Goal: Task Accomplishment & Management: Manage account settings

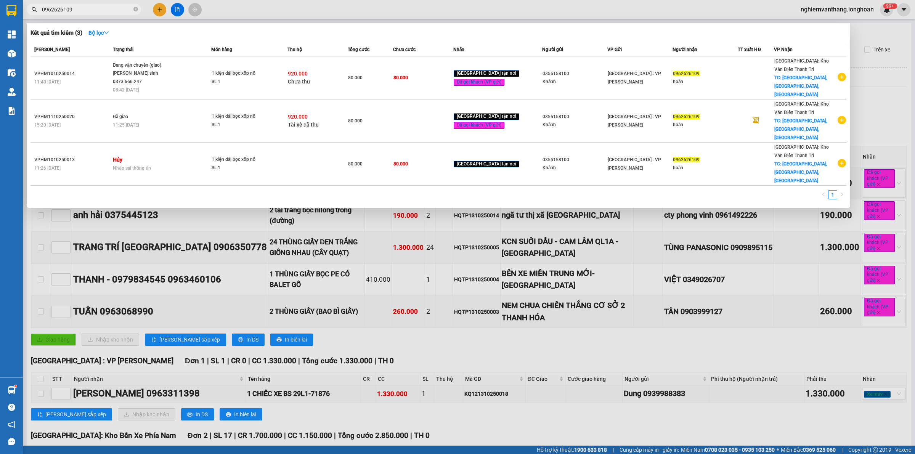
click at [77, 10] on input "0962626109" at bounding box center [87, 9] width 90 height 8
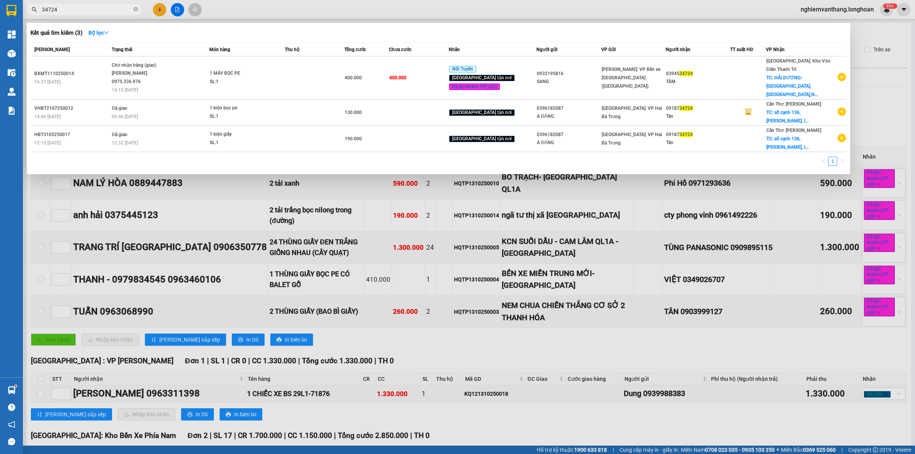
type input "34724"
click at [402, 266] on div at bounding box center [457, 227] width 915 height 454
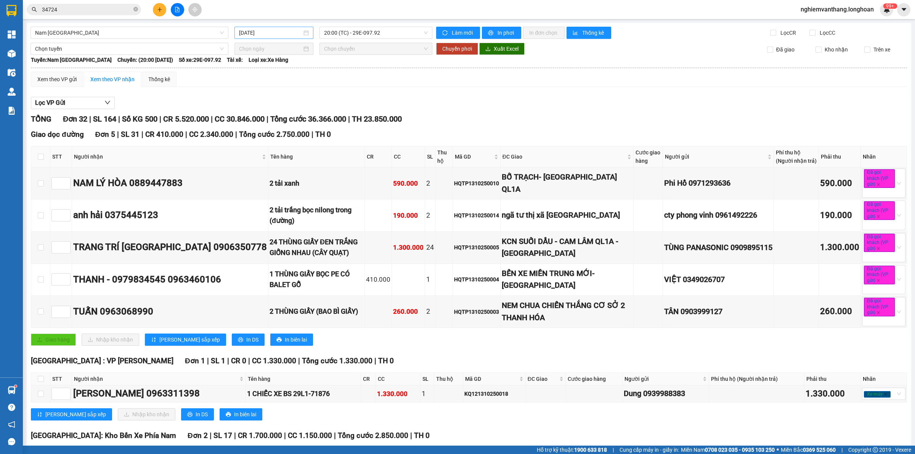
click at [239, 34] on input "[DATE]" at bounding box center [270, 33] width 63 height 8
click at [247, 98] on div "12" at bounding box center [244, 99] width 9 height 9
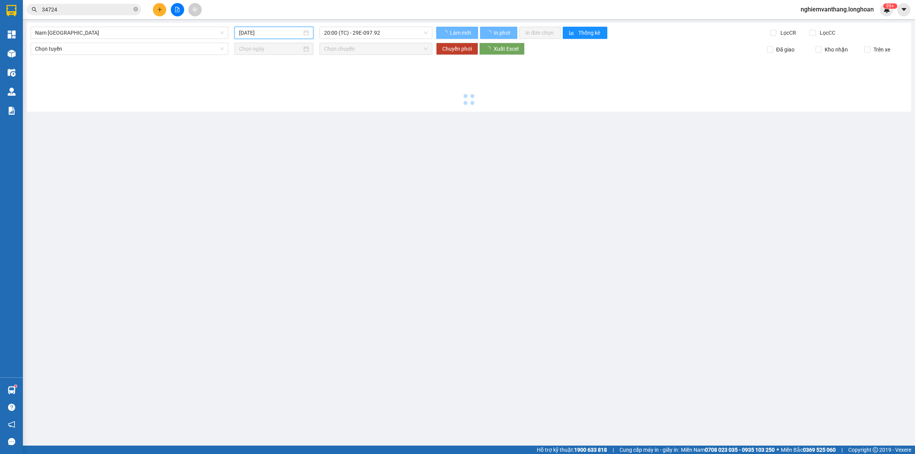
type input "[DATE]"
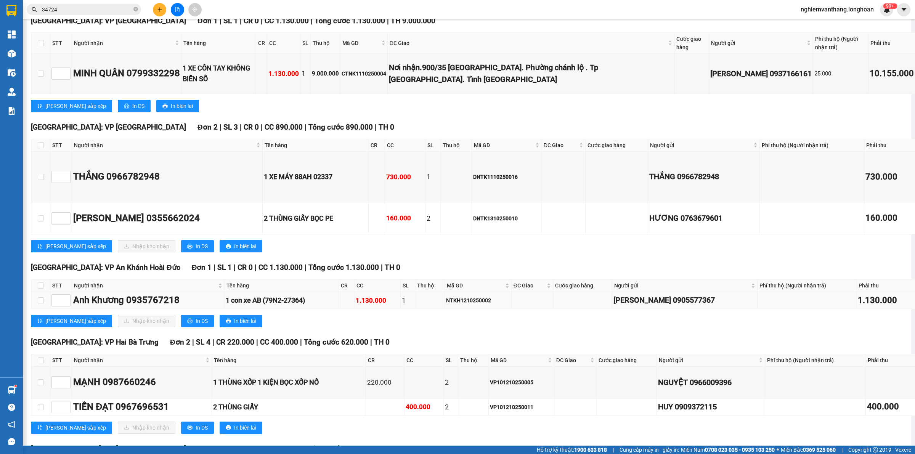
scroll to position [2934, 0]
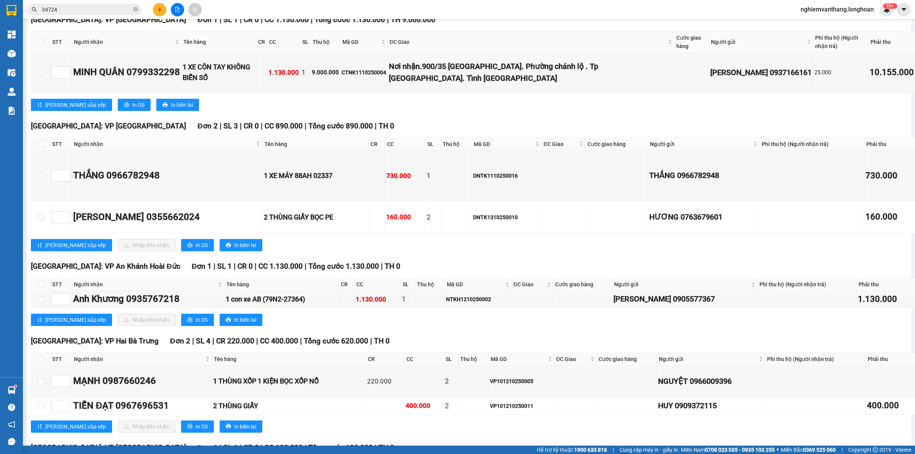
click at [40, 355] on label at bounding box center [41, 359] width 6 height 8
click at [40, 356] on input "checkbox" at bounding box center [41, 359] width 6 height 6
checkbox input "true"
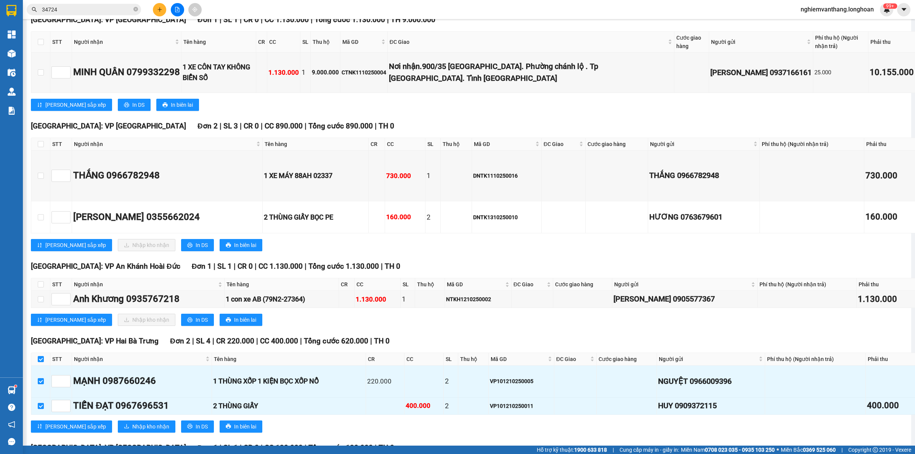
click at [908, 389] on main "Nam [GEOGRAPHIC_DATA] [DATE] 20:00 (TC) - 29K-040.98 Làm mới In phơi In đơn chọ…" at bounding box center [457, 223] width 915 height 446
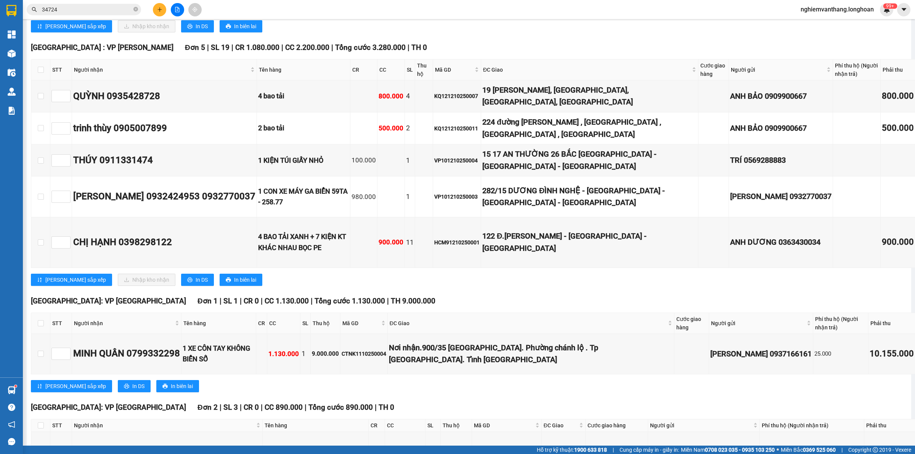
scroll to position [0, 0]
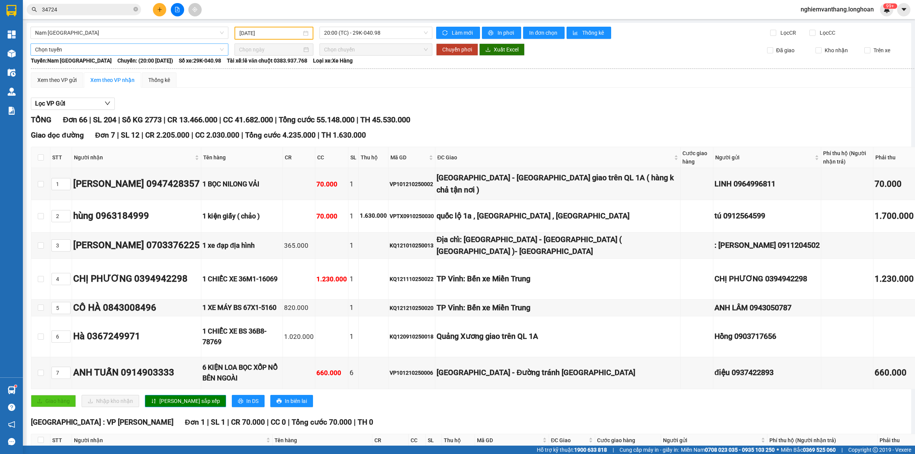
click at [83, 48] on span "Chọn tuyến" at bounding box center [129, 49] width 189 height 11
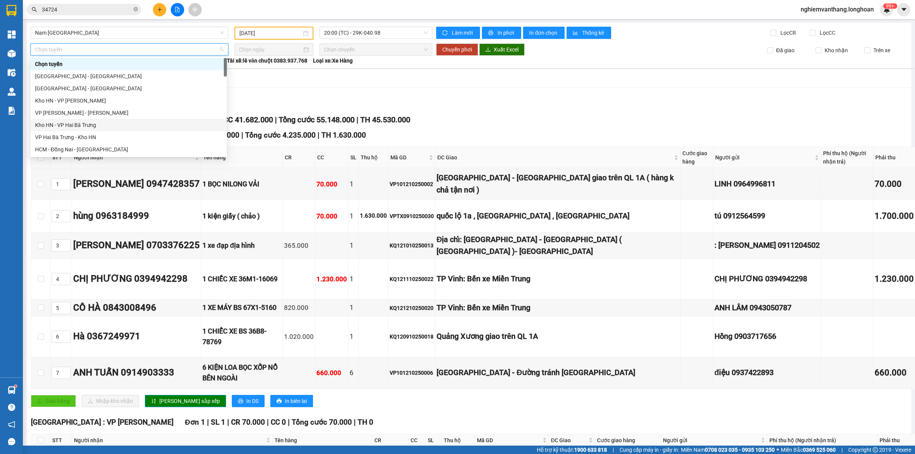
drag, startPoint x: 83, startPoint y: 124, endPoint x: 233, endPoint y: 75, distance: 157.9
click at [84, 123] on div "Kho HN - VP Hai Bà Trưng" at bounding box center [128, 125] width 187 height 8
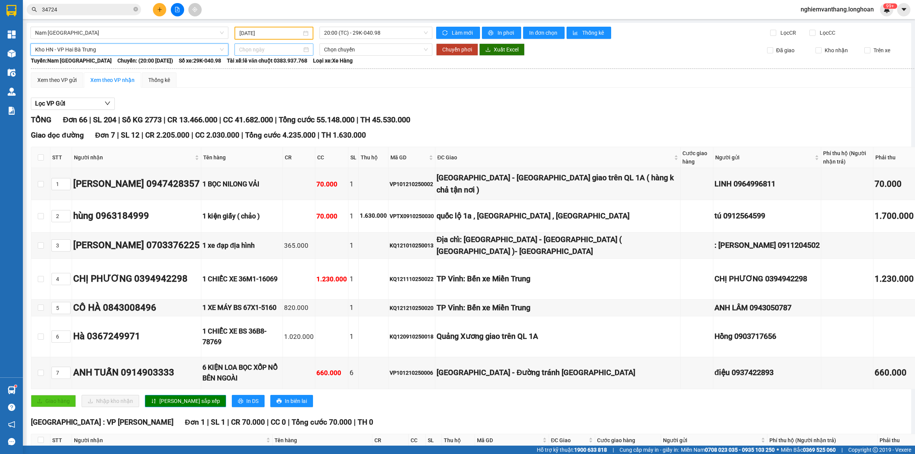
click at [247, 50] on input at bounding box center [270, 49] width 63 height 8
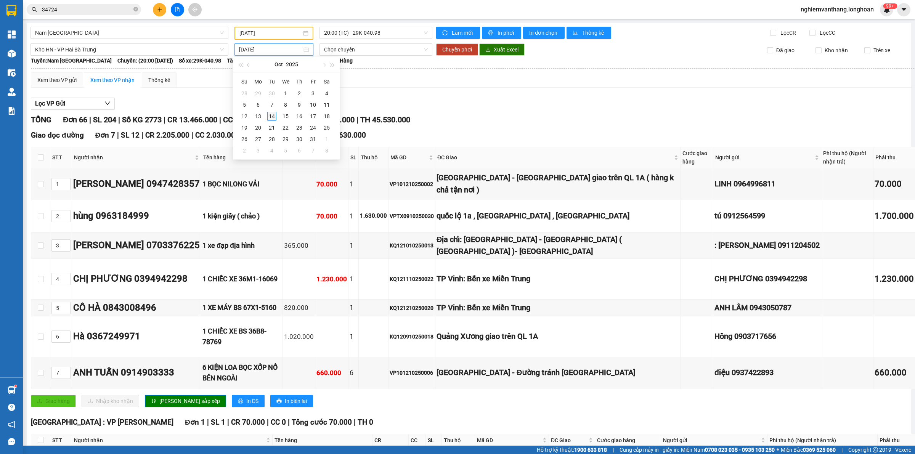
type input "[DATE]"
click at [276, 117] on td "14" at bounding box center [272, 116] width 14 height 11
type input "[DATE]"
click at [372, 47] on span "09:00 (TC)" at bounding box center [376, 49] width 104 height 11
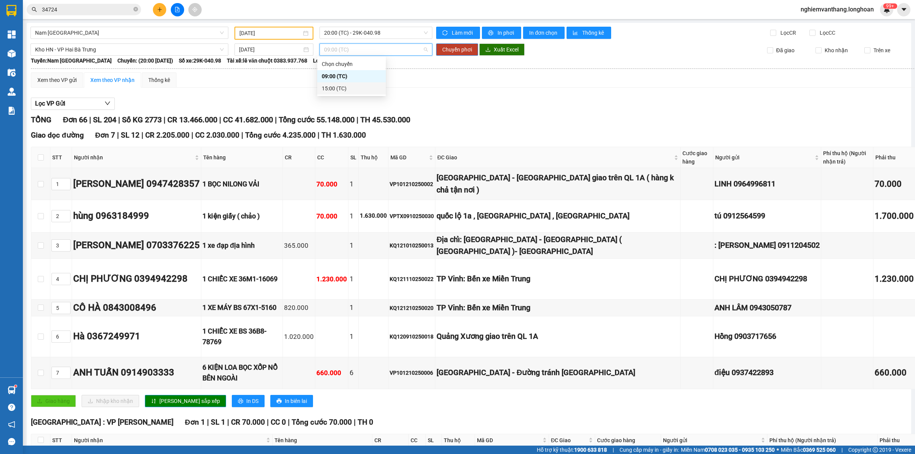
click at [342, 86] on div "15:00 (TC)" at bounding box center [351, 88] width 59 height 8
click at [454, 48] on span "Chuyển phơi" at bounding box center [457, 49] width 30 height 8
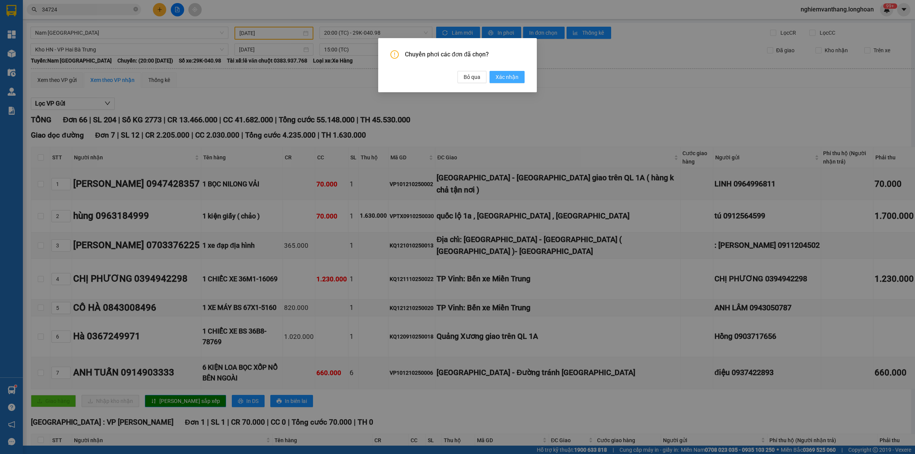
click at [511, 77] on span "Xác nhận" at bounding box center [507, 77] width 23 height 8
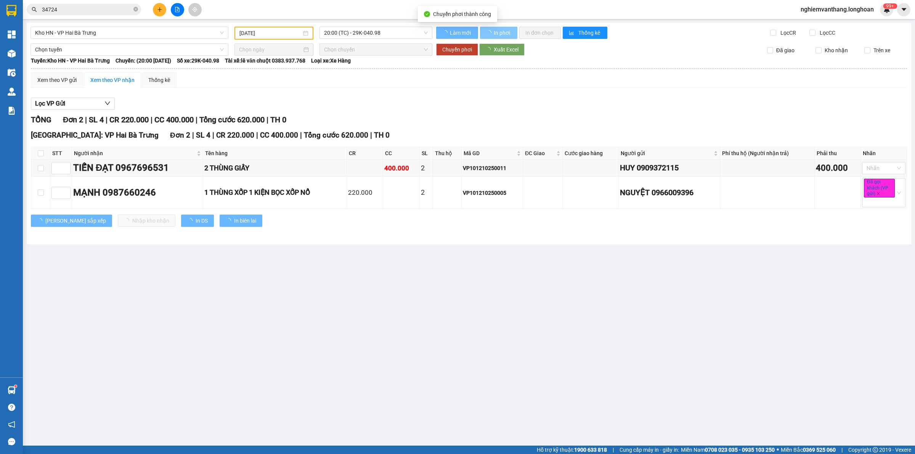
click at [507, 30] on span "In phơi" at bounding box center [503, 33] width 18 height 8
type input "[DATE]"
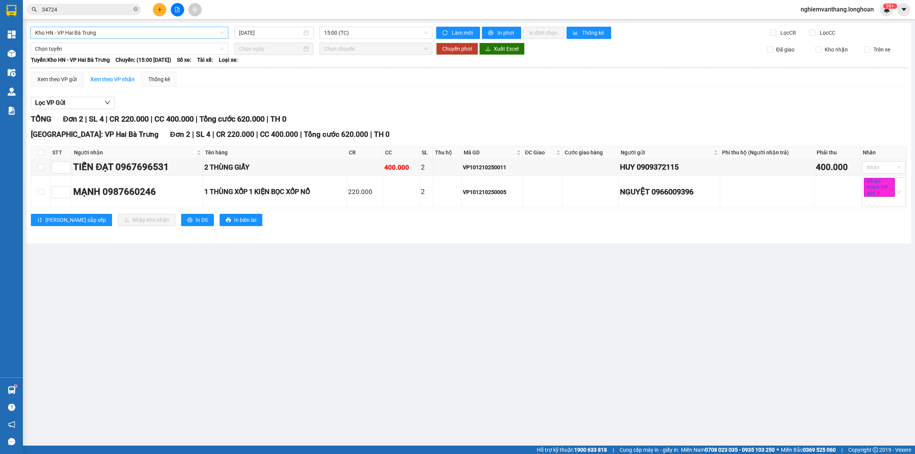
click at [95, 27] on span "Kho HN - VP Hai Bà Trưng" at bounding box center [129, 32] width 189 height 11
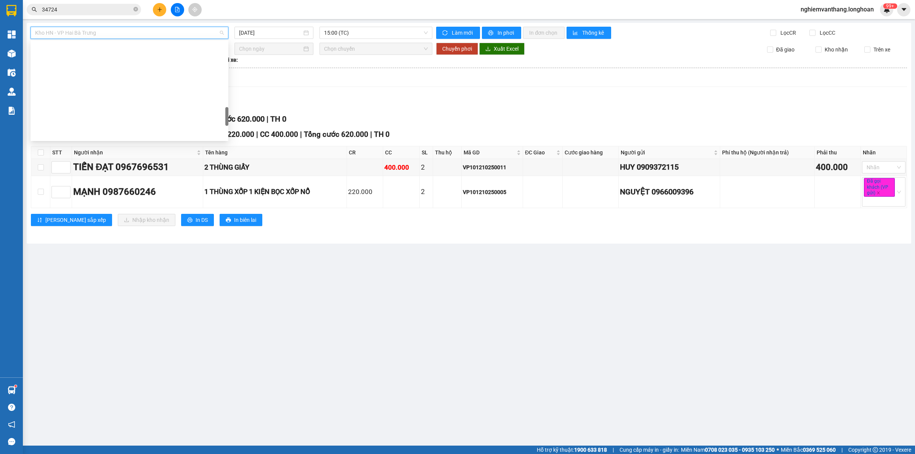
scroll to position [536, 0]
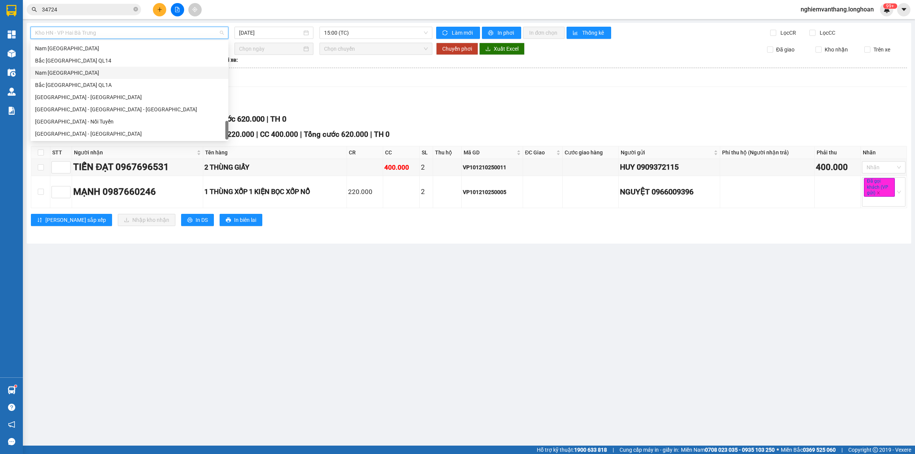
click at [91, 71] on div "Nam [GEOGRAPHIC_DATA]" at bounding box center [129, 73] width 189 height 8
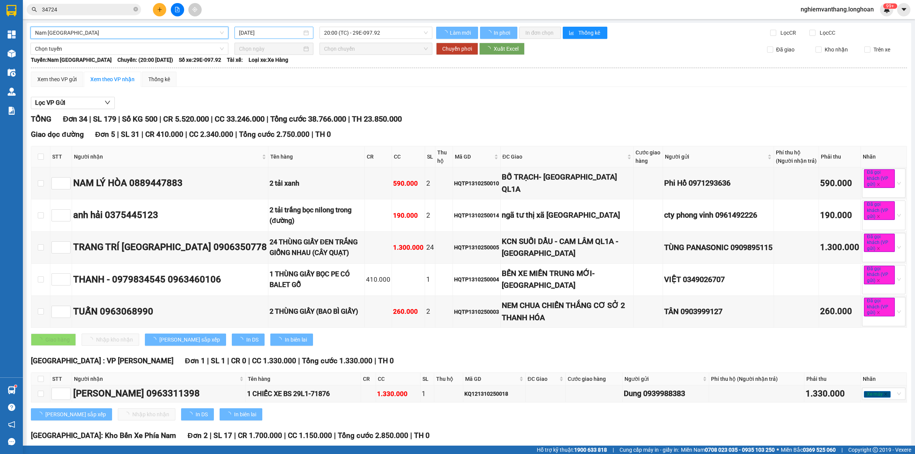
click at [281, 31] on input "[DATE]" at bounding box center [270, 33] width 63 height 8
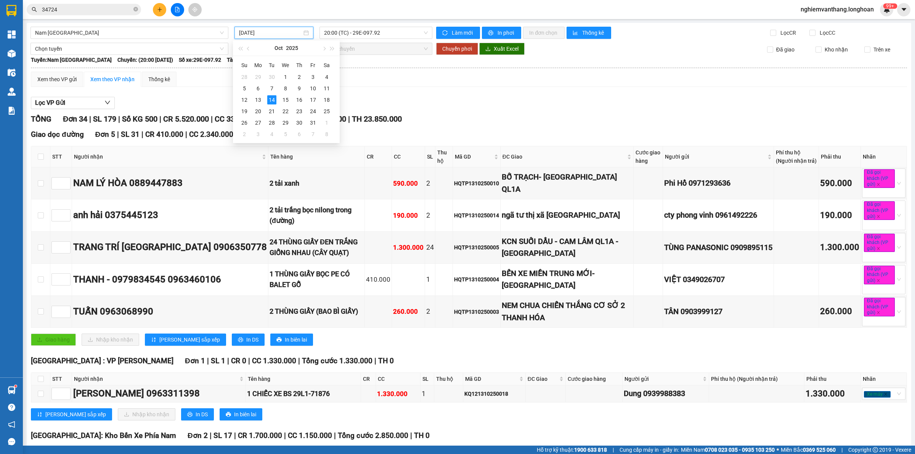
type input "[DATE]"
click at [88, 33] on span "Nam [GEOGRAPHIC_DATA]" at bounding box center [129, 32] width 189 height 11
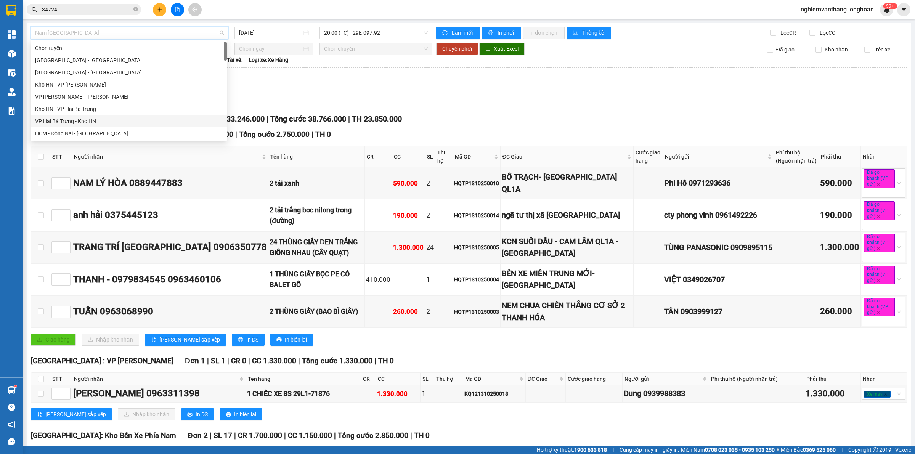
click at [89, 109] on div "Kho HN - VP Hai Bà Trưng" at bounding box center [128, 109] width 187 height 8
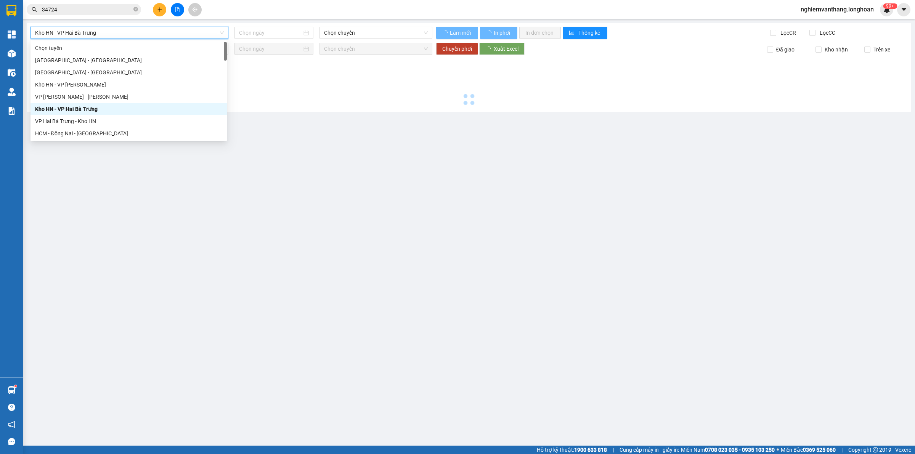
type input "[DATE]"
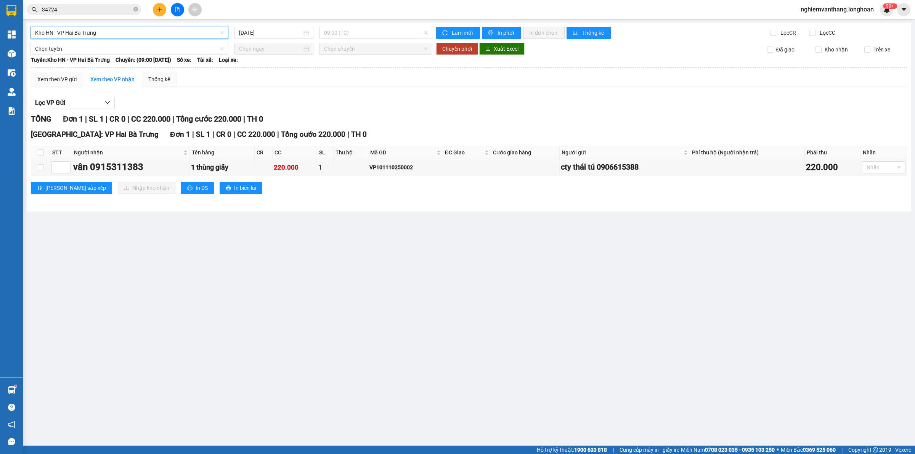
drag, startPoint x: 333, startPoint y: 36, endPoint x: 347, endPoint y: 45, distance: 16.7
click at [335, 35] on span "09:00 (TC)" at bounding box center [376, 32] width 104 height 11
click at [341, 72] on div "15:00 (TC)" at bounding box center [353, 72] width 59 height 8
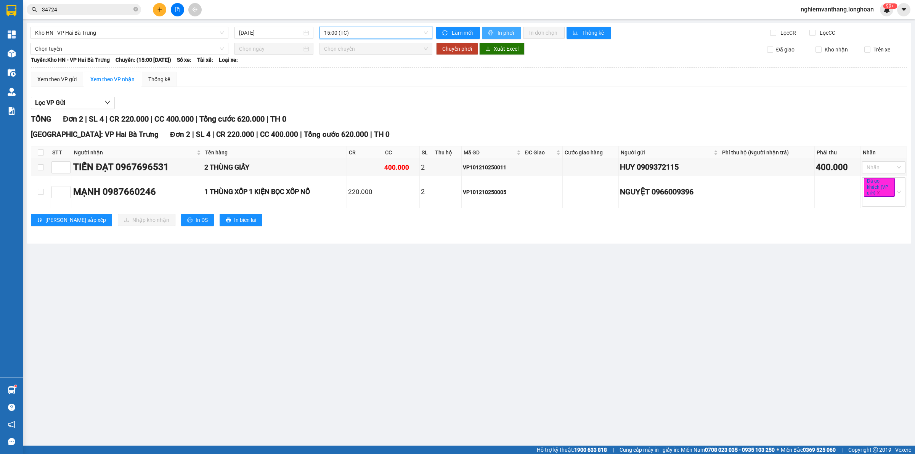
click at [497, 29] on span "In phơi" at bounding box center [506, 33] width 18 height 8
drag, startPoint x: 88, startPoint y: 33, endPoint x: 92, endPoint y: 63, distance: 30.0
click at [89, 33] on span "Kho HN - VP Hai Bà Trưng" at bounding box center [129, 32] width 189 height 11
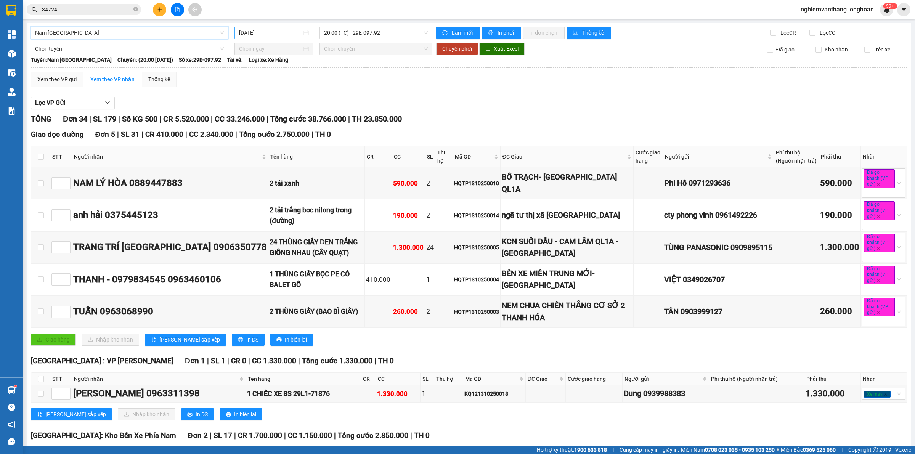
drag, startPoint x: 268, startPoint y: 28, endPoint x: 275, endPoint y: 28, distance: 7.2
click at [269, 28] on div "[DATE]" at bounding box center [273, 33] width 79 height 12
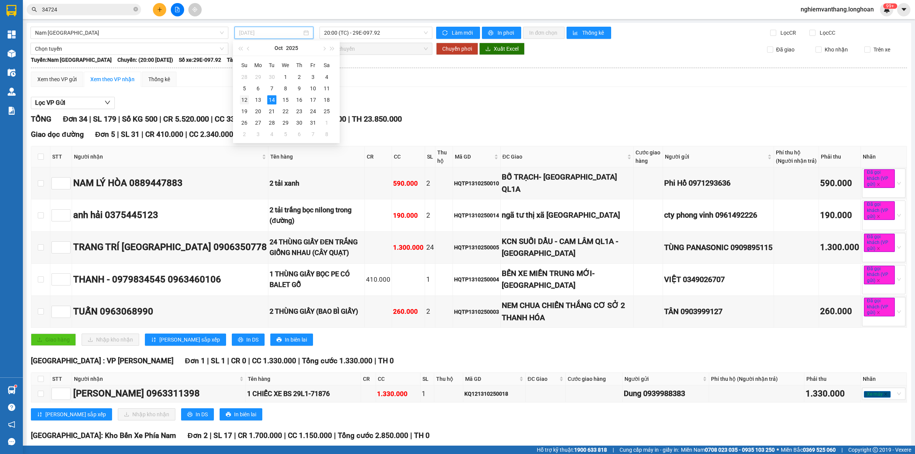
click at [244, 101] on div "12" at bounding box center [244, 99] width 9 height 9
type input "[DATE]"
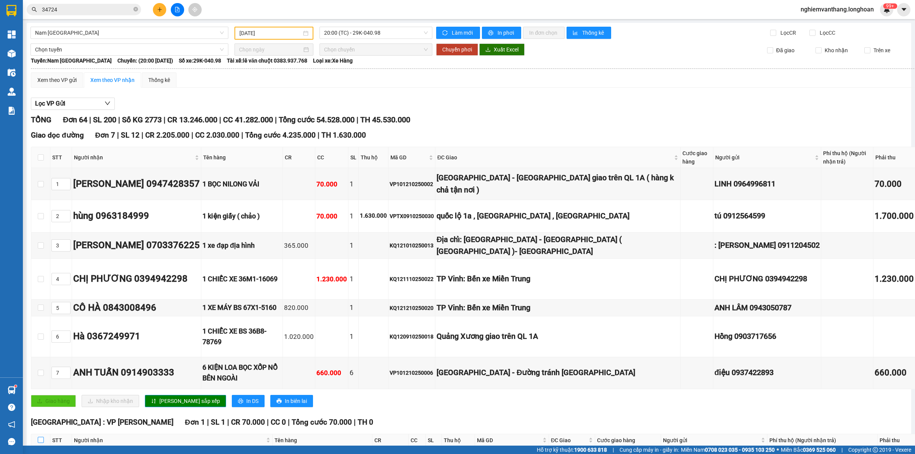
click at [40, 436] on label at bounding box center [41, 440] width 6 height 8
click at [40, 437] on input "checkbox" at bounding box center [41, 440] width 6 height 6
checkbox input "true"
click at [64, 47] on span "Chọn tuyến" at bounding box center [129, 49] width 189 height 11
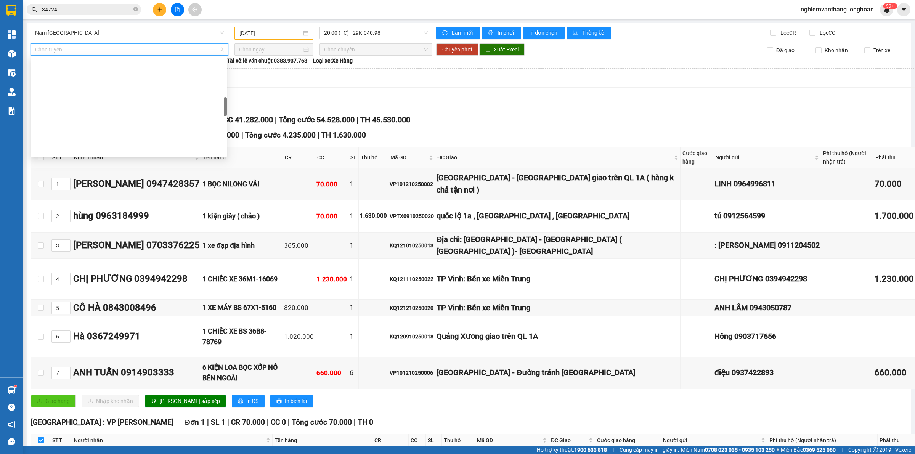
click at [92, 290] on div "Kho HN - VP Long Biên Kho HN - VP Hà Đông Kho HN - VP Tây Hồ Kho HN - VP Thanh …" at bounding box center [128, 351] width 196 height 122
click at [123, 340] on div "Kho HN - VP [PERSON_NAME]" at bounding box center [128, 344] width 187 height 8
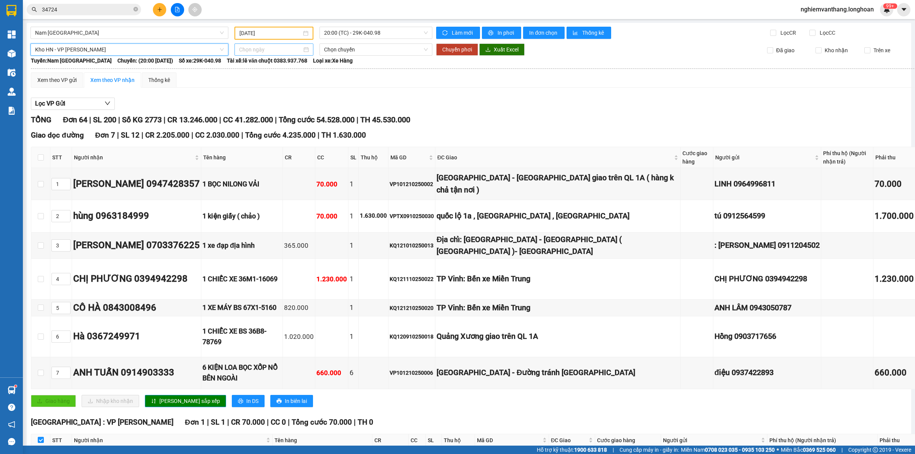
click at [277, 47] on input at bounding box center [270, 49] width 63 height 8
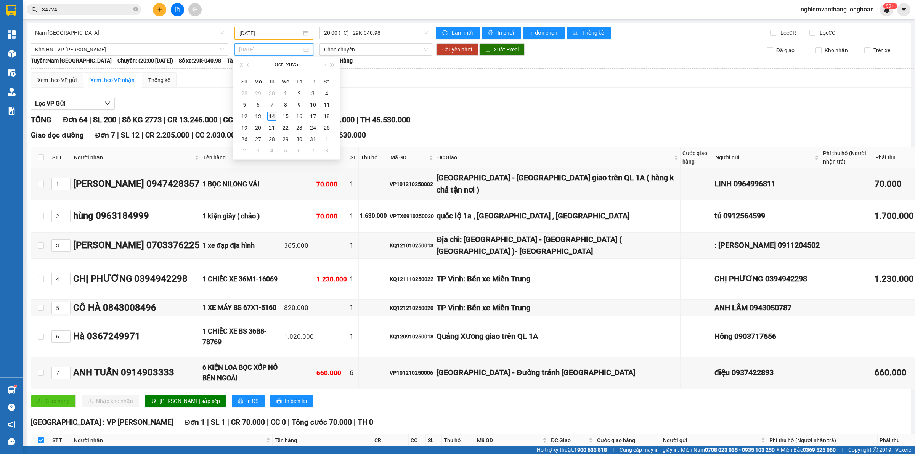
type input "[DATE]"
click at [275, 115] on div "14" at bounding box center [271, 116] width 9 height 9
type input "[DATE]"
click at [369, 53] on span "09:00 (TC)" at bounding box center [376, 49] width 104 height 11
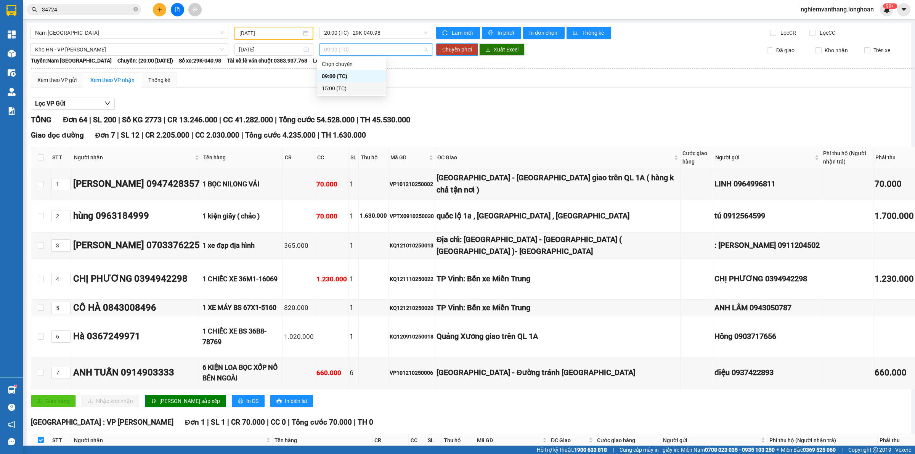
click at [346, 84] on div "15:00 (TC)" at bounding box center [351, 88] width 59 height 8
click at [466, 50] on span "Chuyển phơi" at bounding box center [457, 49] width 30 height 8
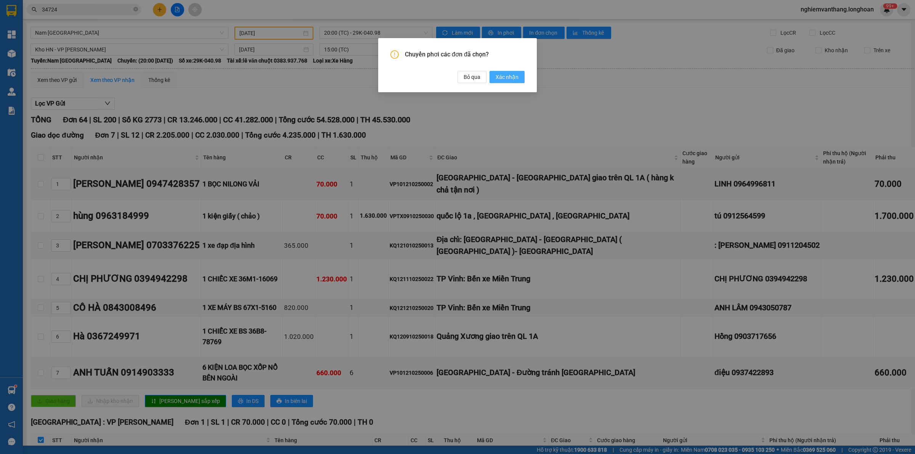
click at [501, 77] on span "Xác nhận" at bounding box center [507, 77] width 23 height 8
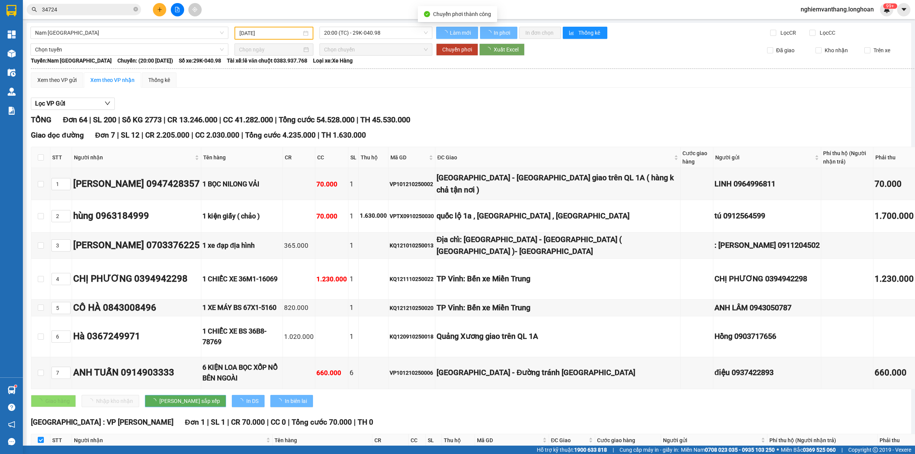
checkbox input "false"
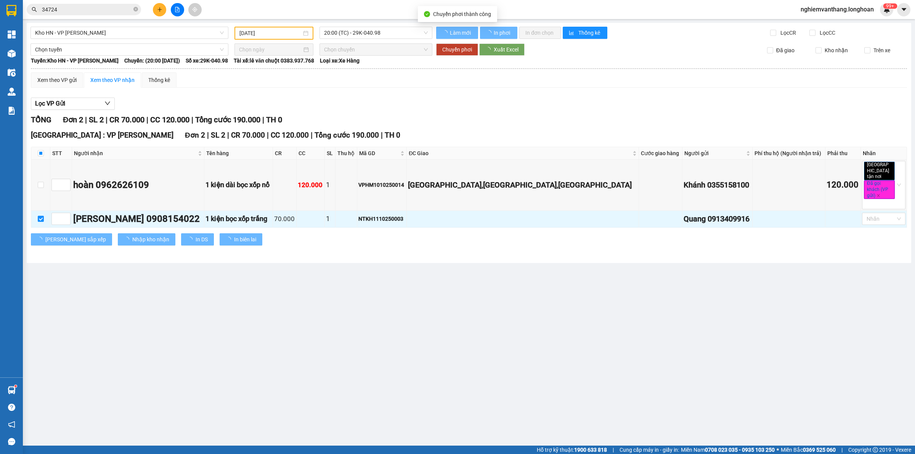
checkbox input "false"
type input "[DATE]"
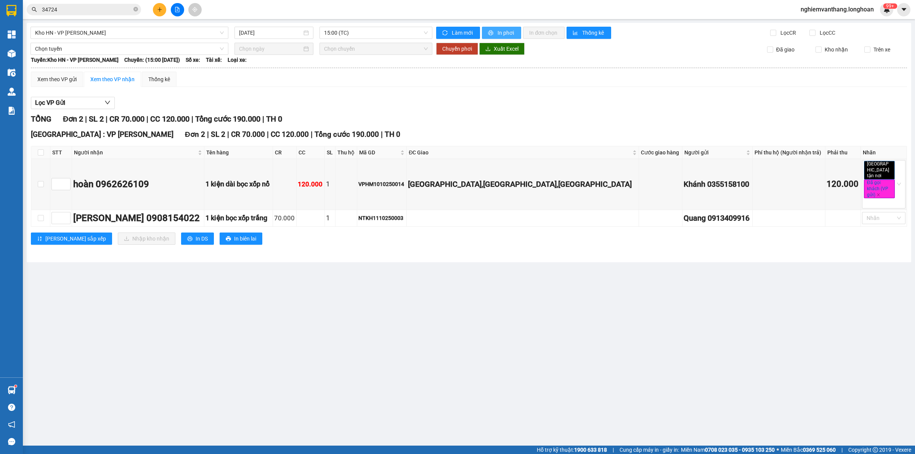
click at [491, 33] on icon "printer" at bounding box center [490, 32] width 5 height 5
click at [90, 32] on span "Kho HN - VP [PERSON_NAME]" at bounding box center [129, 32] width 189 height 11
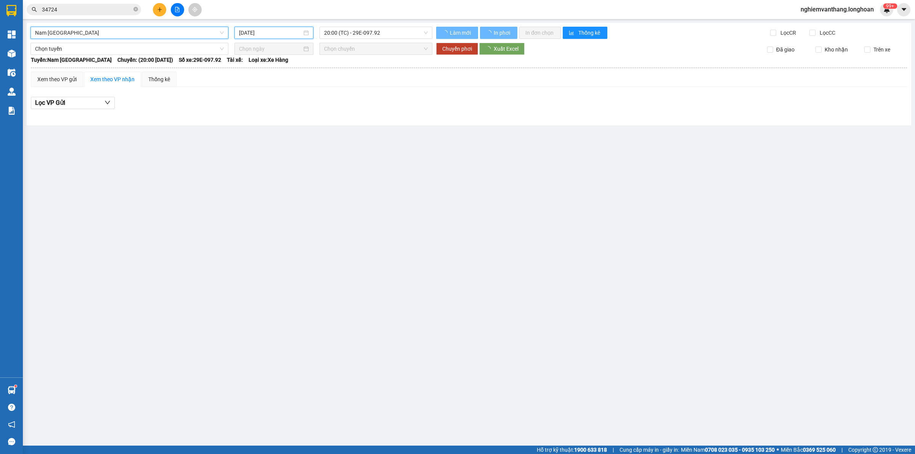
click at [265, 31] on input "[DATE]" at bounding box center [270, 33] width 63 height 8
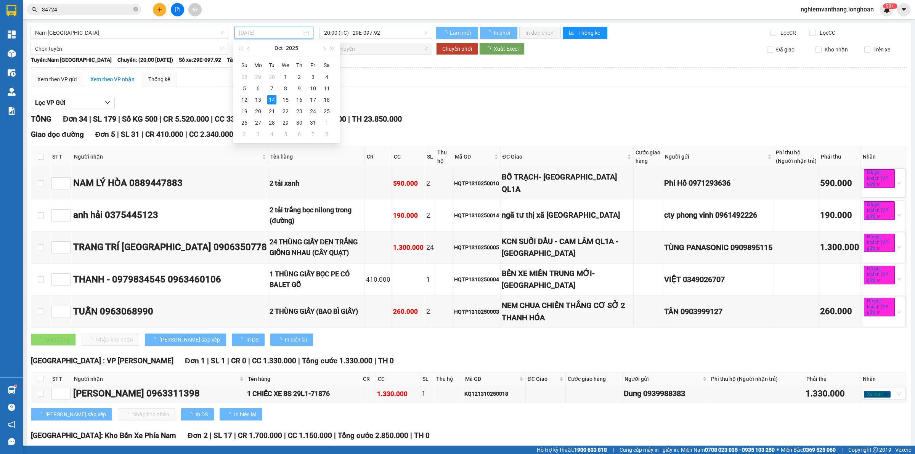
click at [248, 98] on div "12" at bounding box center [244, 99] width 9 height 9
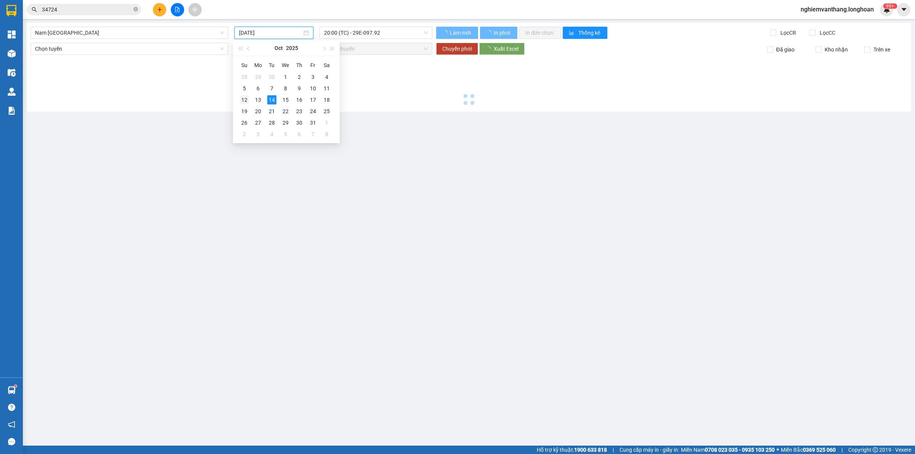
type input "[DATE]"
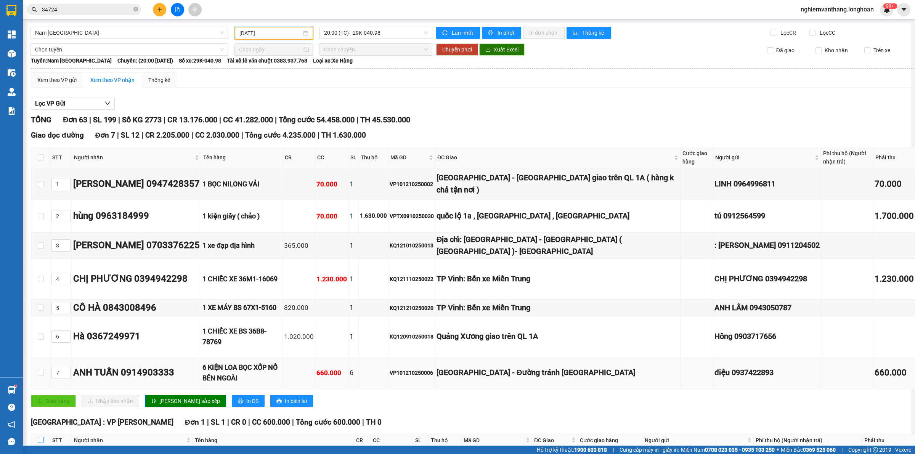
drag, startPoint x: 40, startPoint y: 300, endPoint x: 175, endPoint y: 237, distance: 149.2
click at [41, 437] on input "checkbox" at bounding box center [41, 440] width 6 height 6
checkbox input "true"
drag, startPoint x: 64, startPoint y: 51, endPoint x: 70, endPoint y: 56, distance: 7.8
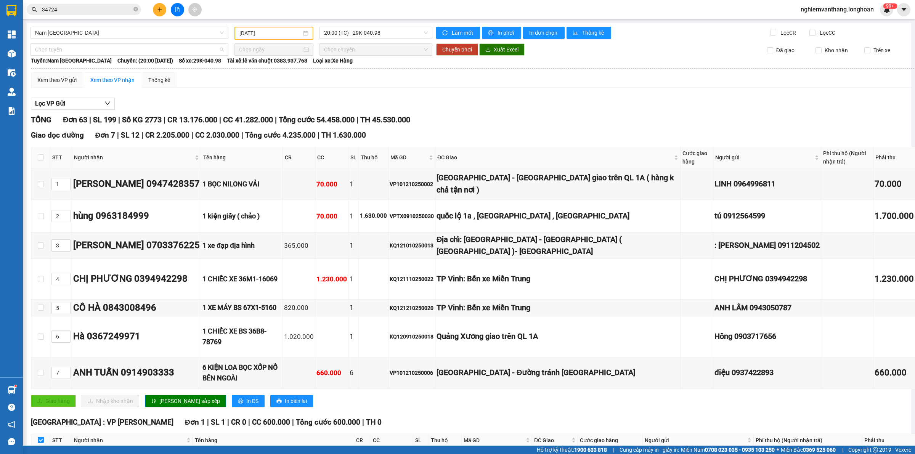
click at [65, 50] on span "Chọn tuyến" at bounding box center [129, 49] width 189 height 11
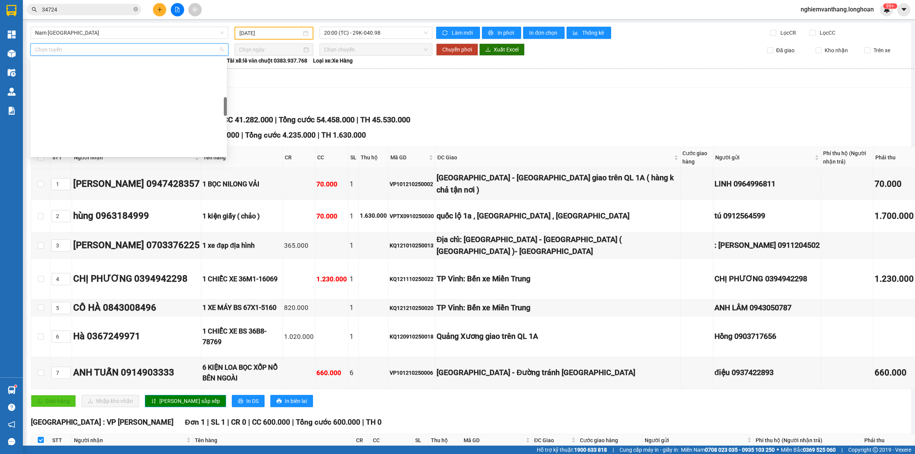
click at [102, 353] on div "Kho HN - VP [PERSON_NAME]" at bounding box center [128, 357] width 187 height 8
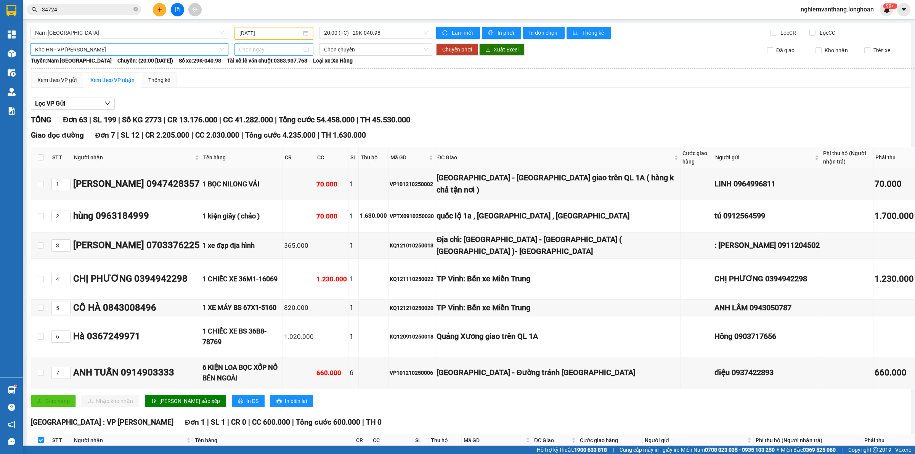
click at [248, 50] on input at bounding box center [270, 49] width 63 height 8
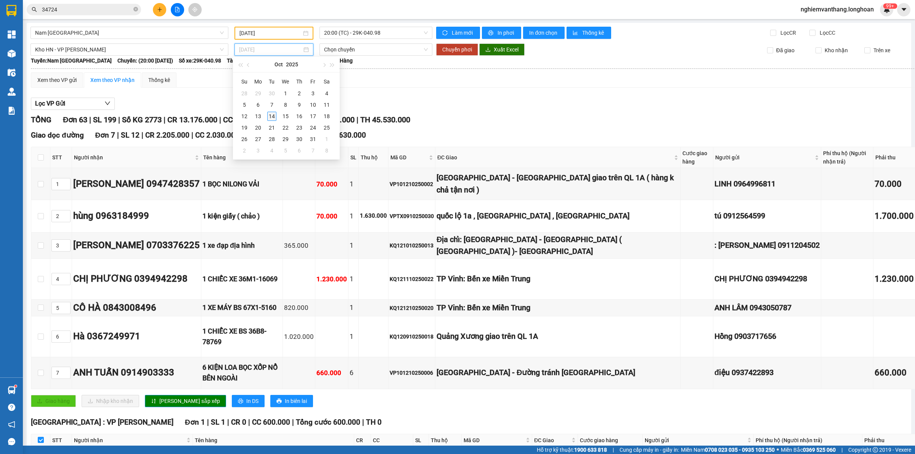
type input "[DATE]"
click at [269, 117] on div "14" at bounding box center [271, 116] width 9 height 9
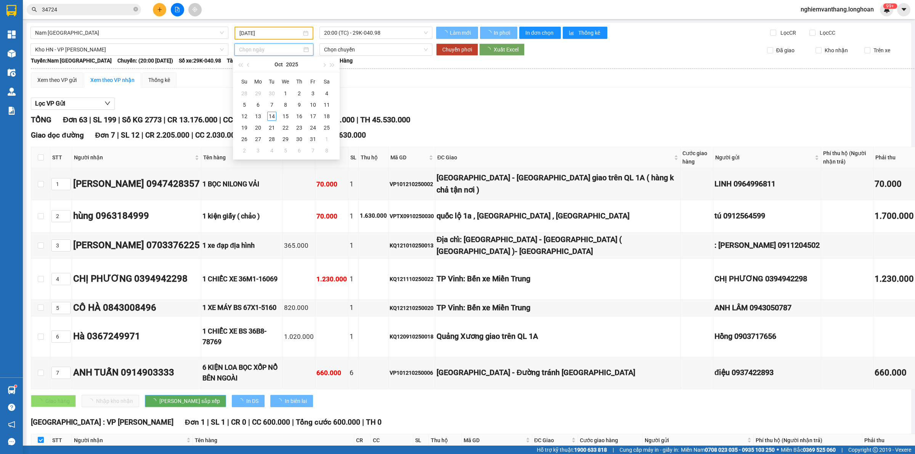
type input "[DATE]"
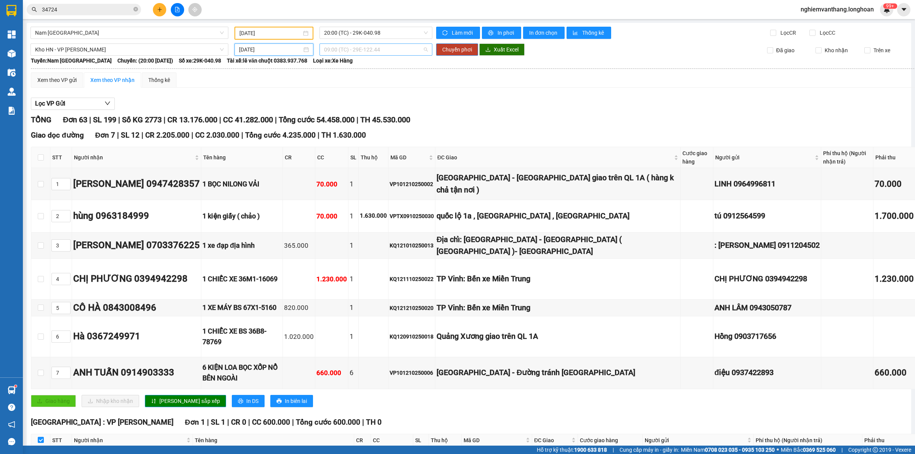
click at [370, 50] on span "09:00 (TC) - 29E-122.44" at bounding box center [376, 49] width 104 height 11
click at [351, 87] on div "15:00 (TC) - 29E-122.44" at bounding box center [351, 88] width 59 height 8
click at [458, 51] on span "Chuyển phơi" at bounding box center [457, 49] width 30 height 8
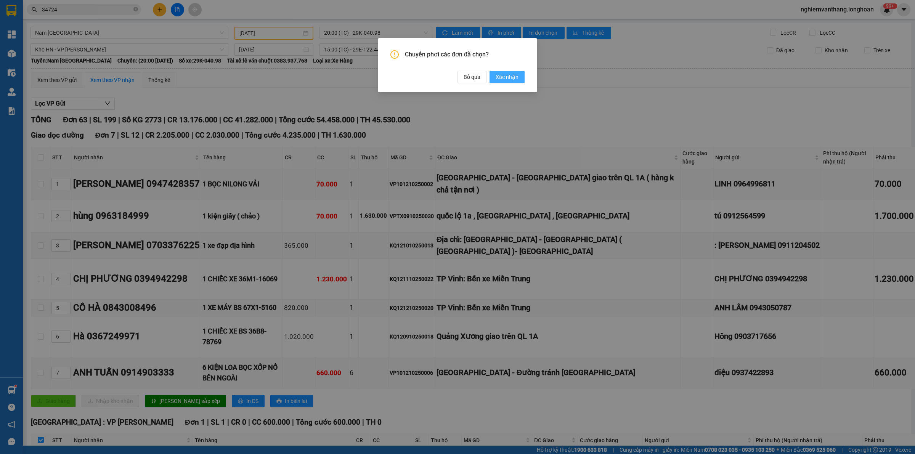
click at [504, 72] on button "Xác nhận" at bounding box center [506, 77] width 35 height 12
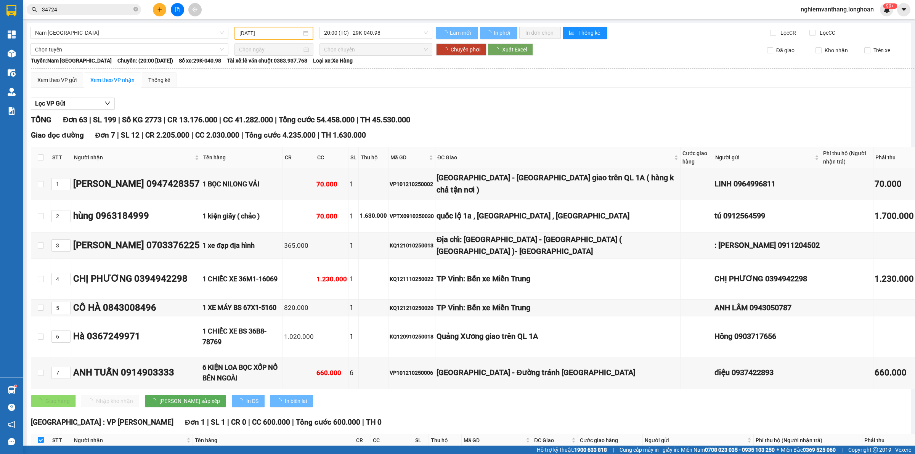
checkbox input "false"
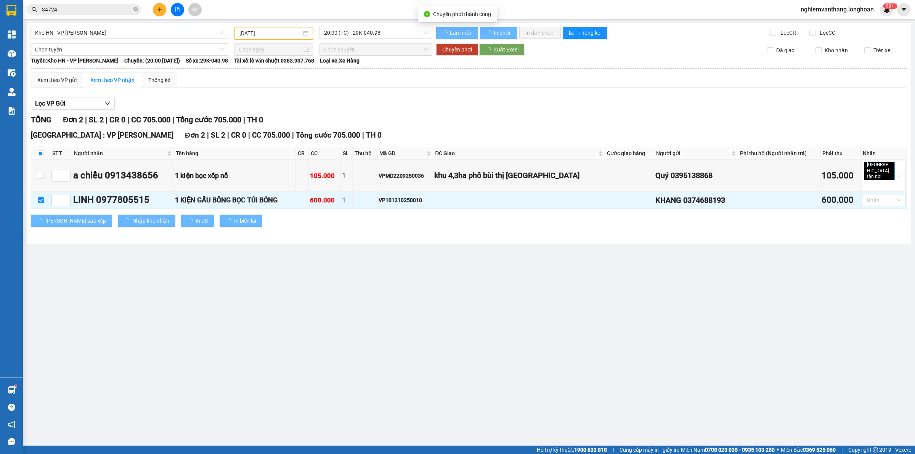
checkbox input "false"
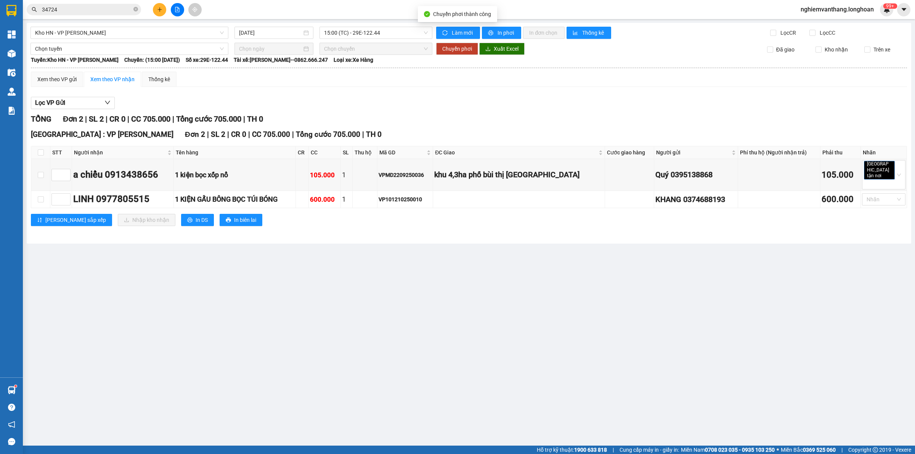
type input "[DATE]"
click at [495, 34] on button "In phơi" at bounding box center [501, 33] width 39 height 12
click at [71, 35] on span "Kho HN - VP [PERSON_NAME]" at bounding box center [129, 32] width 189 height 11
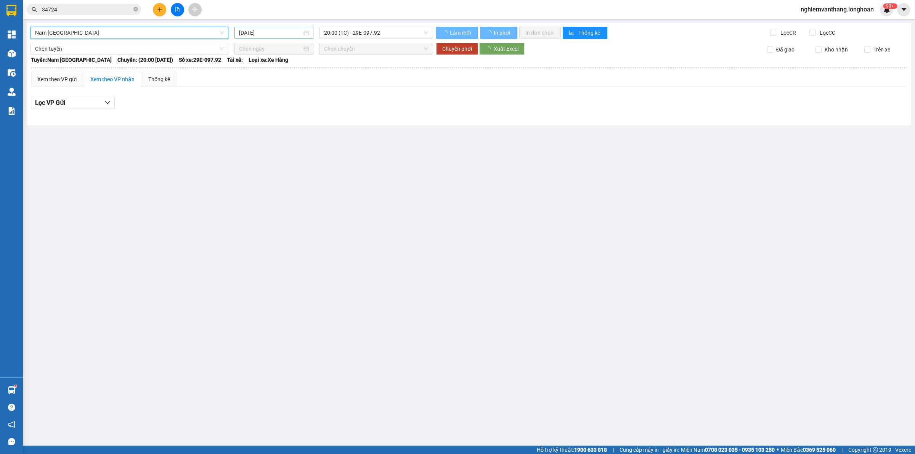
click at [286, 34] on input "[DATE]" at bounding box center [270, 33] width 63 height 8
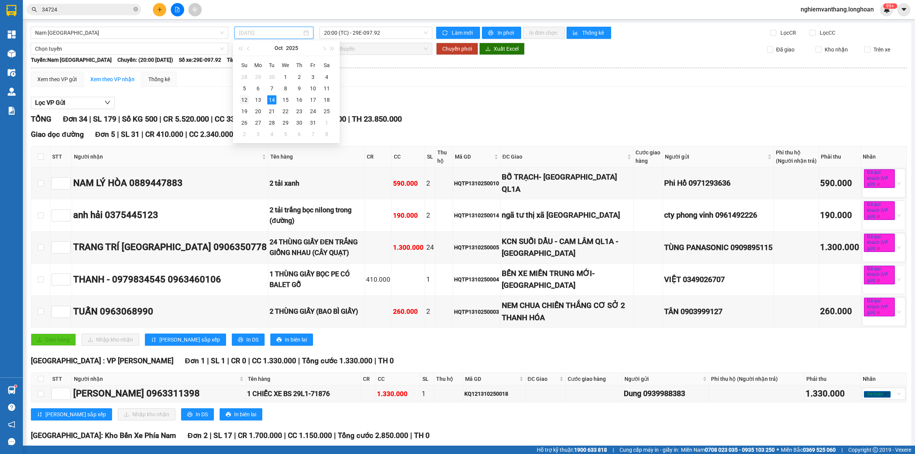
click at [244, 100] on div "12" at bounding box center [244, 99] width 9 height 9
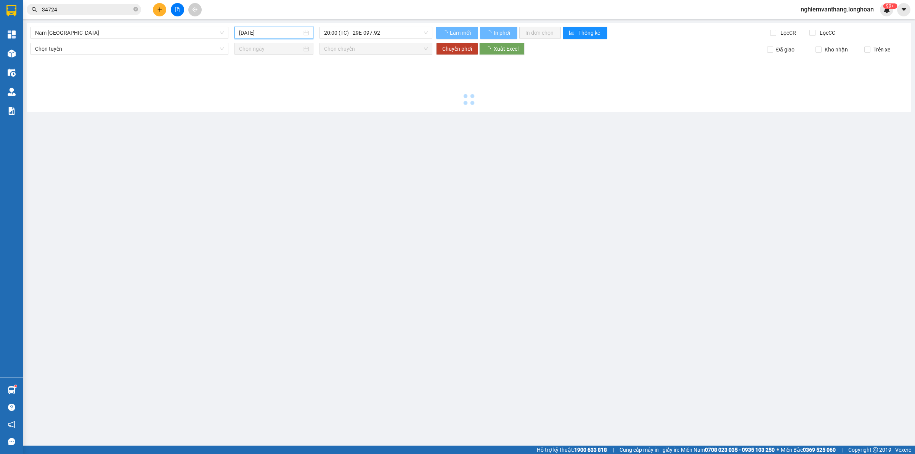
type input "[DATE]"
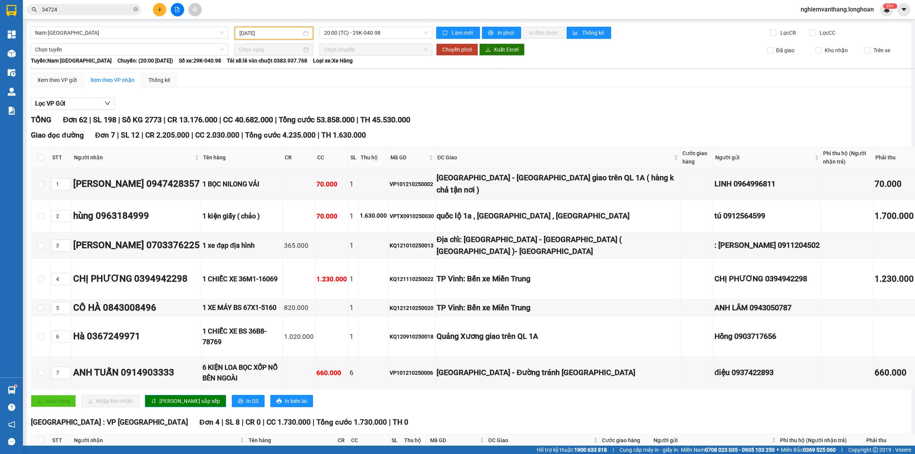
click at [44, 434] on th at bounding box center [40, 440] width 19 height 13
click at [43, 437] on input "checkbox" at bounding box center [41, 440] width 6 height 6
checkbox input "true"
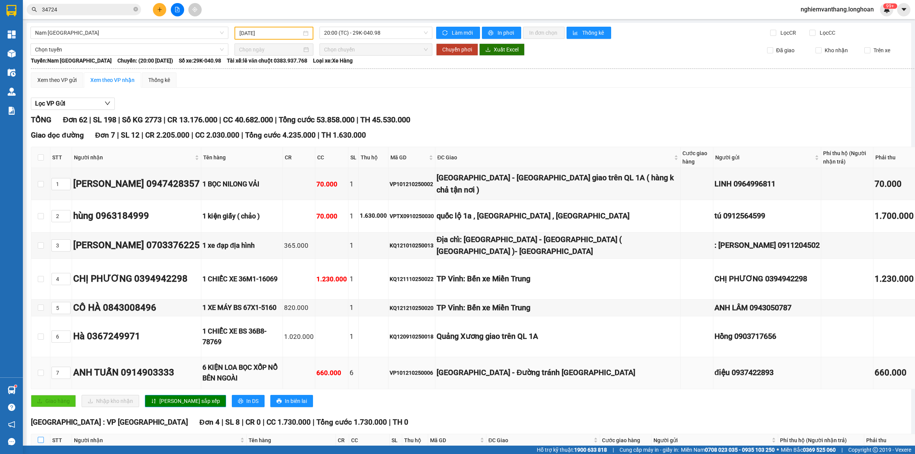
checkbox input "true"
click at [86, 50] on span "Chọn tuyến" at bounding box center [129, 49] width 189 height 11
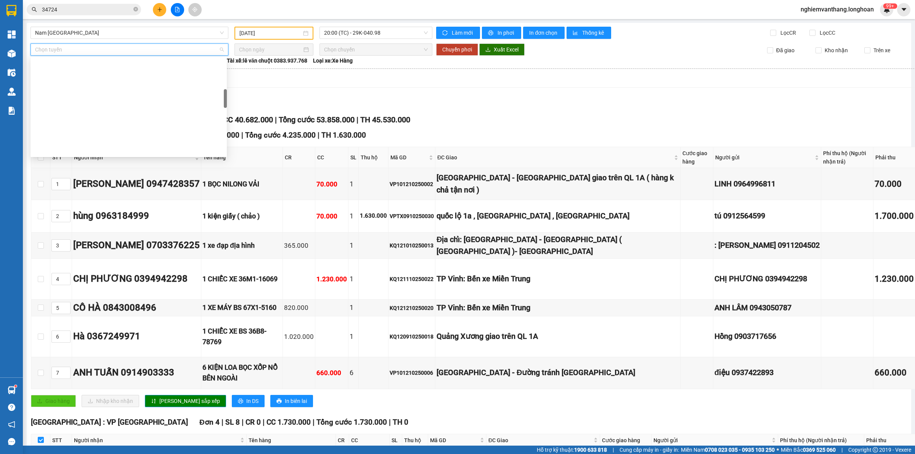
click at [86, 304] on div "Kho HN - VP [GEOGRAPHIC_DATA]" at bounding box center [128, 308] width 187 height 8
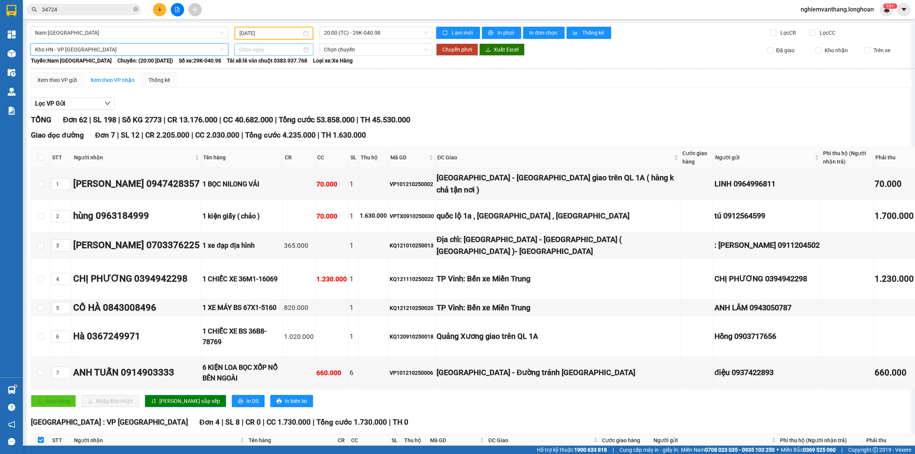
click at [248, 48] on input at bounding box center [270, 49] width 63 height 8
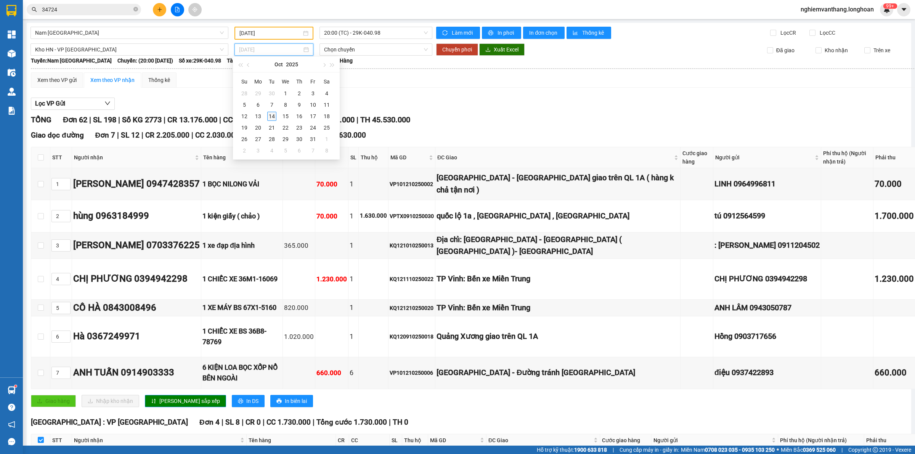
type input "[DATE]"
click at [269, 115] on div "14" at bounding box center [271, 116] width 9 height 9
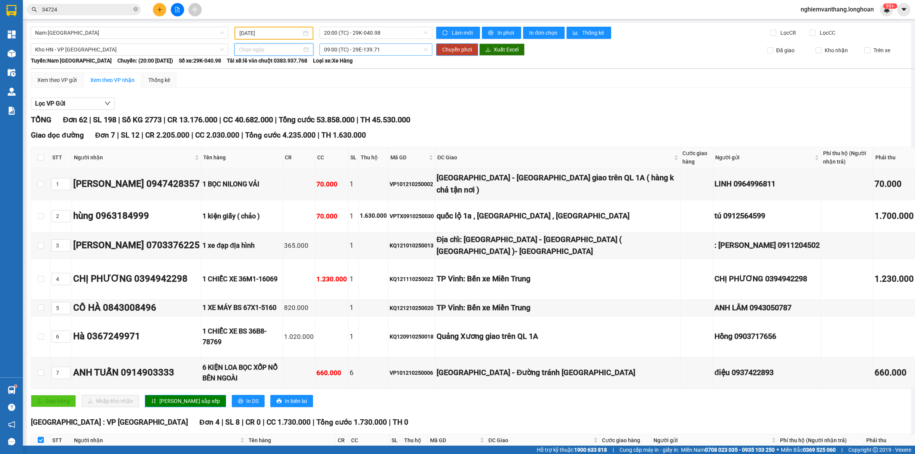
type input "[DATE]"
click at [358, 52] on span "09:00 (TC) - 29E-139.71" at bounding box center [376, 49] width 104 height 11
click at [344, 86] on div "15:00 (TC) - 29E-139.71" at bounding box center [351, 88] width 59 height 8
click at [465, 46] on span "Chuyển phơi" at bounding box center [457, 49] width 30 height 8
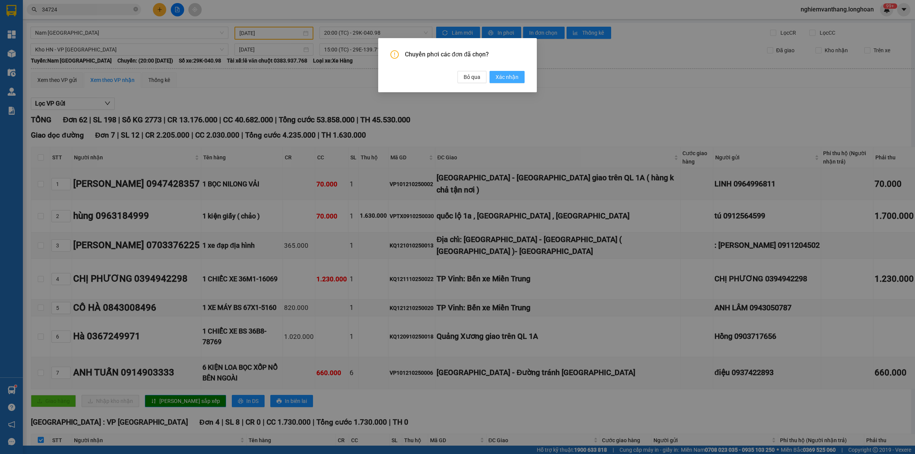
click at [505, 78] on span "Xác nhận" at bounding box center [507, 77] width 23 height 8
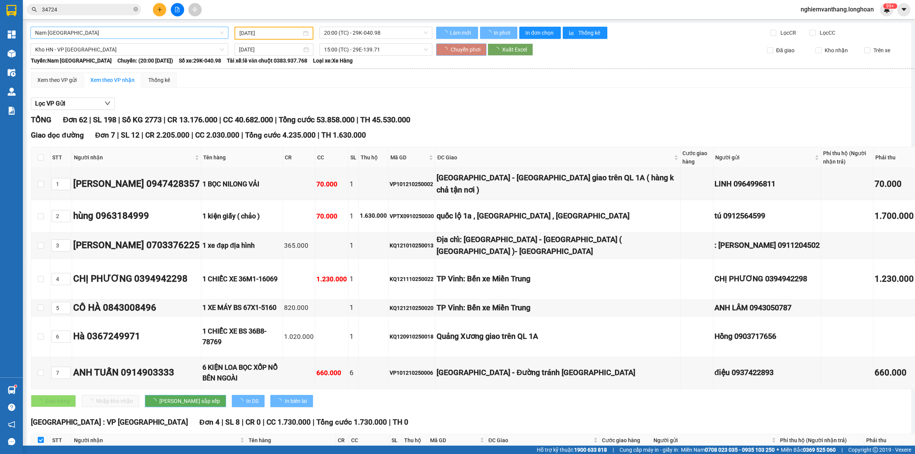
click at [58, 29] on span "Nam [GEOGRAPHIC_DATA]" at bounding box center [129, 32] width 189 height 11
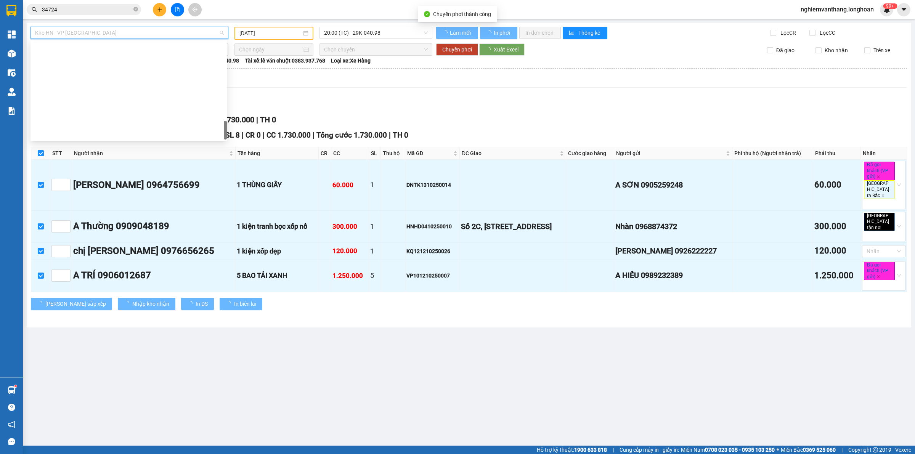
type input "[DATE]"
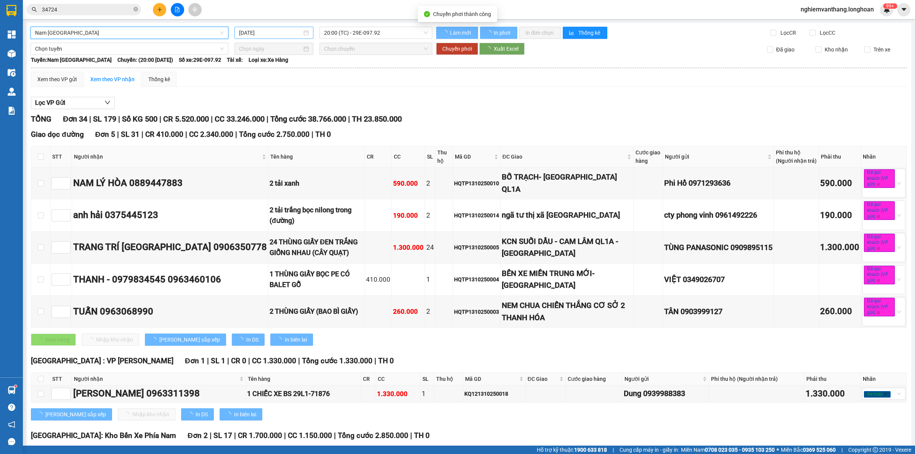
click at [263, 30] on input "[DATE]" at bounding box center [270, 33] width 63 height 8
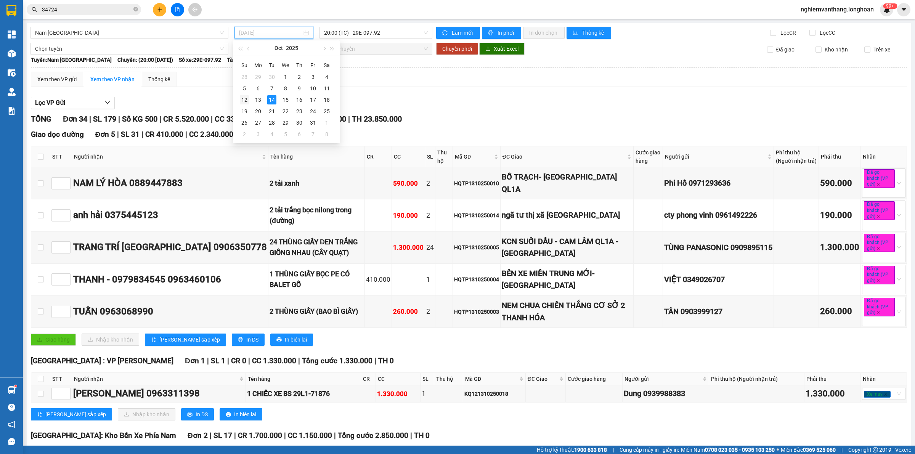
click at [244, 103] on div "12" at bounding box center [244, 99] width 9 height 9
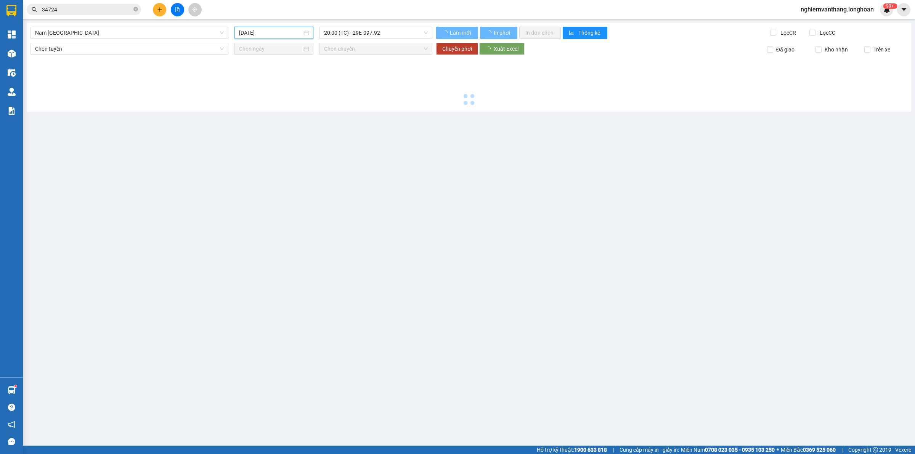
type input "[DATE]"
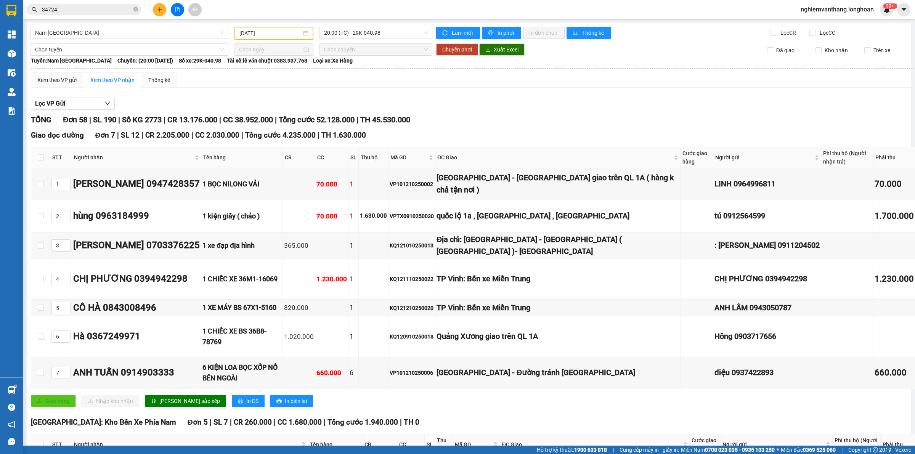
checkbox input "true"
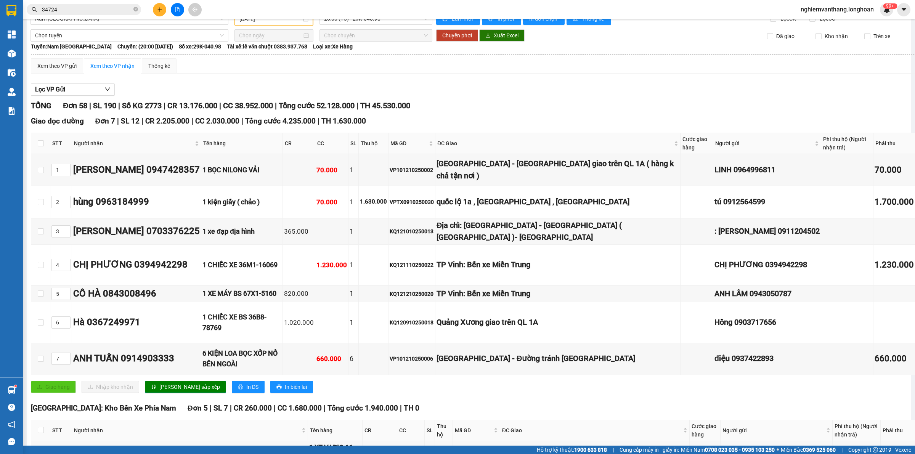
scroll to position [1, 0]
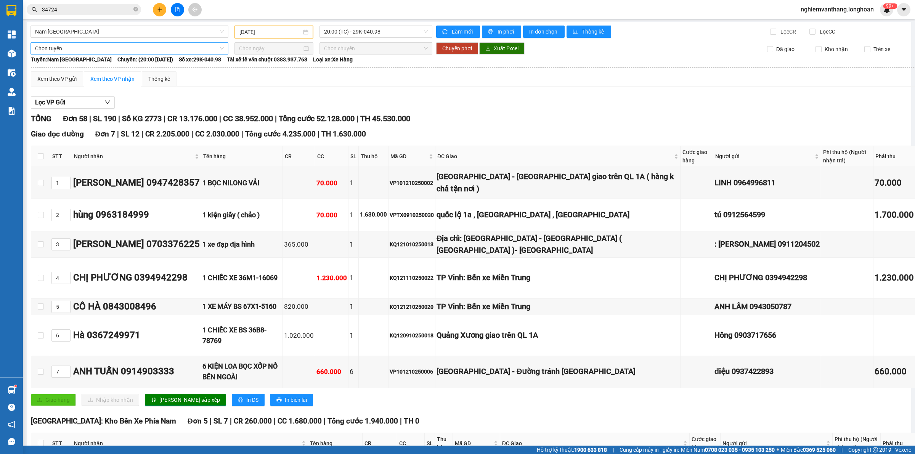
click at [63, 44] on span "Chọn tuyến" at bounding box center [129, 48] width 189 height 11
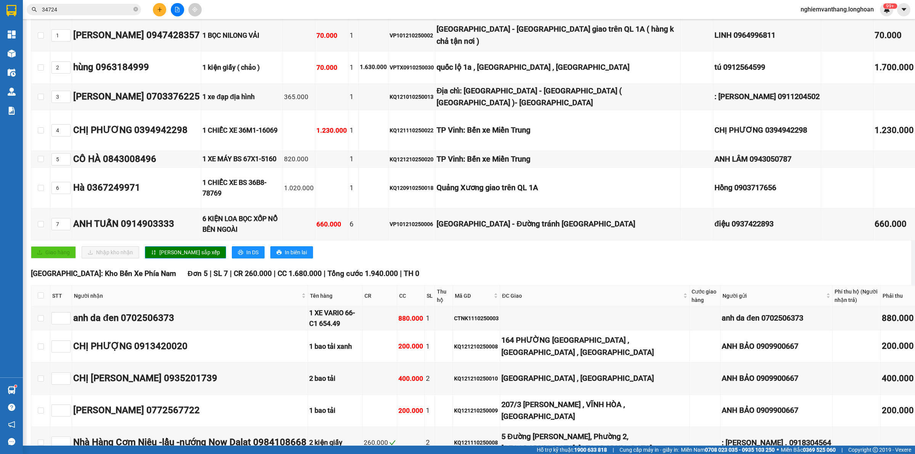
scroll to position [0, 0]
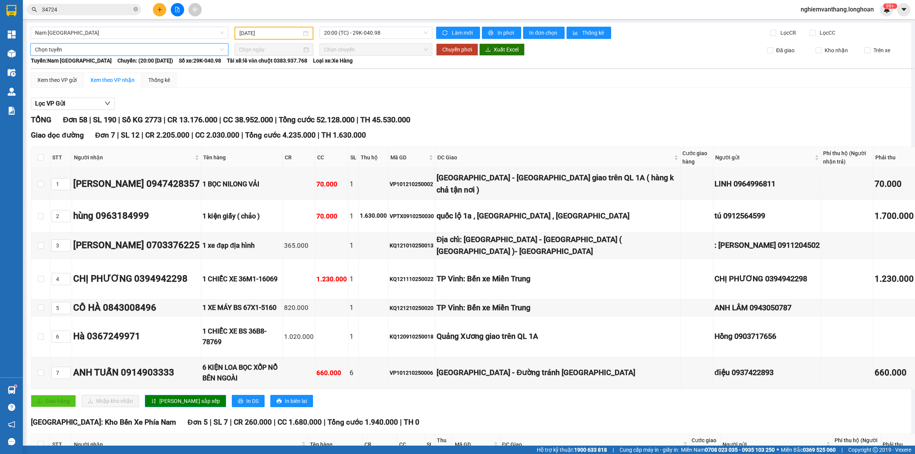
click at [102, 47] on span "Chọn tuyến" at bounding box center [129, 49] width 189 height 11
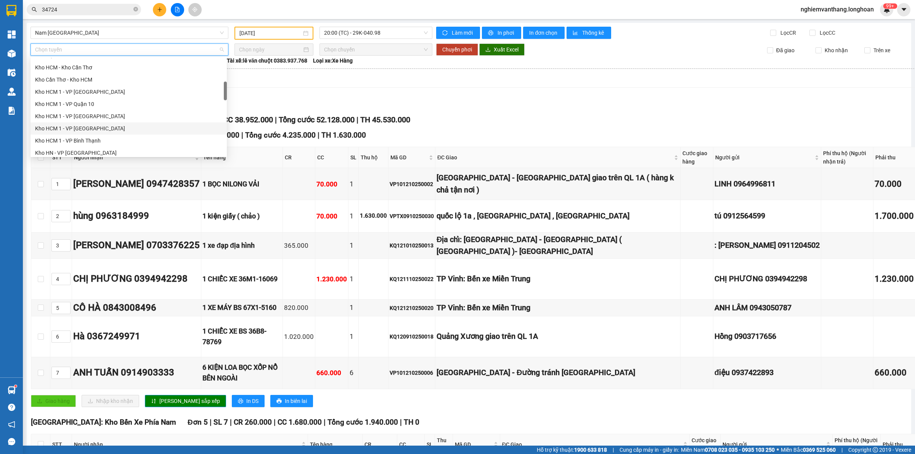
scroll to position [191, 0]
click at [79, 128] on div "Kho HN - VP [GEOGRAPHIC_DATA]" at bounding box center [128, 129] width 187 height 8
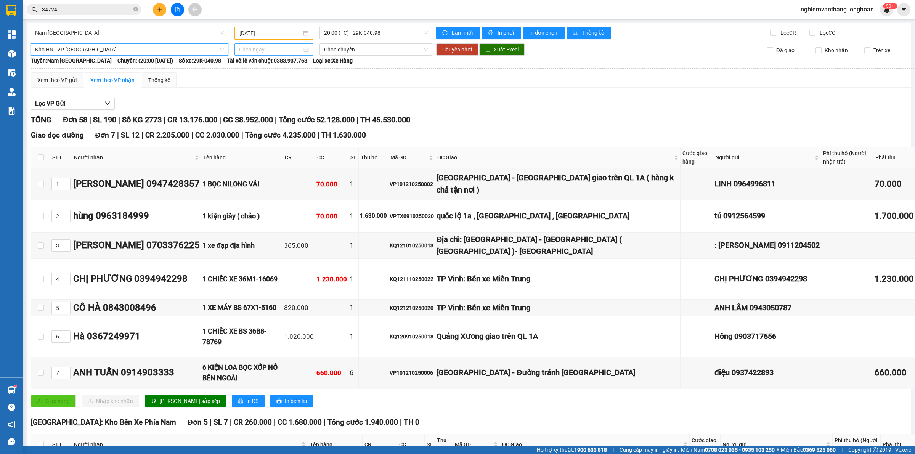
click at [279, 45] on input at bounding box center [270, 49] width 63 height 8
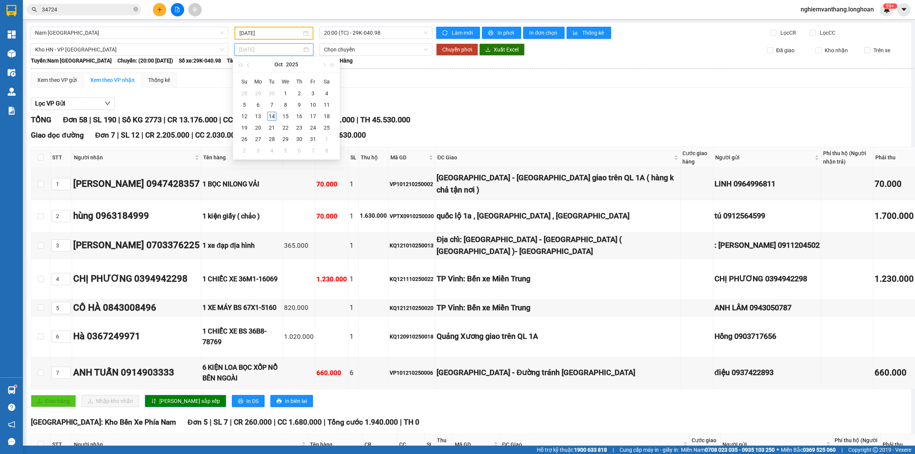
type input "[DATE]"
click at [267, 117] on div "14" at bounding box center [271, 116] width 9 height 9
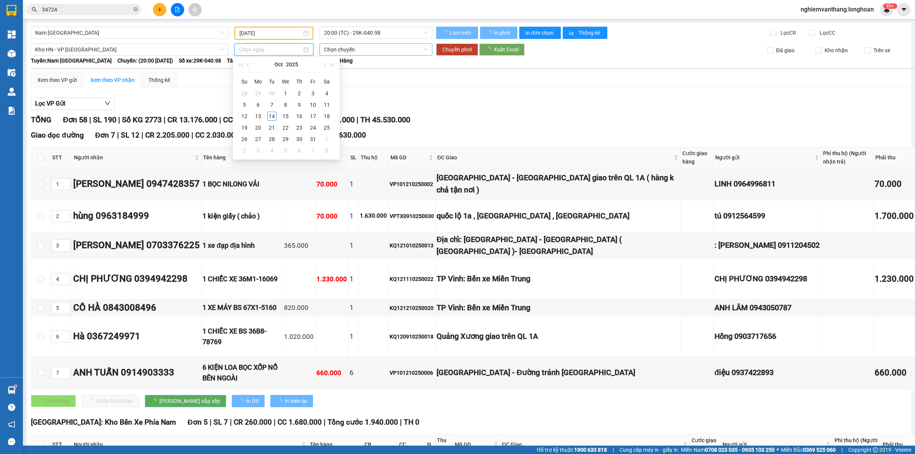
type input "[DATE]"
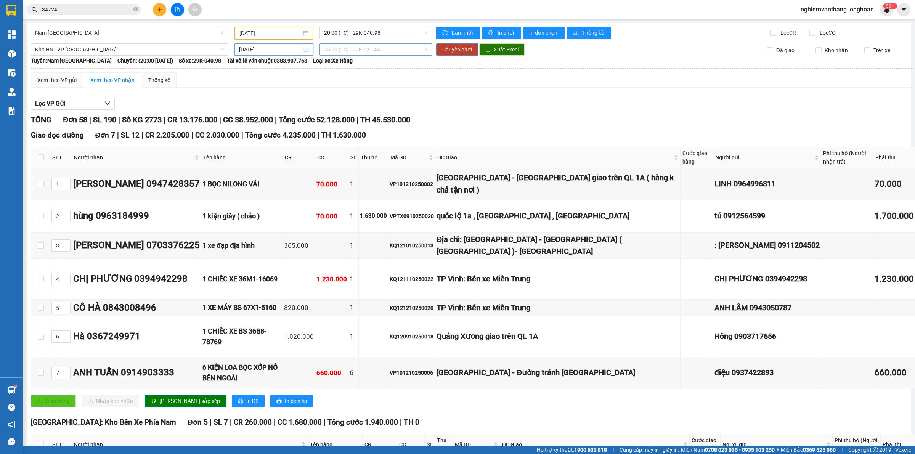
click at [365, 52] on span "15:00 (TC) - 29E-121.45" at bounding box center [376, 49] width 104 height 11
click at [467, 49] on span "Chuyển phơi" at bounding box center [457, 49] width 30 height 8
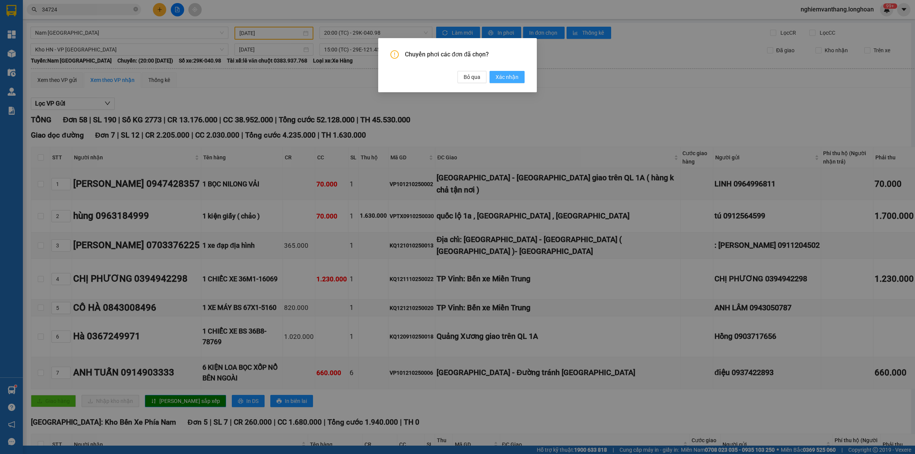
click at [506, 76] on span "Xác nhận" at bounding box center [507, 77] width 23 height 8
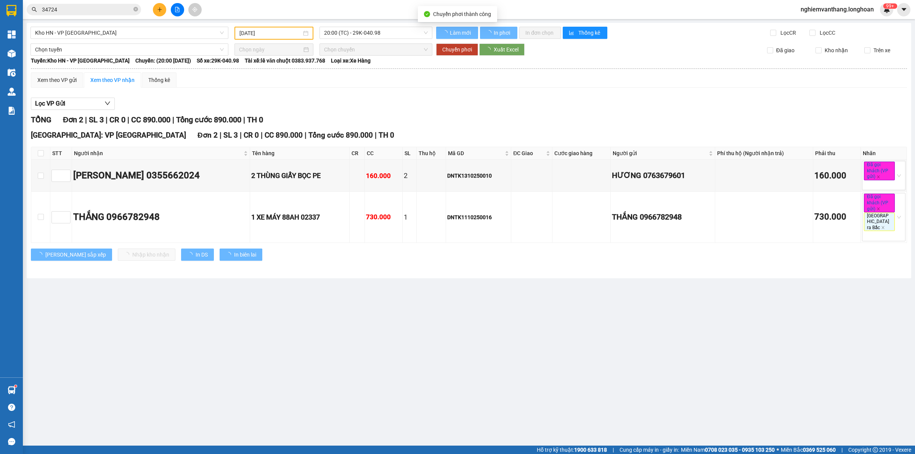
type input "[DATE]"
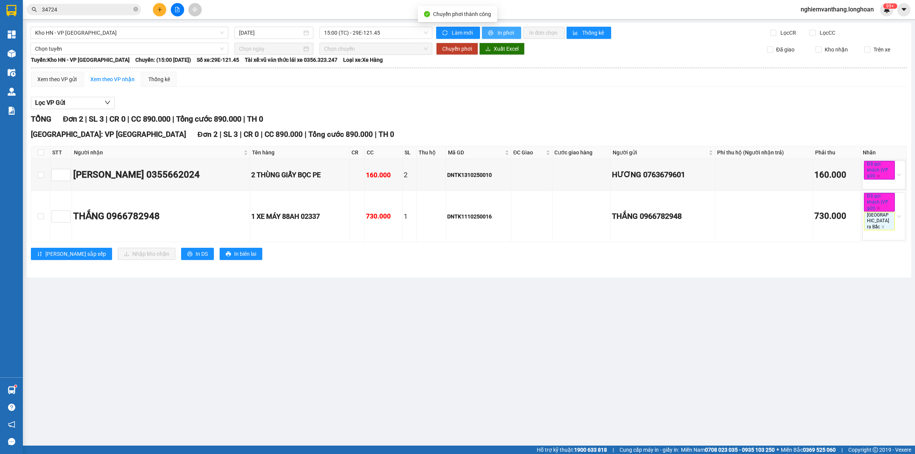
click at [500, 31] on span "In phơi" at bounding box center [506, 33] width 18 height 8
click at [135, 35] on span "Kho HN - VP [GEOGRAPHIC_DATA]" at bounding box center [129, 32] width 189 height 11
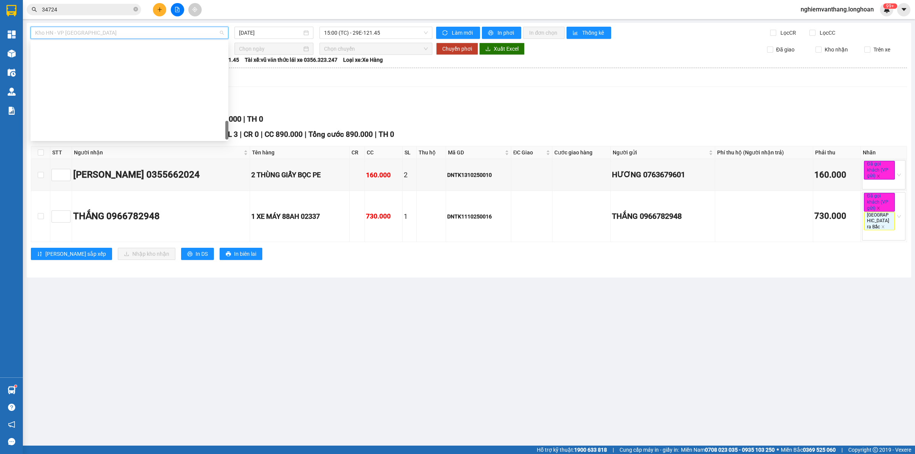
scroll to position [536, 0]
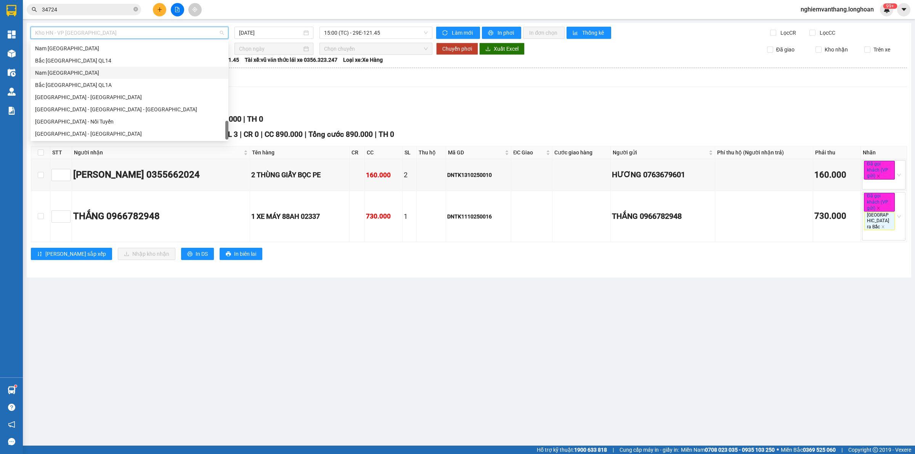
click at [98, 71] on div "Nam [GEOGRAPHIC_DATA]" at bounding box center [129, 73] width 189 height 8
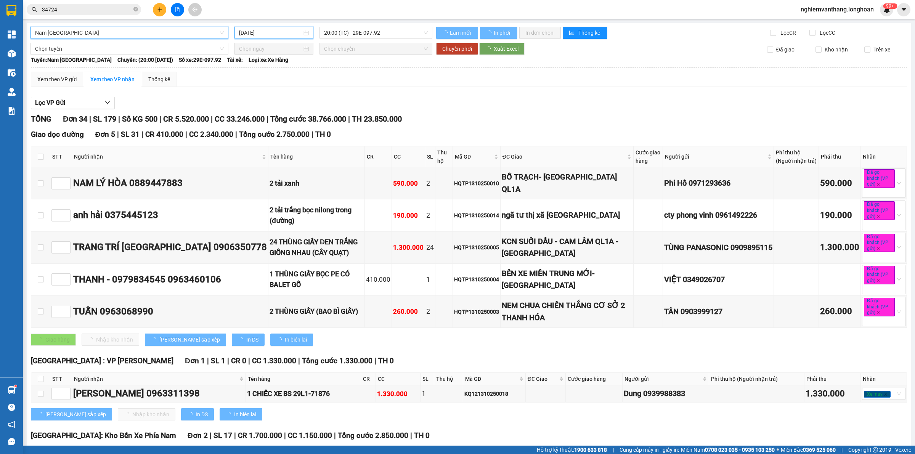
click at [286, 33] on input "[DATE]" at bounding box center [270, 33] width 63 height 8
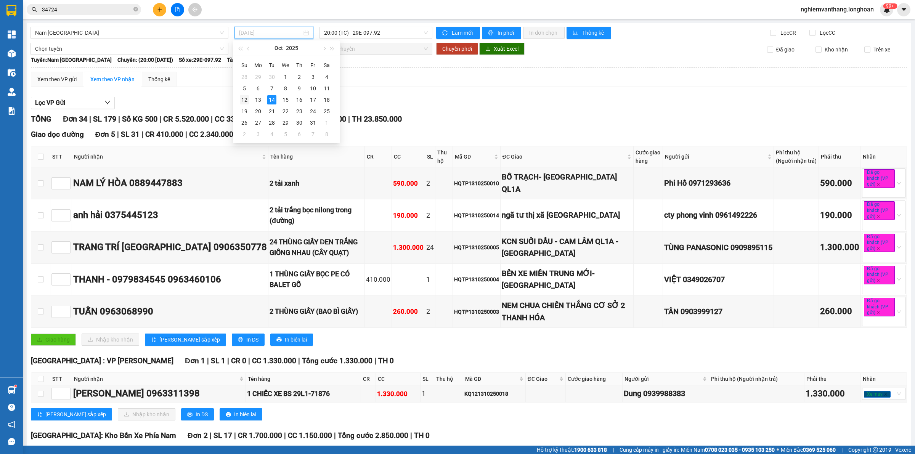
click at [239, 99] on td "12" at bounding box center [244, 99] width 14 height 11
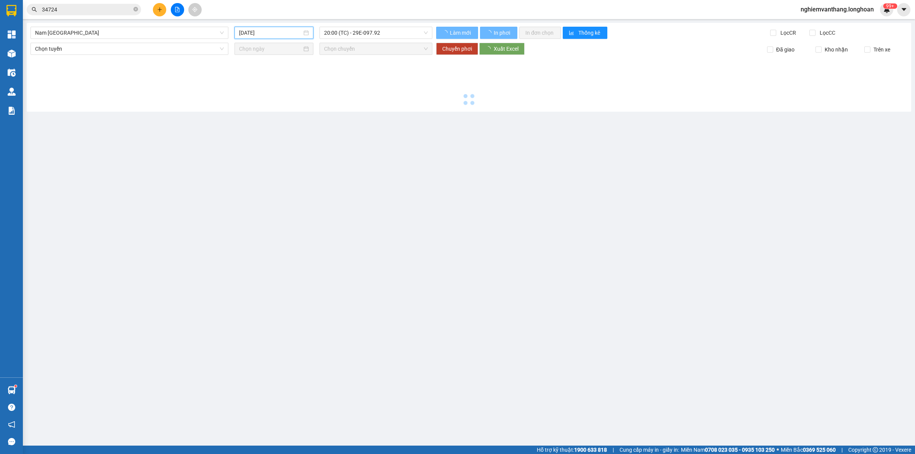
type input "[DATE]"
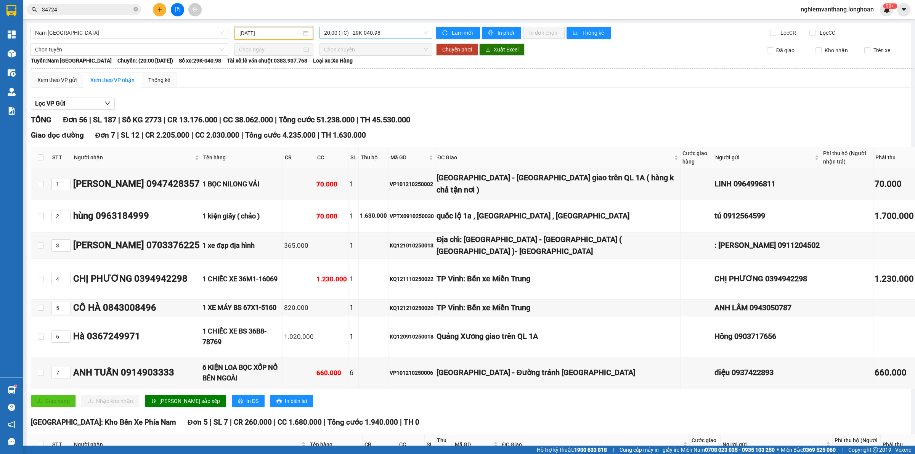
click at [396, 32] on span "20:00 (TC) - 29K-040.98" at bounding box center [376, 32] width 104 height 11
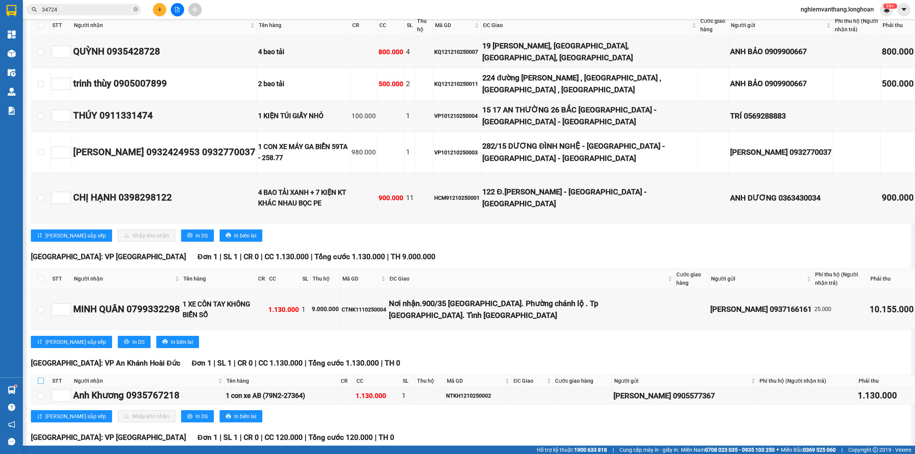
click at [40, 378] on input "checkbox" at bounding box center [41, 381] width 6 height 6
checkbox input "true"
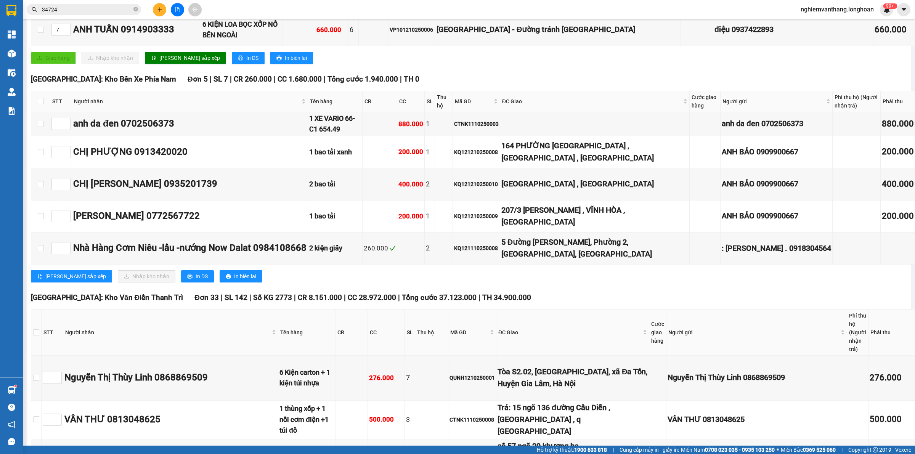
scroll to position [0, 0]
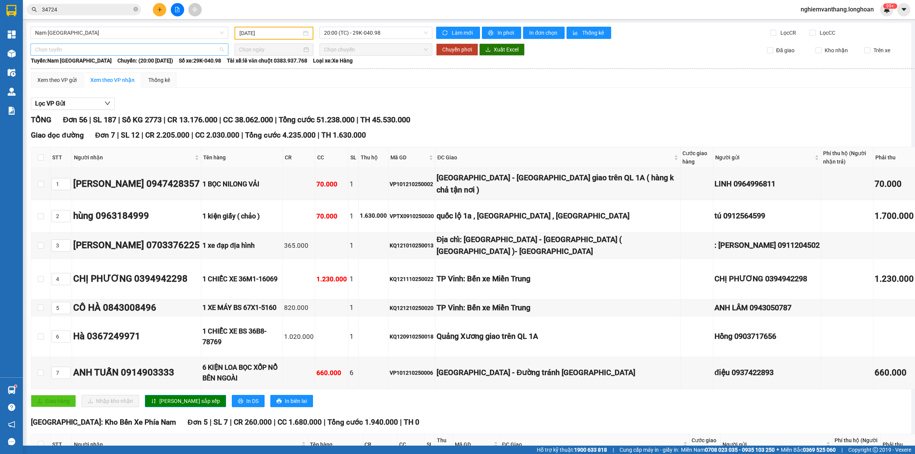
click at [69, 51] on span "Chọn tuyến" at bounding box center [129, 49] width 189 height 11
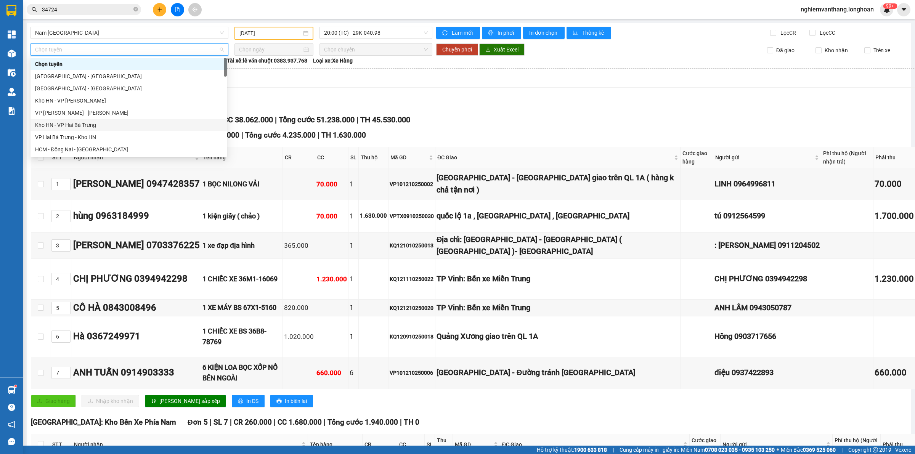
click at [74, 124] on div "Kho HN - VP Hai Bà Trưng" at bounding box center [128, 125] width 187 height 8
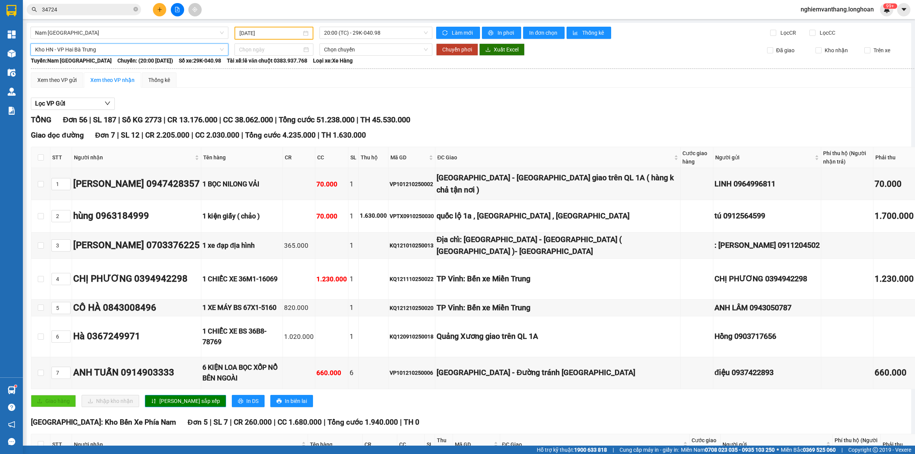
click at [73, 50] on span "Kho HN - VP Hai Bà Trưng" at bounding box center [129, 49] width 189 height 11
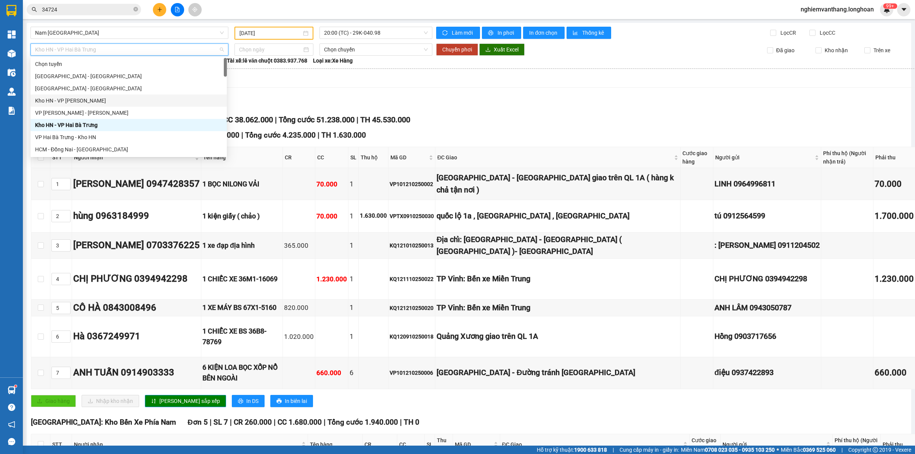
click at [78, 104] on div "Kho HN - VP [PERSON_NAME]" at bounding box center [128, 100] width 187 height 8
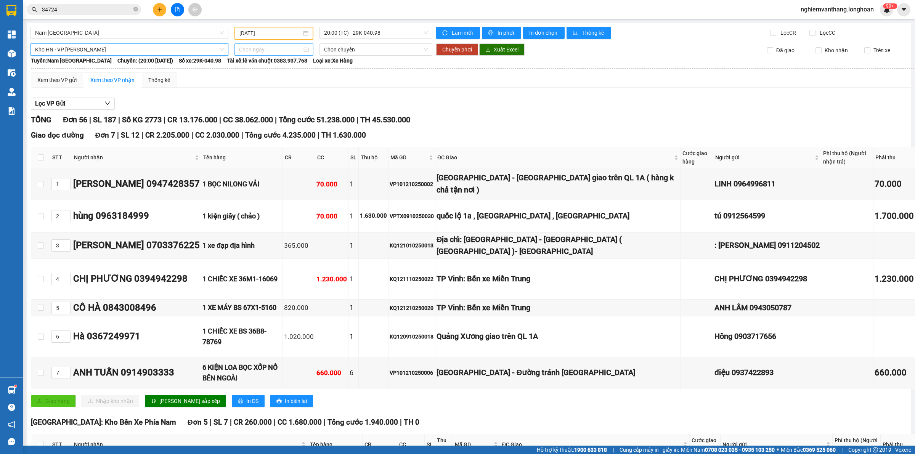
click at [263, 47] on input at bounding box center [270, 49] width 63 height 8
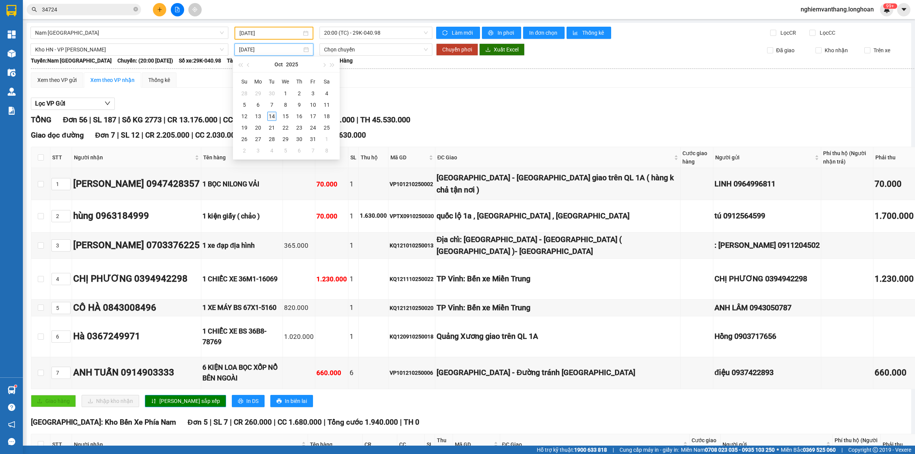
type input "[DATE]"
click at [273, 119] on div "14" at bounding box center [271, 116] width 9 height 9
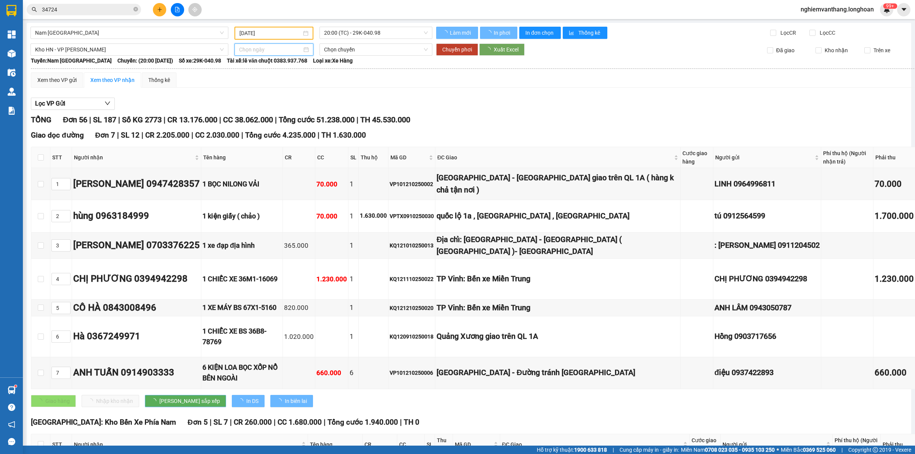
type input "[DATE]"
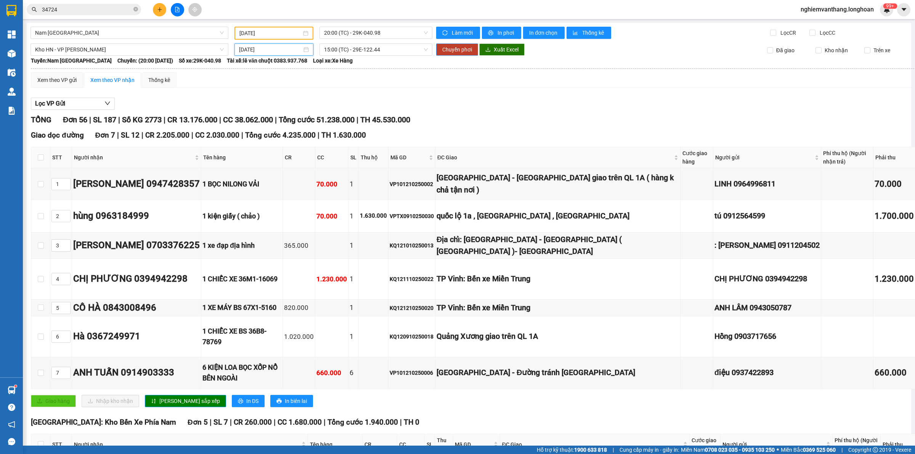
click at [442, 50] on span "Chuyển phơi" at bounding box center [457, 49] width 30 height 8
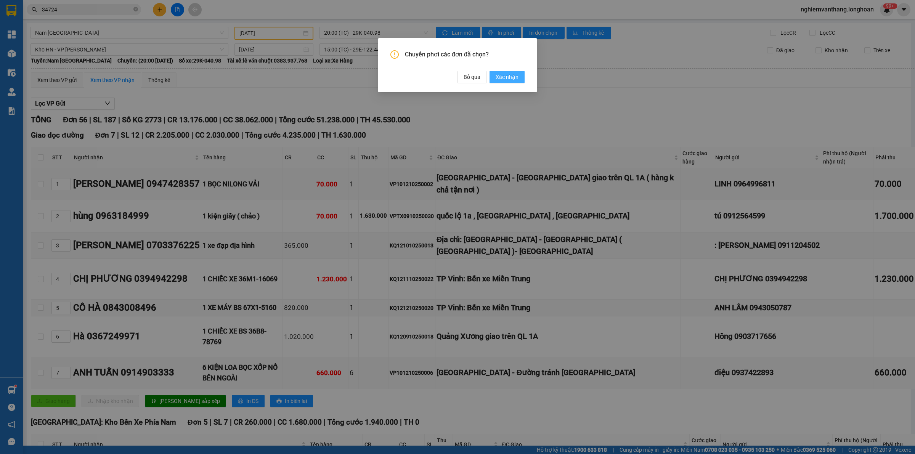
click at [519, 79] on button "Xác nhận" at bounding box center [506, 77] width 35 height 12
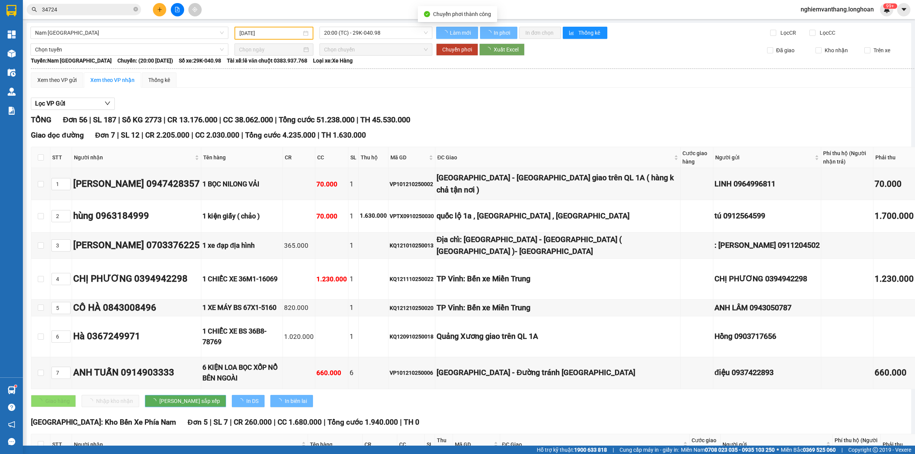
type input "[DATE]"
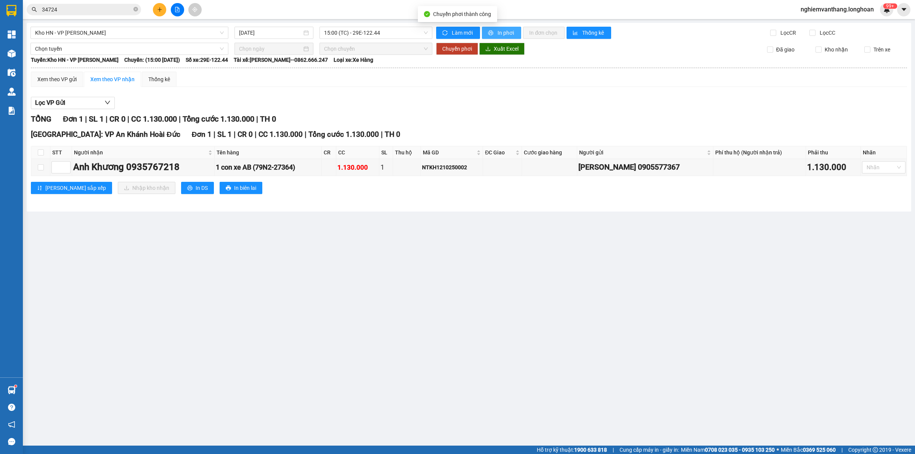
click at [510, 34] on span "In phơi" at bounding box center [506, 33] width 18 height 8
click at [83, 35] on span "Kho HN - VP [PERSON_NAME]" at bounding box center [129, 32] width 189 height 11
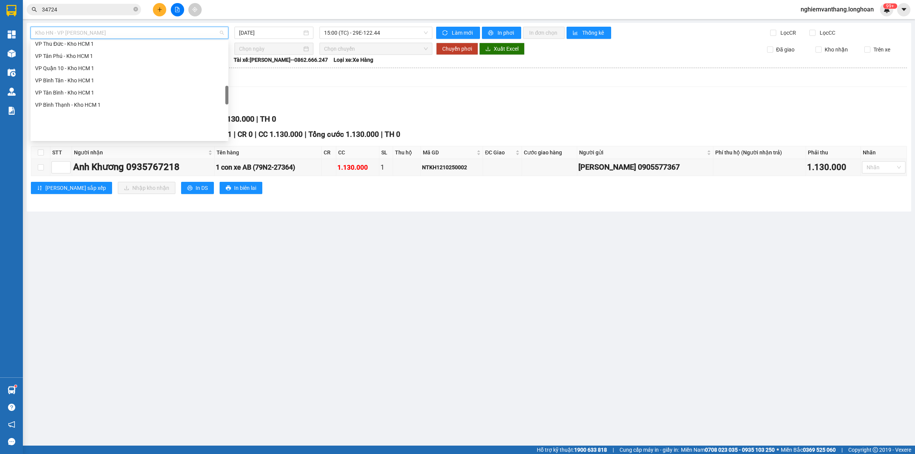
scroll to position [203, 0]
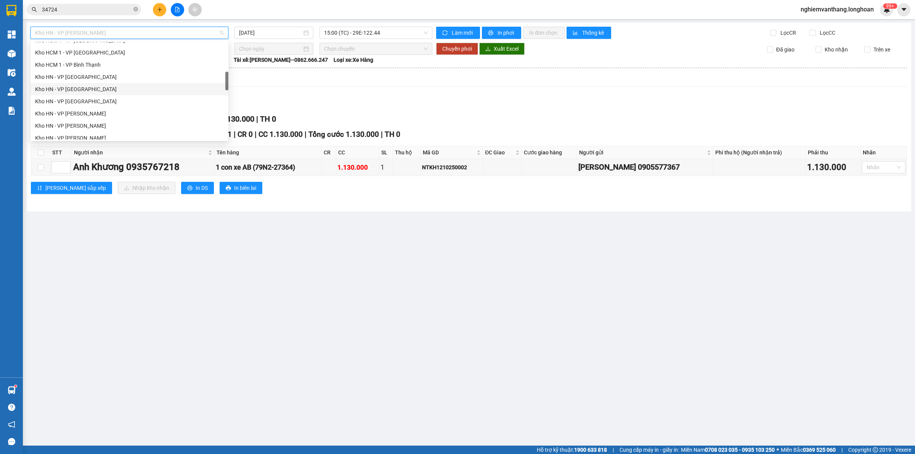
click at [84, 93] on div "Kho HN - VP [GEOGRAPHIC_DATA]" at bounding box center [129, 89] width 198 height 12
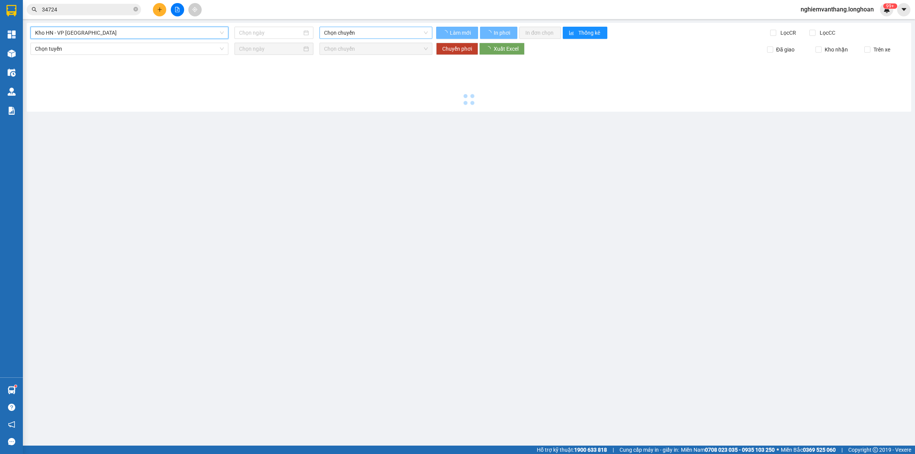
type input "[DATE]"
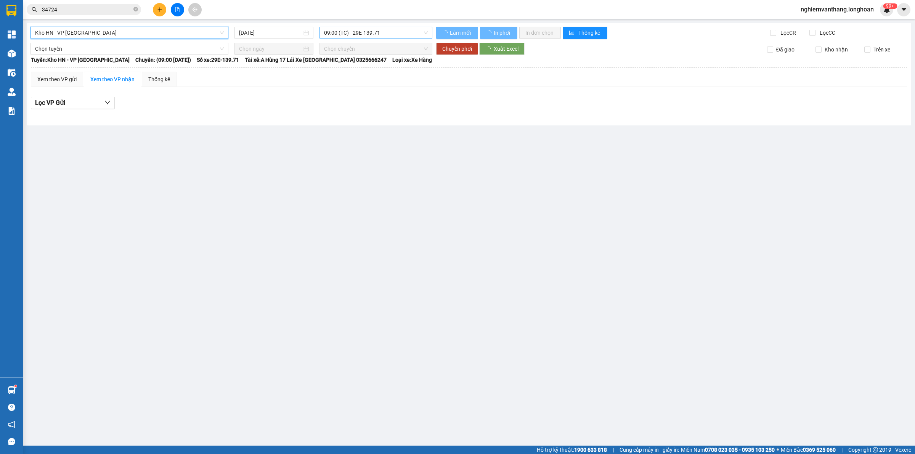
click at [342, 34] on span "09:00 (TC) - 29E-139.71" at bounding box center [376, 32] width 104 height 11
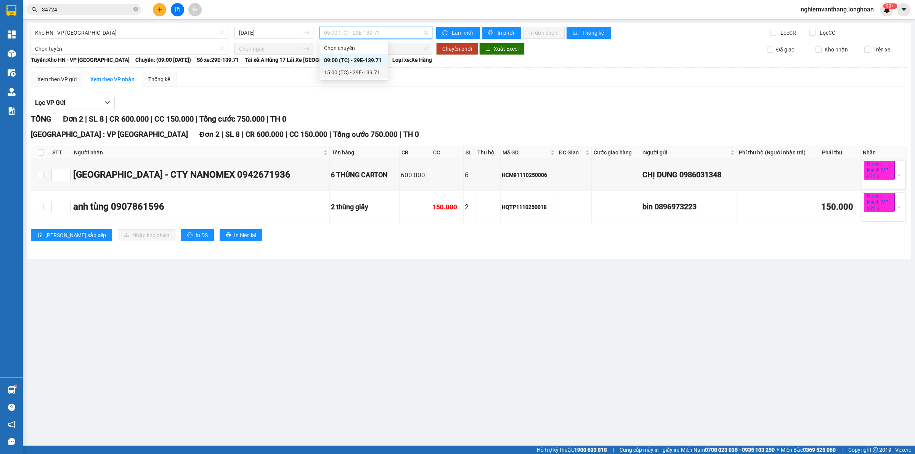
click at [348, 75] on div "15:00 (TC) - 29E-139.71" at bounding box center [353, 72] width 59 height 8
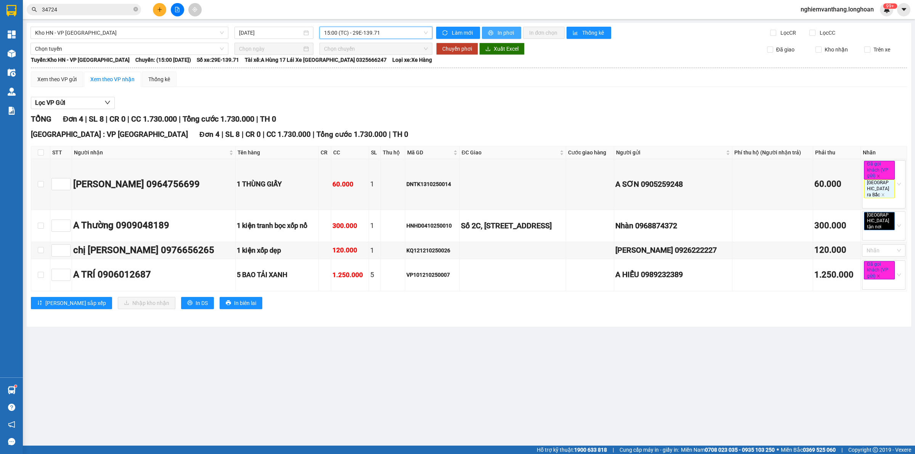
click at [499, 37] on span "In phơi" at bounding box center [506, 33] width 18 height 8
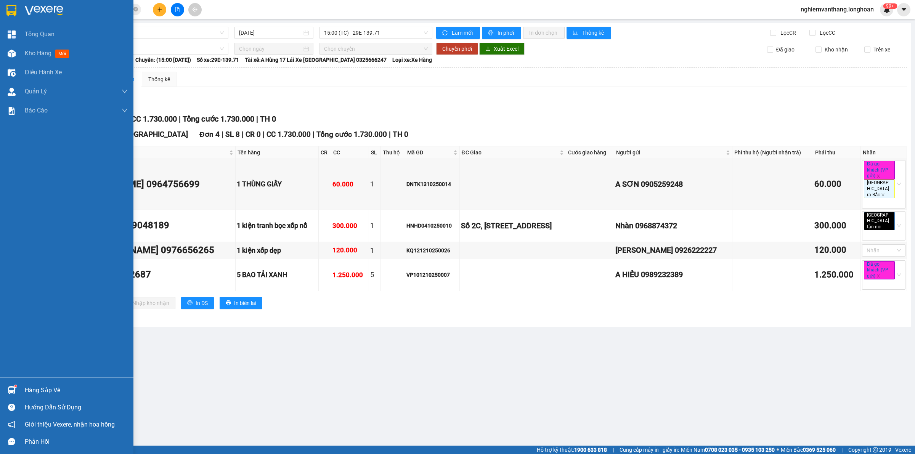
click at [16, 10] on div at bounding box center [11, 10] width 13 height 13
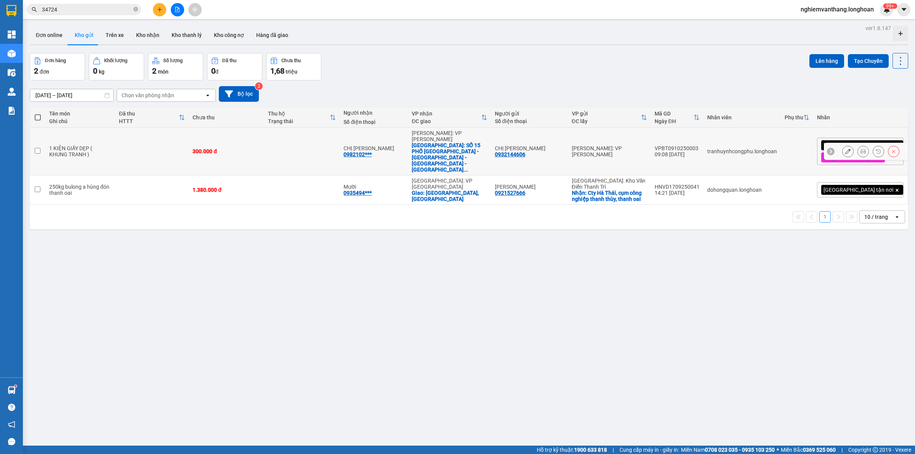
click at [245, 141] on td "300.000 đ" at bounding box center [226, 152] width 75 height 48
checkbox input "true"
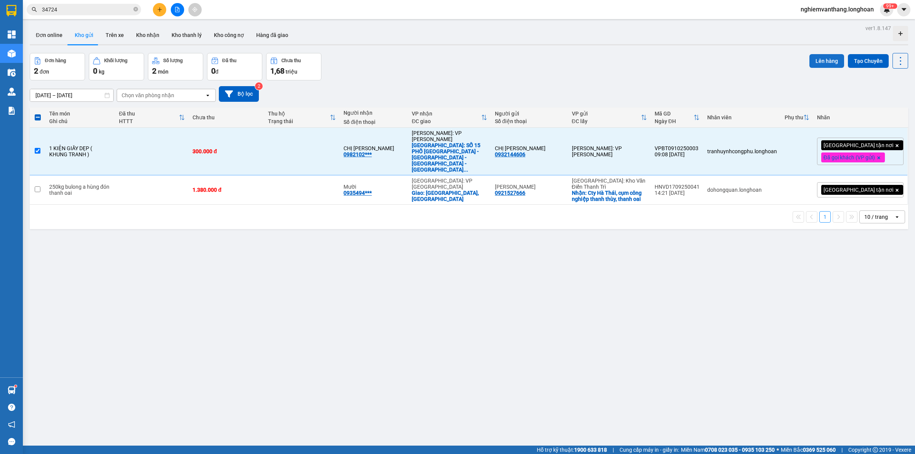
click at [834, 66] on button "Lên hàng" at bounding box center [826, 61] width 35 height 14
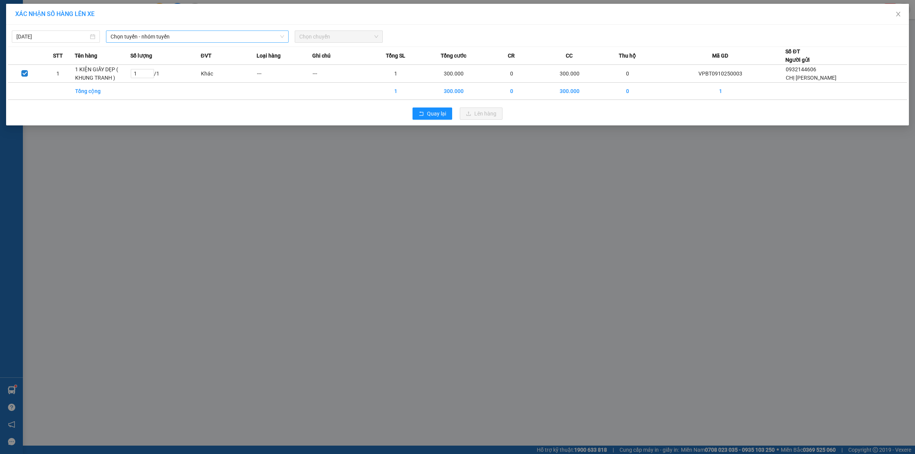
click at [154, 38] on span "Chọn tuyến - nhóm tuyến" at bounding box center [197, 36] width 173 height 11
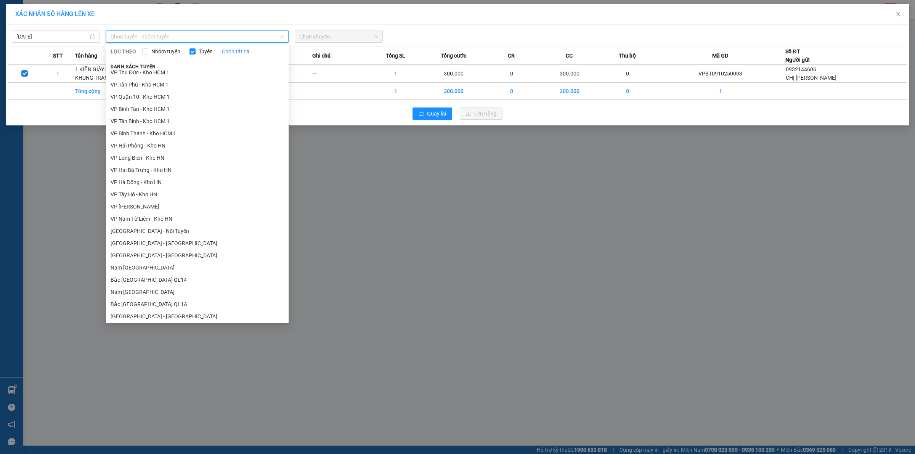
scroll to position [372, 0]
drag, startPoint x: 150, startPoint y: 264, endPoint x: 283, endPoint y: 196, distance: 149.7
click at [150, 265] on li "Bắc [GEOGRAPHIC_DATA] QL1A" at bounding box center [197, 266] width 183 height 12
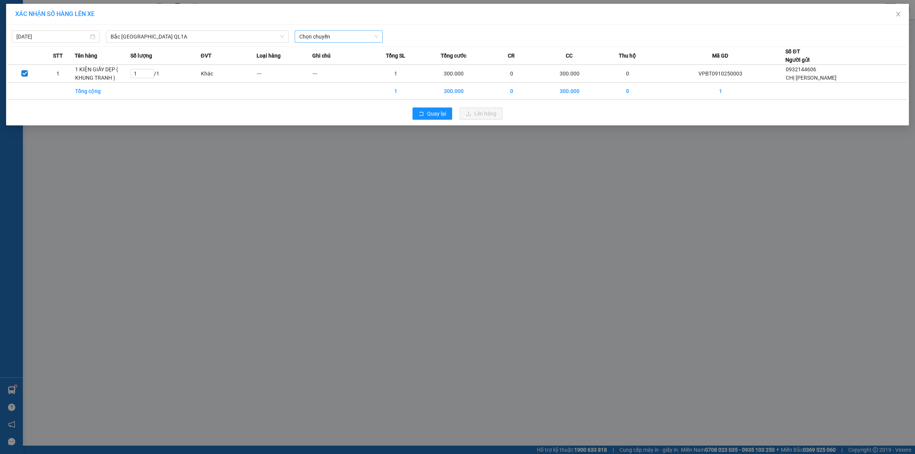
click at [337, 30] on div "[DATE] [GEOGRAPHIC_DATA] QL1A LỌC THEO Nhóm tuyến Tuyến Chọn tất cả Danh sách t…" at bounding box center [457, 35] width 899 height 16
click at [327, 34] on span "Chọn chuyến" at bounding box center [338, 36] width 79 height 11
click at [320, 61] on div "20:00 (TC)" at bounding box center [328, 64] width 59 height 8
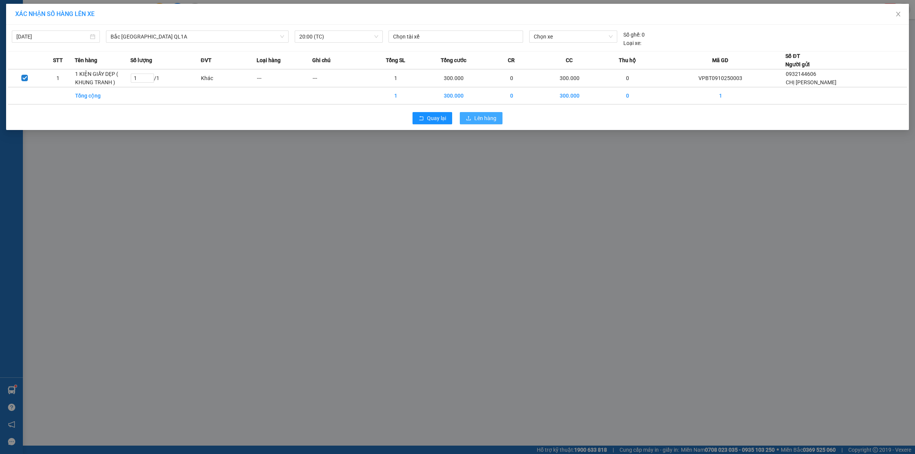
click at [478, 117] on span "Lên hàng" at bounding box center [485, 118] width 22 height 8
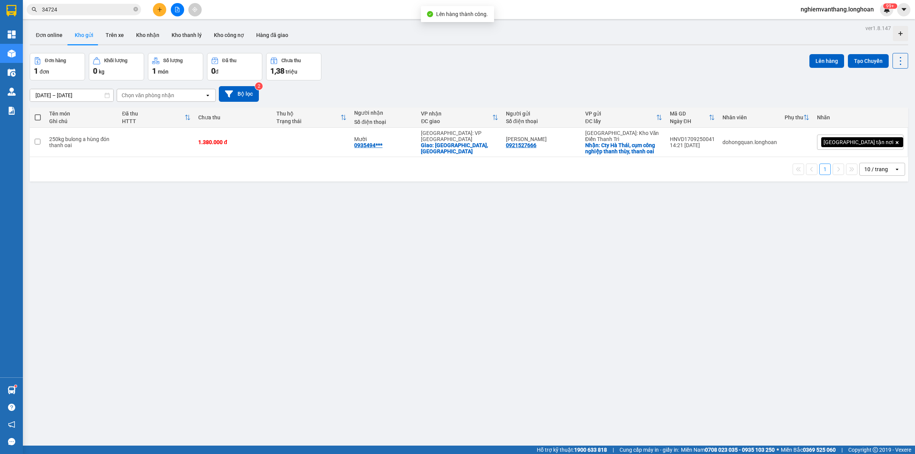
click at [178, 8] on icon "file-add" at bounding box center [177, 9] width 4 height 5
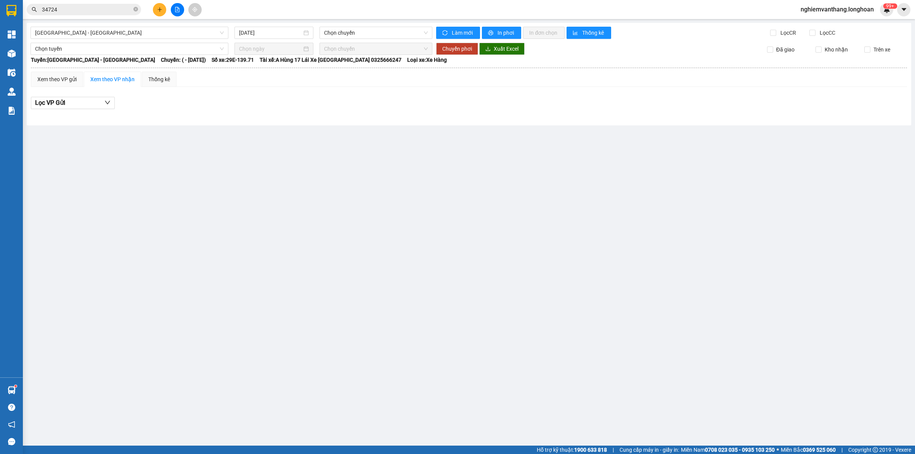
click at [97, 26] on div "[GEOGRAPHIC_DATA] - [GEOGRAPHIC_DATA] [DATE] Chọn chuyến Làm mới In phơi In đơn…" at bounding box center [469, 74] width 884 height 103
click at [95, 27] on div "[GEOGRAPHIC_DATA] - [GEOGRAPHIC_DATA]" at bounding box center [129, 33] width 198 height 12
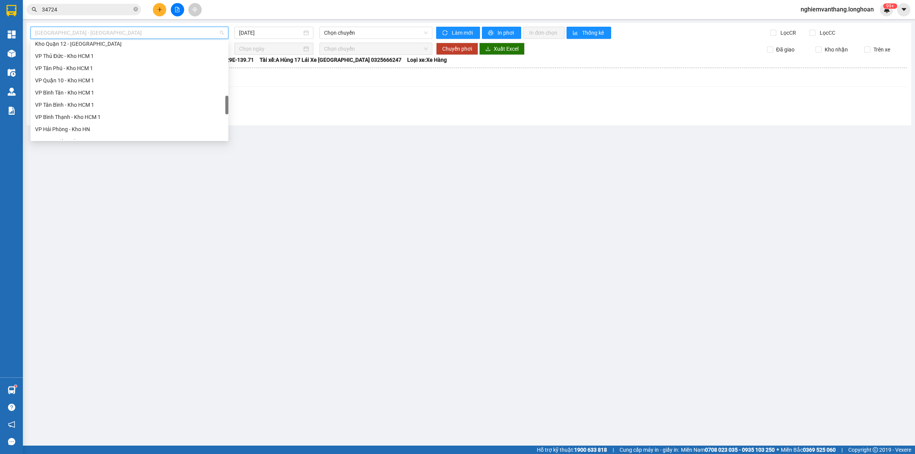
scroll to position [536, 0]
click at [91, 69] on div "Nam [GEOGRAPHIC_DATA]" at bounding box center [129, 73] width 189 height 8
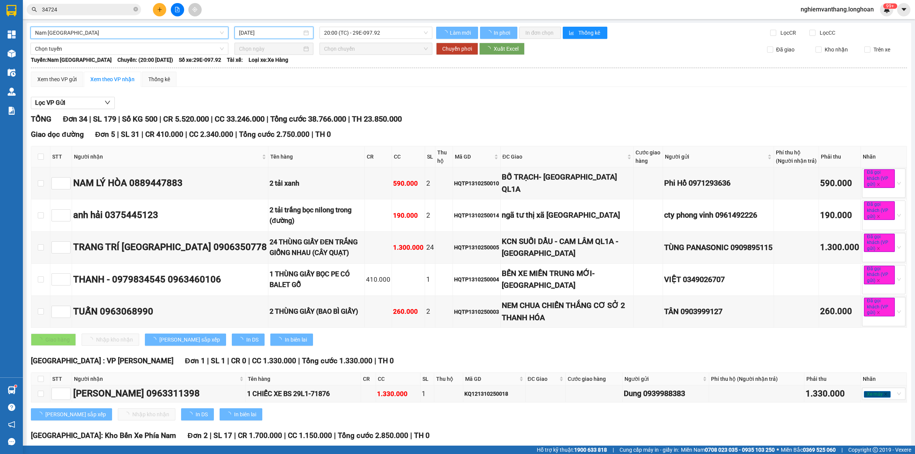
click at [269, 32] on input "[DATE]" at bounding box center [270, 33] width 63 height 8
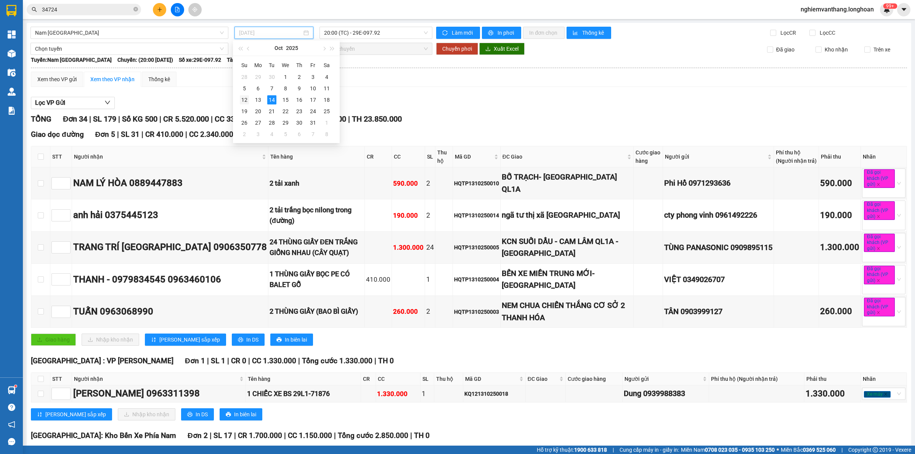
click at [247, 99] on div "12" at bounding box center [244, 99] width 9 height 9
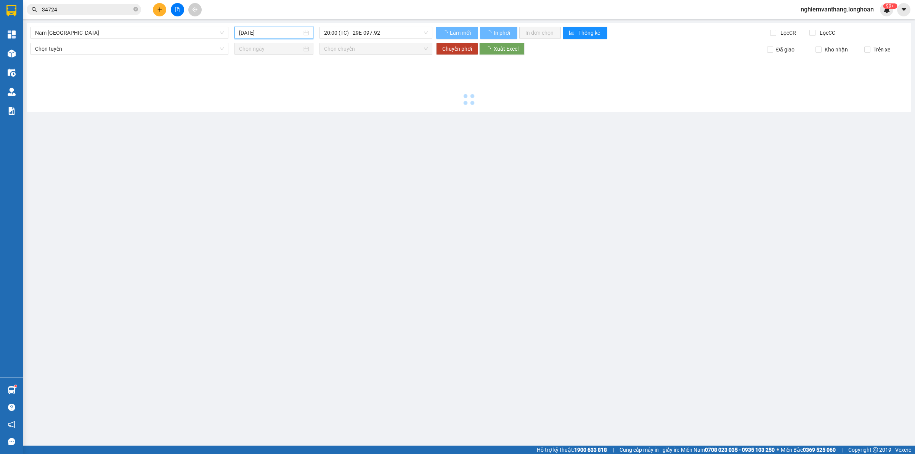
type input "[DATE]"
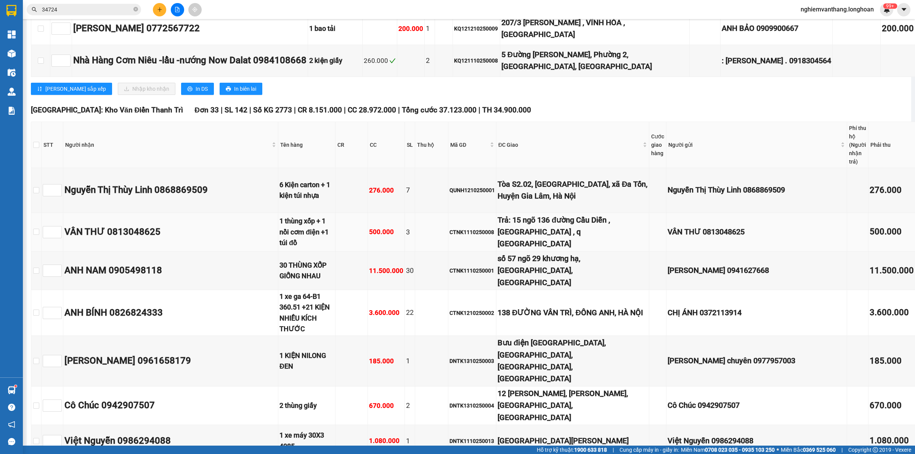
scroll to position [572, 0]
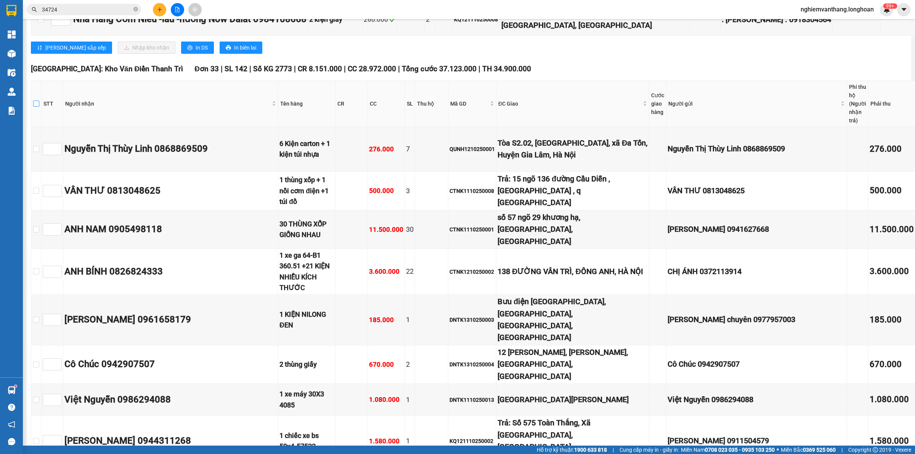
click at [39, 101] on input "checkbox" at bounding box center [36, 104] width 6 height 6
checkbox input "true"
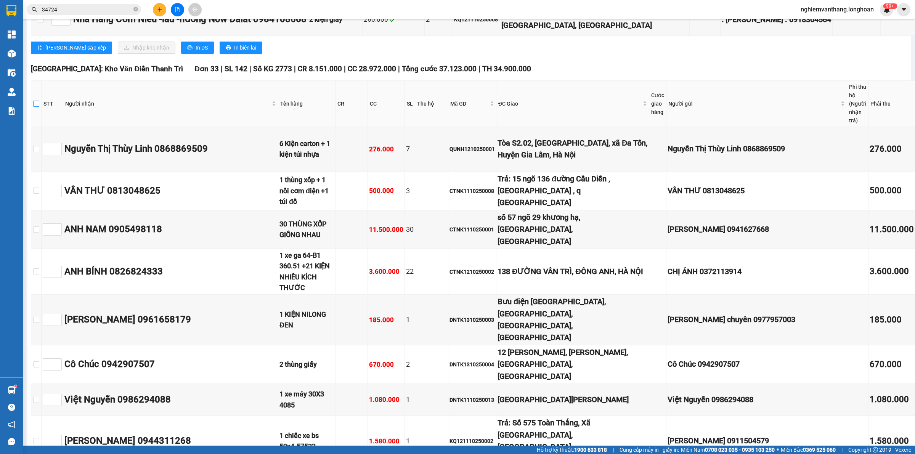
checkbox input "true"
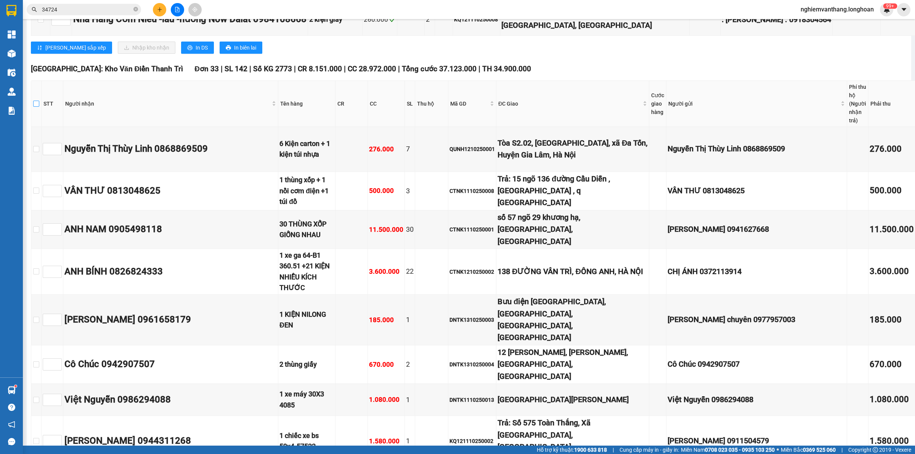
checkbox input "true"
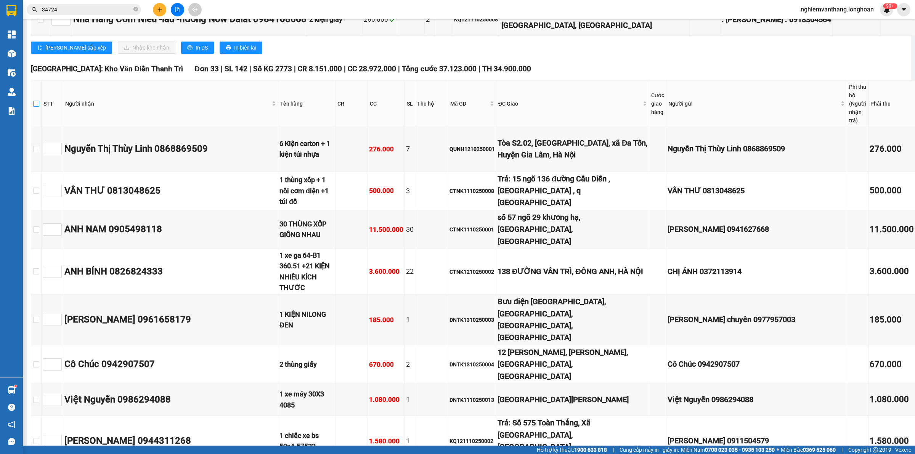
checkbox input "true"
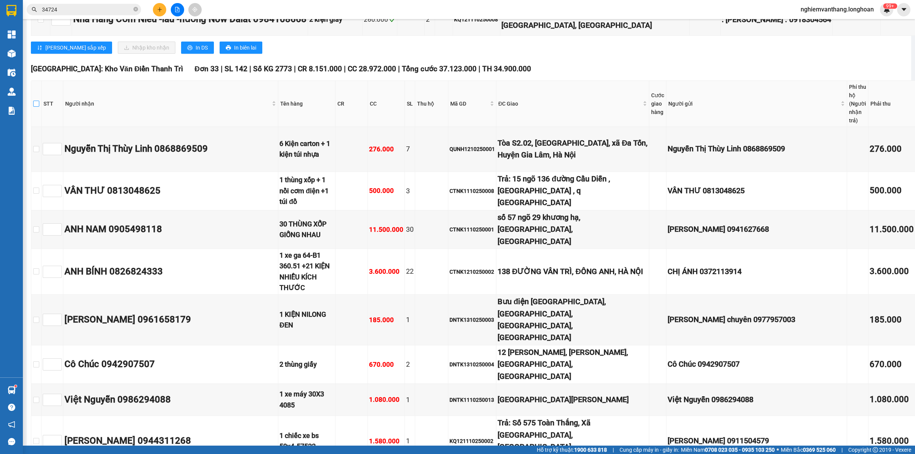
checkbox input "true"
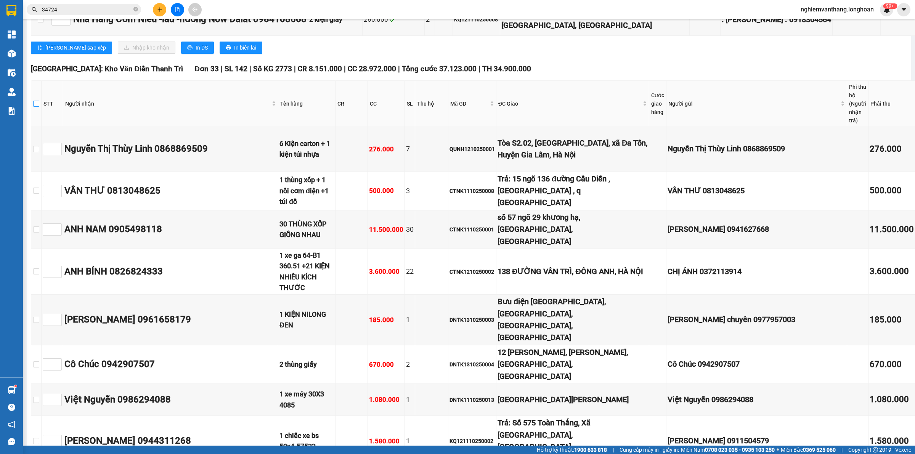
checkbox input "true"
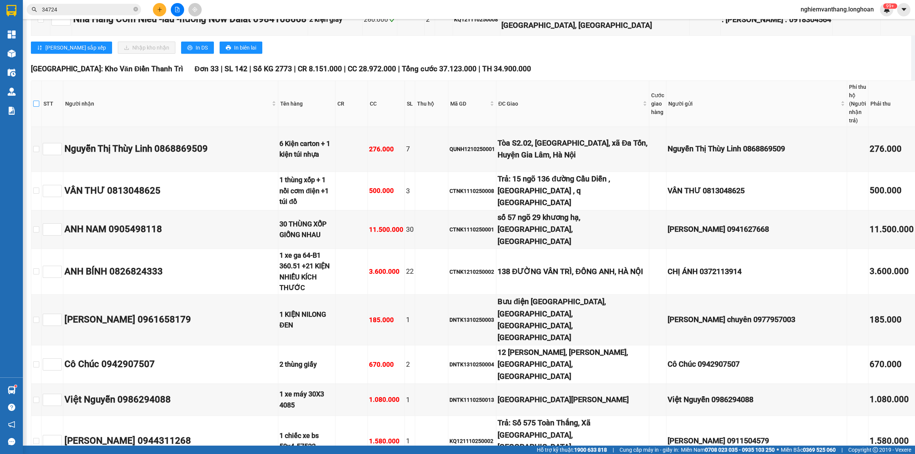
checkbox input "true"
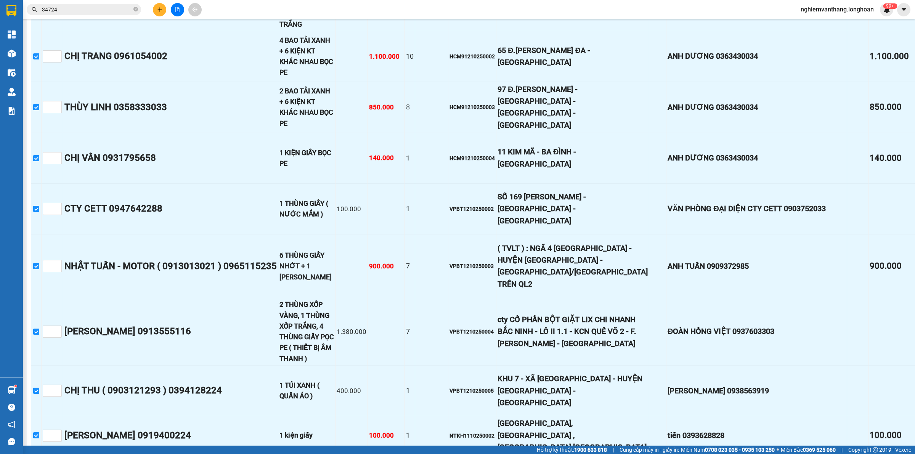
scroll to position [1856, 0]
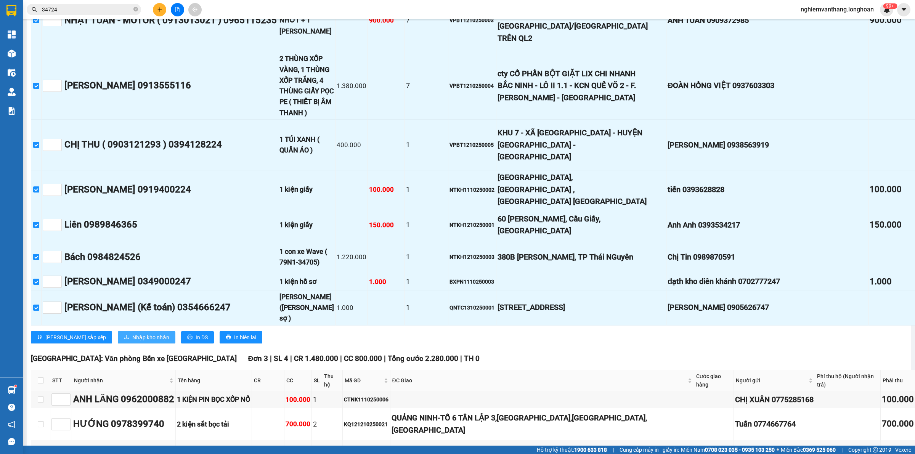
click at [132, 333] on span "Nhập kho nhận" at bounding box center [150, 337] width 37 height 8
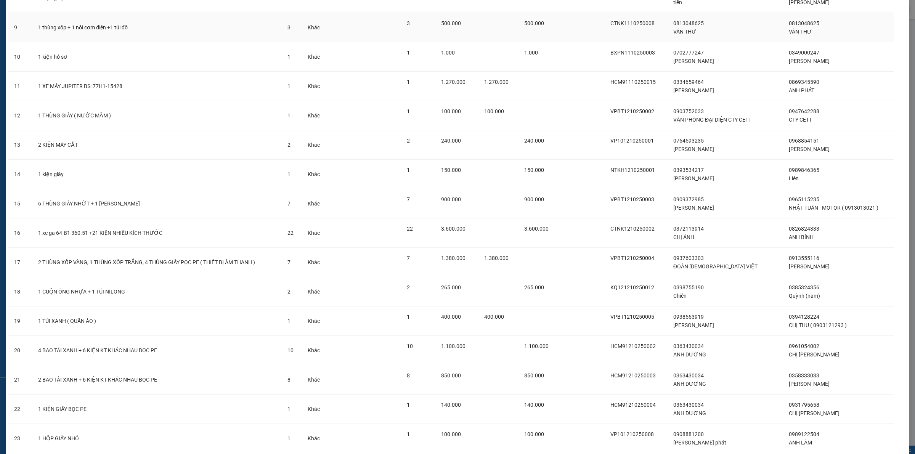
scroll to position [619, 0]
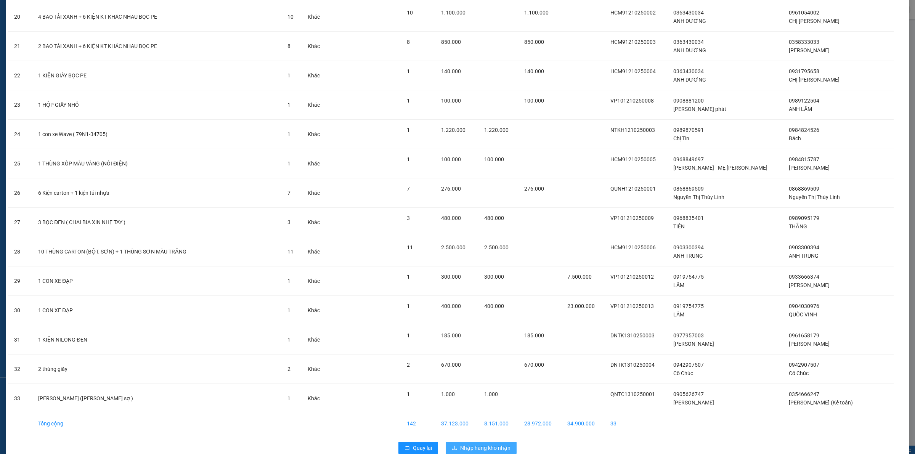
click at [473, 449] on span "Nhập hàng kho nhận" at bounding box center [485, 448] width 50 height 8
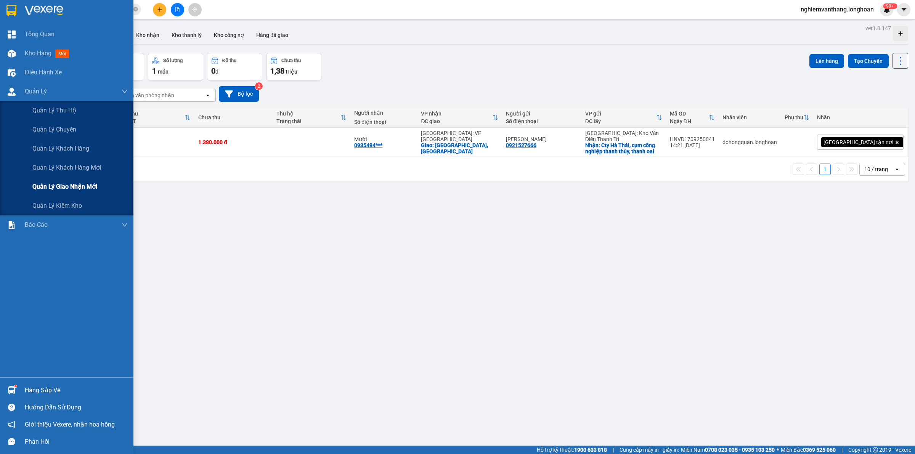
click at [77, 182] on span "Quản lý giao nhận mới" at bounding box center [64, 187] width 65 height 10
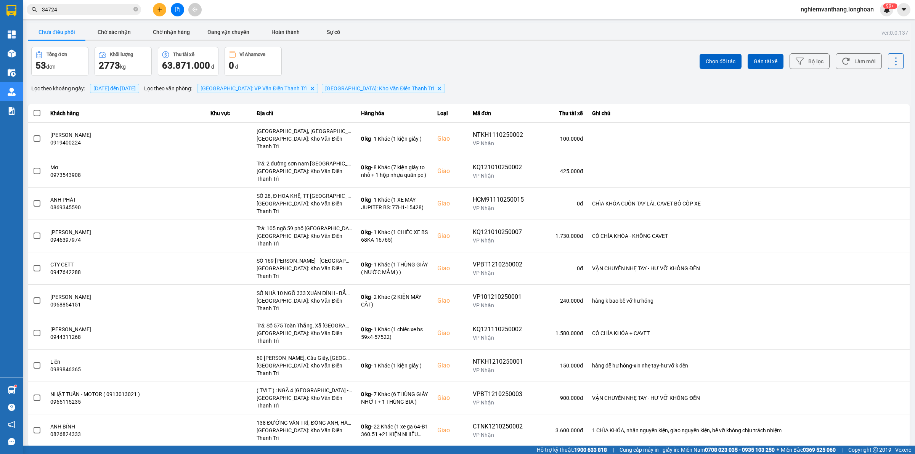
click at [789, 63] on div "Chọn đối tác Gán tài xế Bộ lọc Làm mới" at bounding box center [685, 61] width 436 height 29
click at [795, 63] on button "Bộ lọc" at bounding box center [809, 61] width 40 height 16
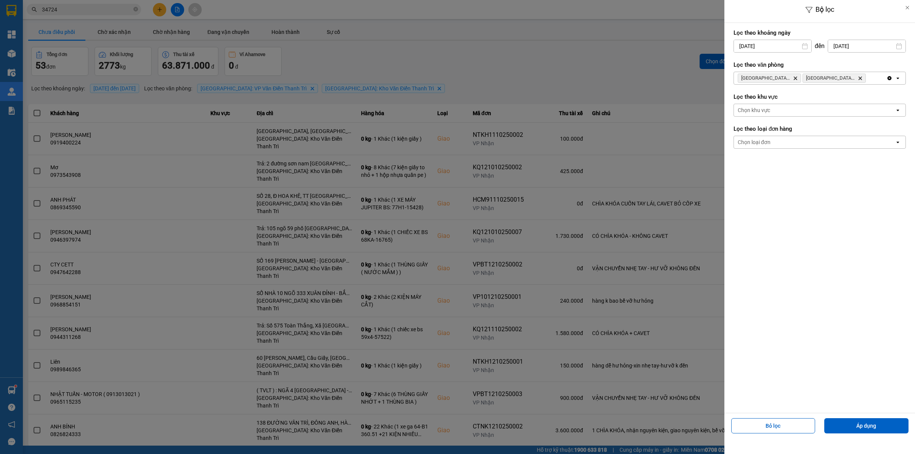
drag, startPoint x: 648, startPoint y: 64, endPoint x: 669, endPoint y: 98, distance: 39.9
click at [649, 64] on div at bounding box center [457, 227] width 915 height 454
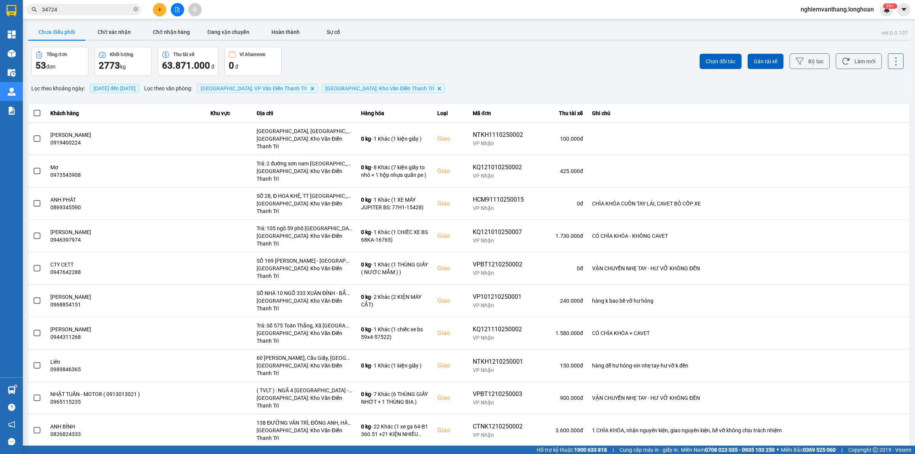
click at [890, 449] on div "10 / trang" at bounding box center [886, 453] width 24 height 8
click at [888, 383] on li "100 / trang" at bounding box center [889, 377] width 40 height 14
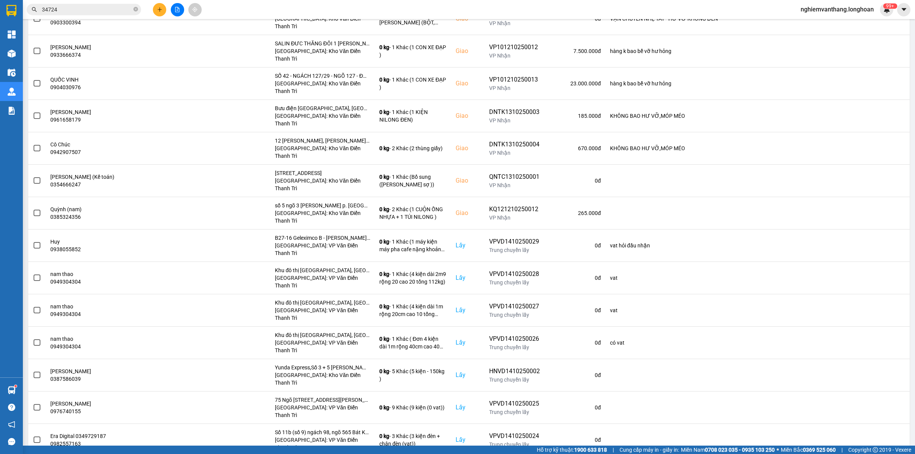
scroll to position [1093, 0]
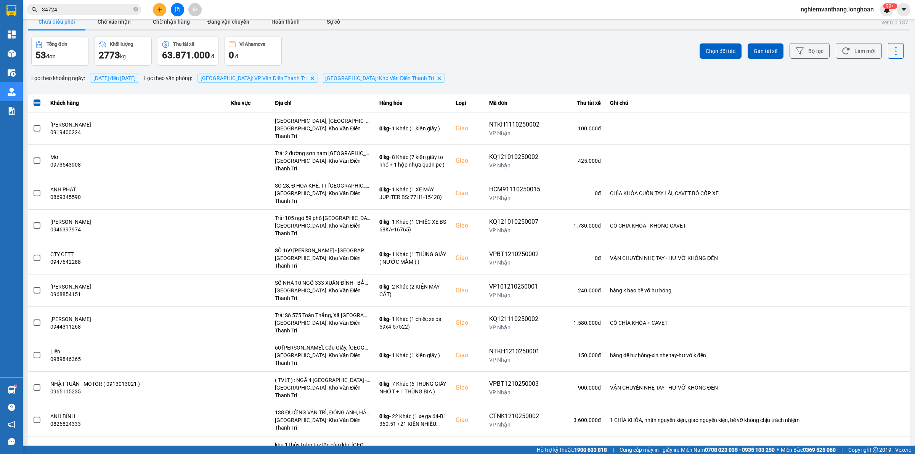
scroll to position [0, 0]
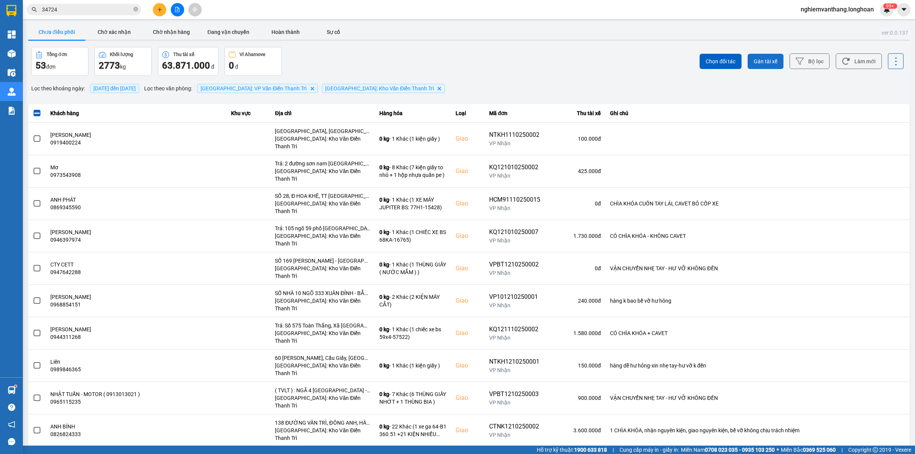
click at [755, 58] on span "Gán tài xế" at bounding box center [766, 62] width 24 height 8
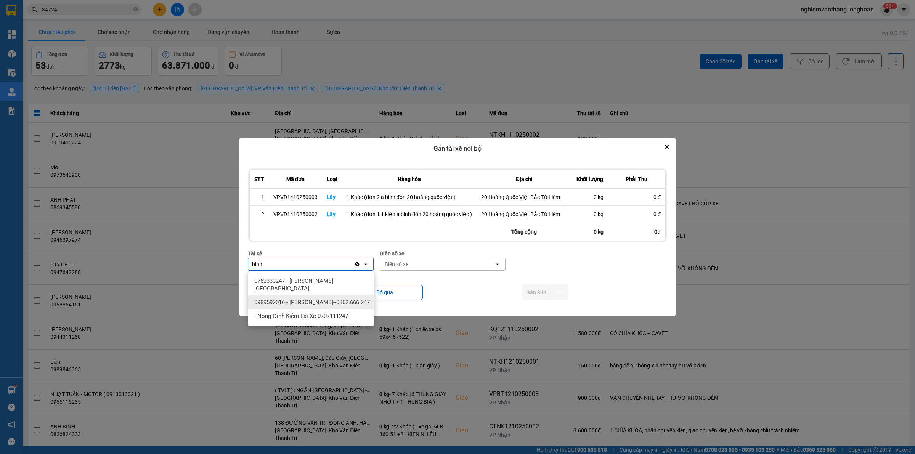
type input "bình"
click at [323, 299] on span "0989592016 - [PERSON_NAME]--0862.666.247" at bounding box center [311, 302] width 115 height 8
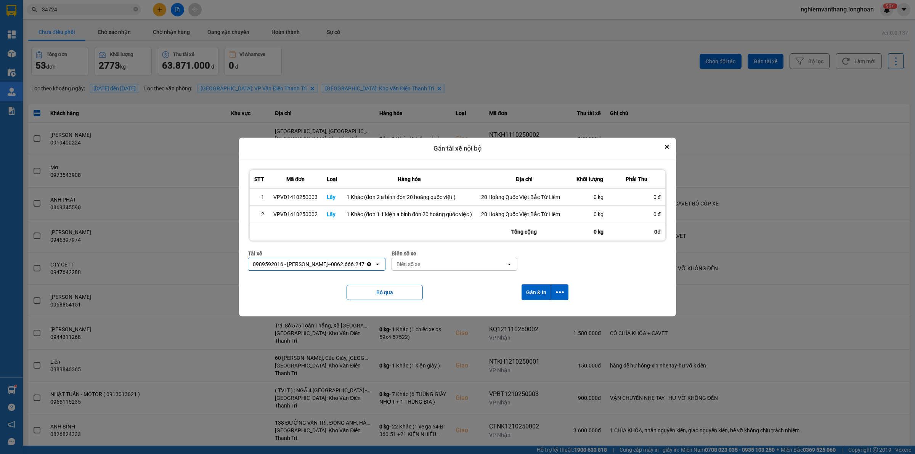
click at [435, 258] on div "Biển số xe" at bounding box center [449, 264] width 114 height 12
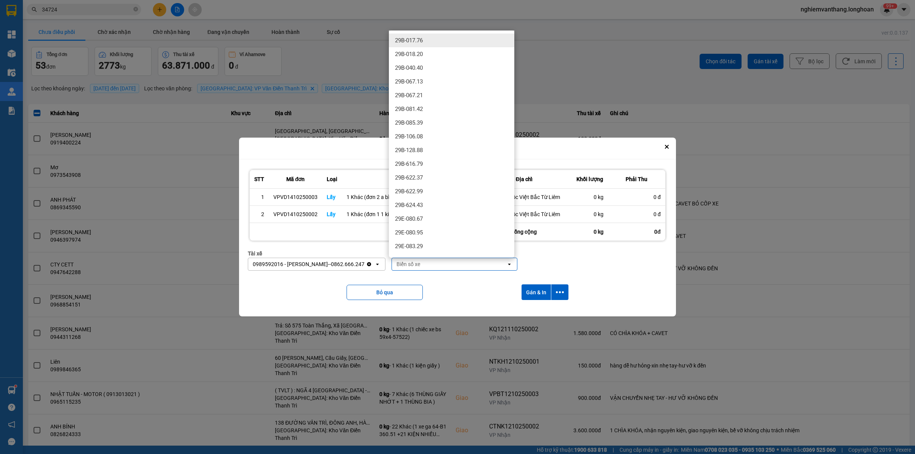
click at [430, 264] on div "Biển số xe" at bounding box center [449, 264] width 114 height 12
type input "3"
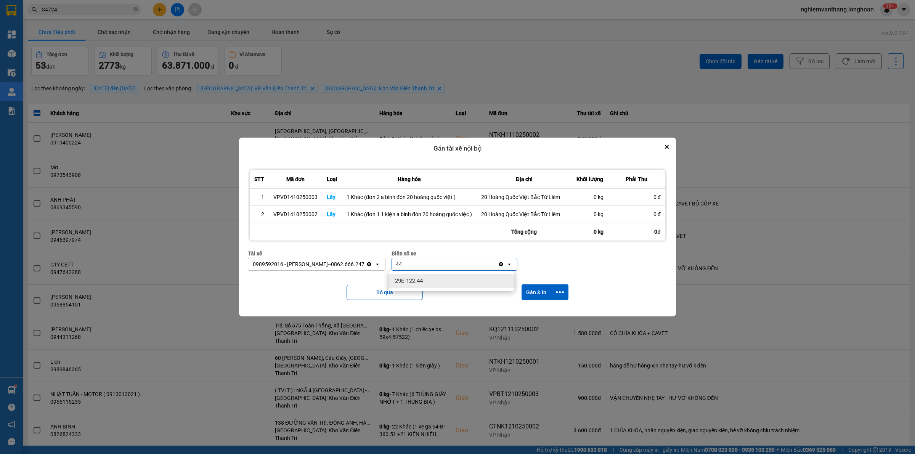
type input "44"
drag, startPoint x: 431, startPoint y: 282, endPoint x: 436, endPoint y: 282, distance: 4.6
click at [432, 282] on div "29E-122.44" at bounding box center [451, 281] width 125 height 14
drag, startPoint x: 555, startPoint y: 289, endPoint x: 557, endPoint y: 299, distance: 10.5
click at [556, 289] on icon "dialog" at bounding box center [560, 292] width 8 height 8
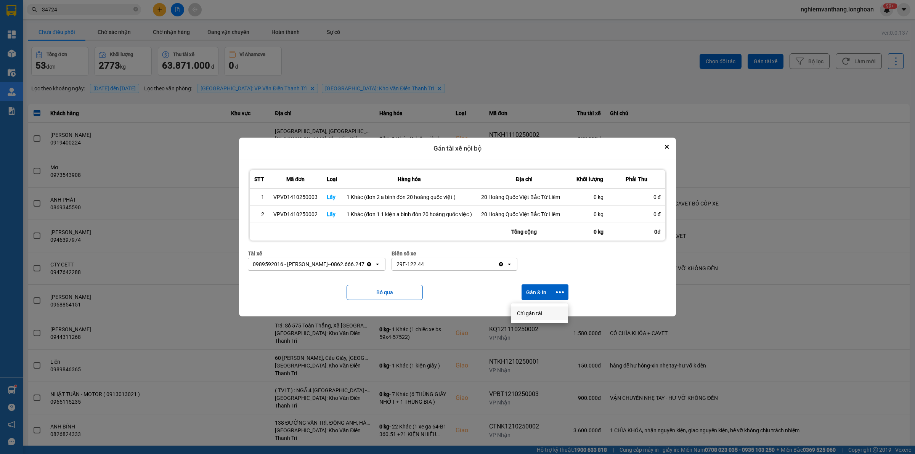
click at [544, 309] on li "Chỉ gán tài" at bounding box center [539, 313] width 57 height 14
click at [560, 290] on icon "dialog" at bounding box center [560, 292] width 8 height 8
click at [544, 316] on div "Chỉ gán tài" at bounding box center [539, 314] width 45 height 8
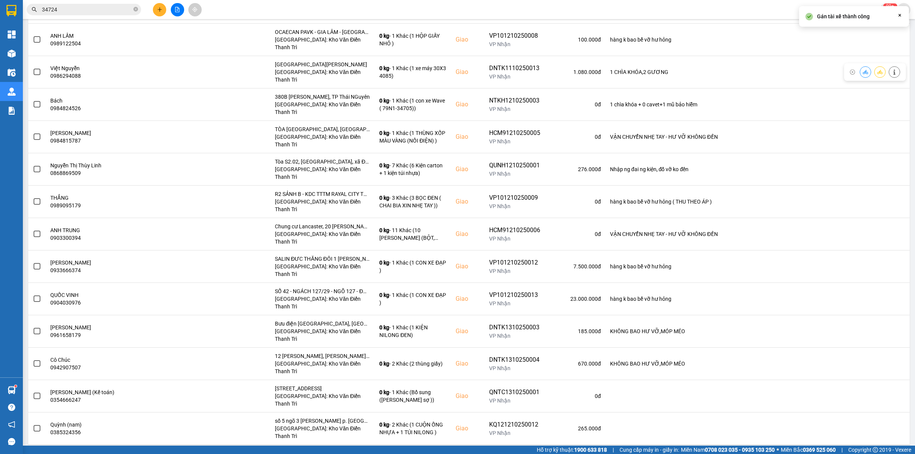
scroll to position [1041, 0]
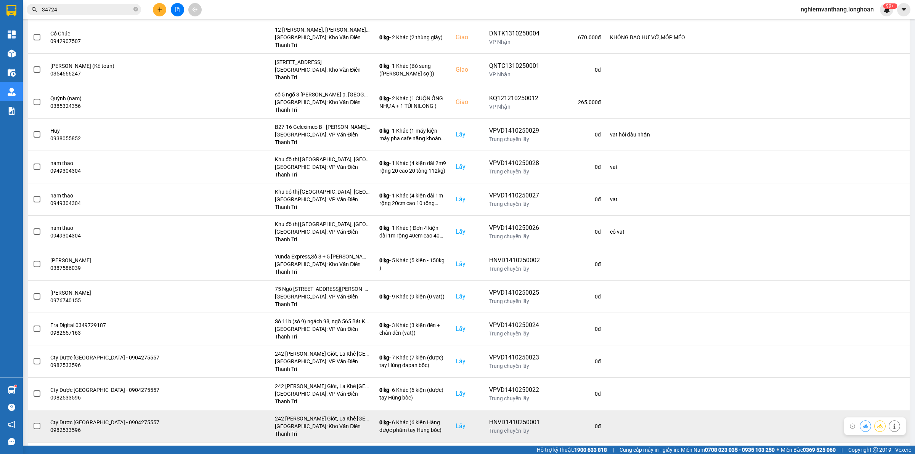
click at [38, 410] on td at bounding box center [37, 426] width 18 height 32
click at [38, 422] on label at bounding box center [37, 426] width 8 height 8
click at [33, 422] on input "checkbox" at bounding box center [33, 422] width 0 height 0
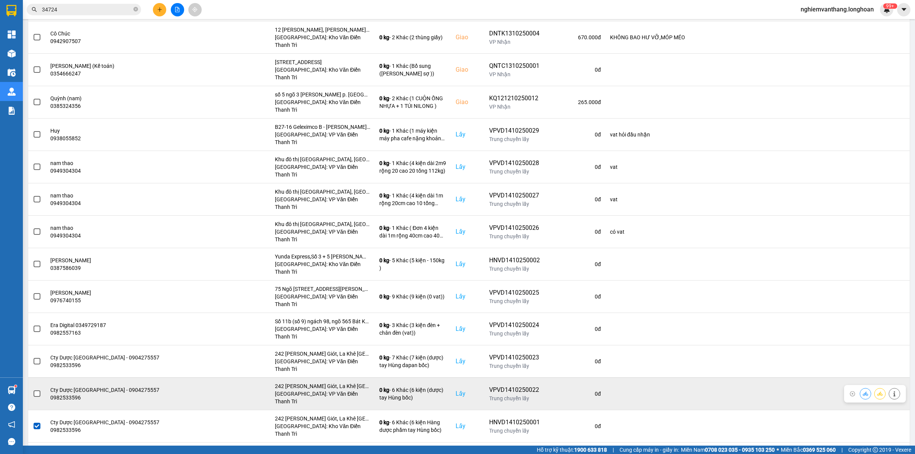
click at [41, 377] on td at bounding box center [37, 393] width 18 height 32
click at [37, 390] on span at bounding box center [37, 393] width 7 height 7
click at [33, 390] on input "checkbox" at bounding box center [33, 390] width 0 height 0
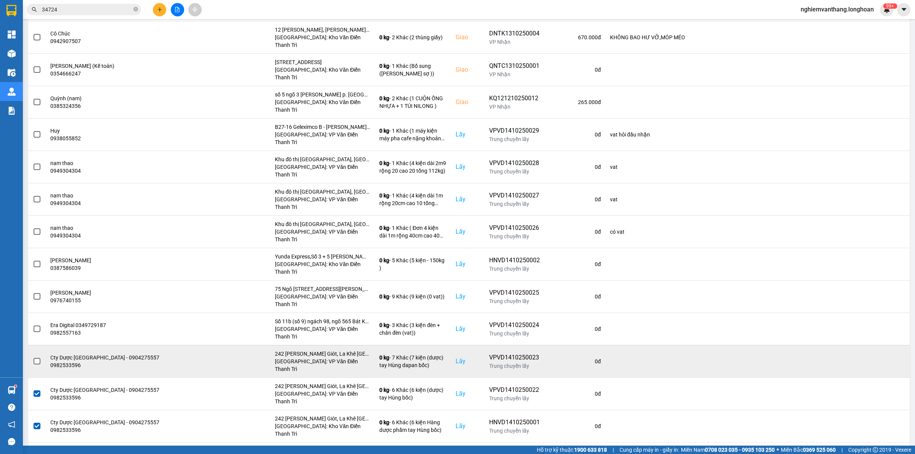
click at [37, 358] on span at bounding box center [37, 361] width 7 height 7
click at [33, 357] on input "checkbox" at bounding box center [33, 357] width 0 height 0
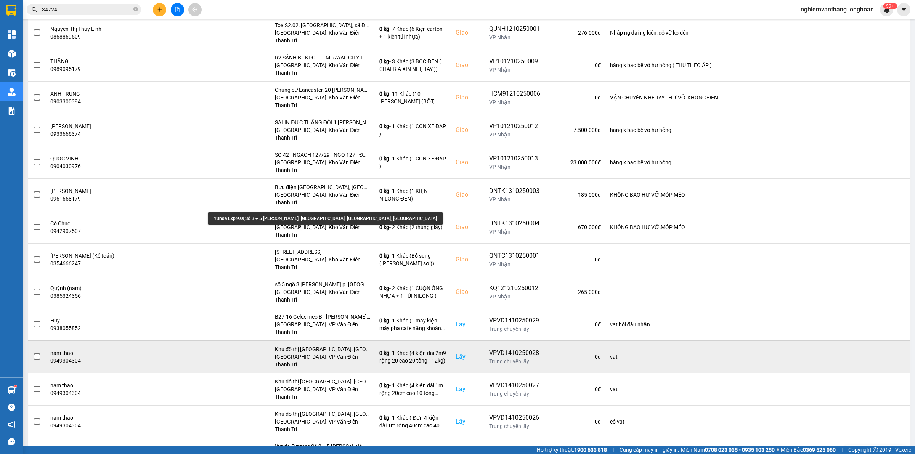
scroll to position [850, 0]
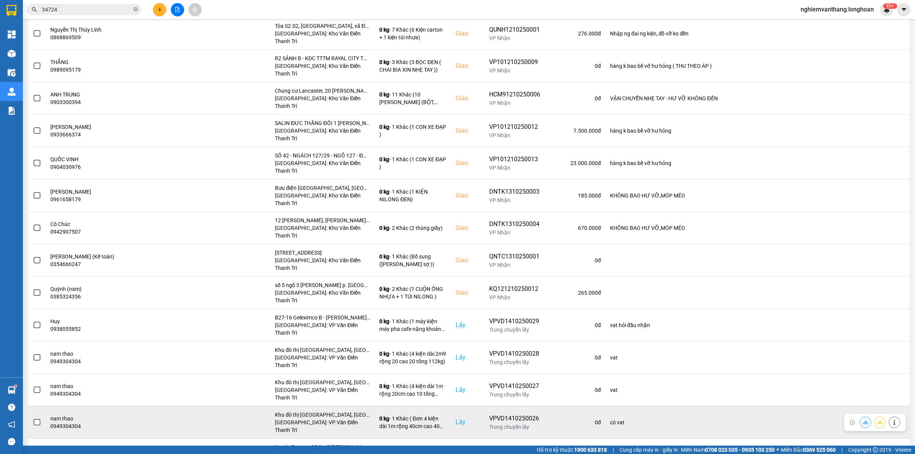
click at [37, 419] on span at bounding box center [37, 422] width 7 height 7
click at [33, 418] on input "checkbox" at bounding box center [33, 418] width 0 height 0
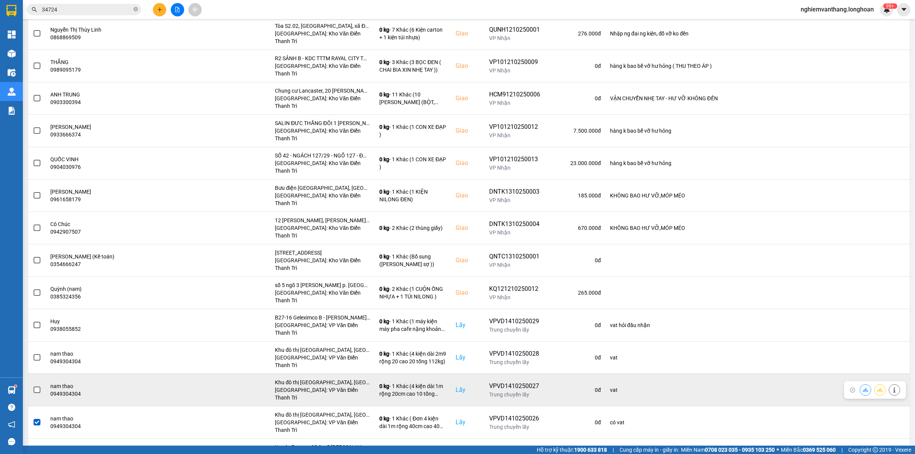
click at [38, 387] on span at bounding box center [37, 390] width 7 height 7
click at [33, 386] on input "checkbox" at bounding box center [33, 386] width 0 height 0
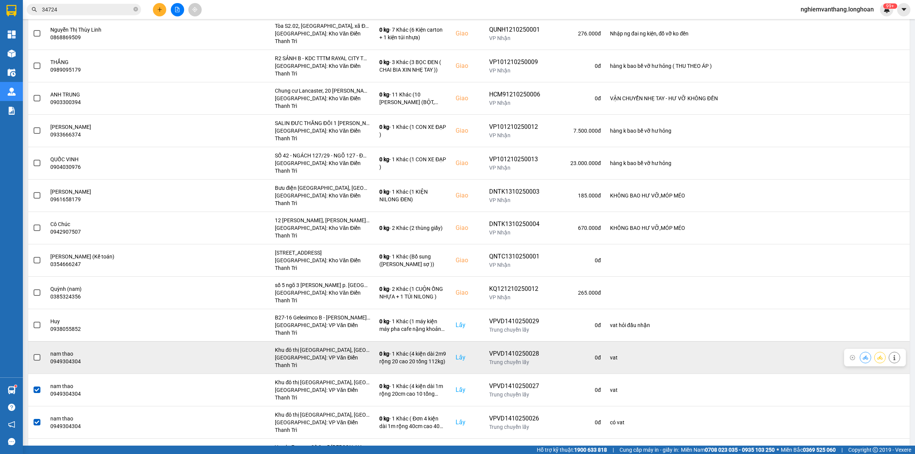
click at [37, 354] on span at bounding box center [37, 357] width 7 height 7
click at [33, 353] on input "checkbox" at bounding box center [33, 353] width 0 height 0
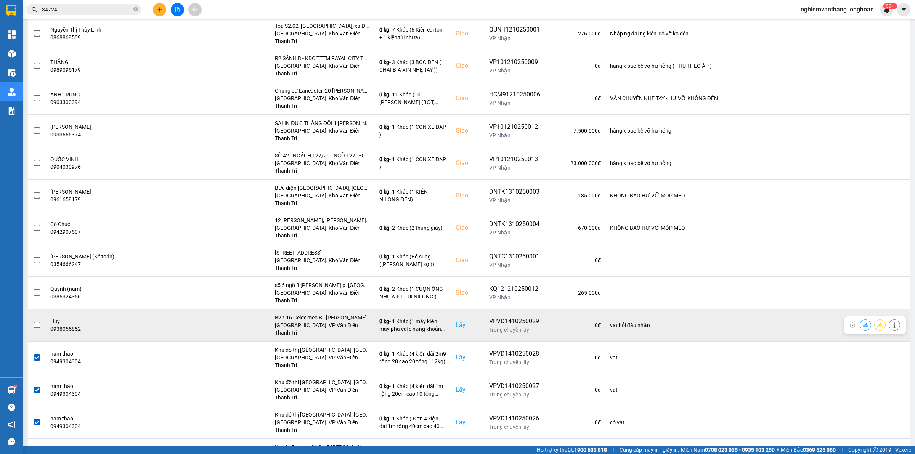
click at [39, 322] on span at bounding box center [37, 325] width 7 height 7
click at [33, 321] on input "checkbox" at bounding box center [33, 321] width 0 height 0
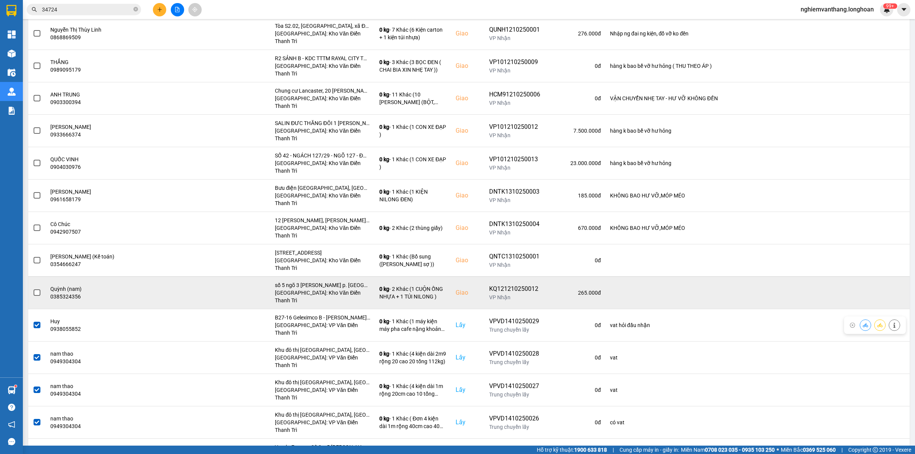
click at [38, 289] on span at bounding box center [37, 292] width 7 height 7
click at [33, 289] on input "checkbox" at bounding box center [33, 289] width 0 height 0
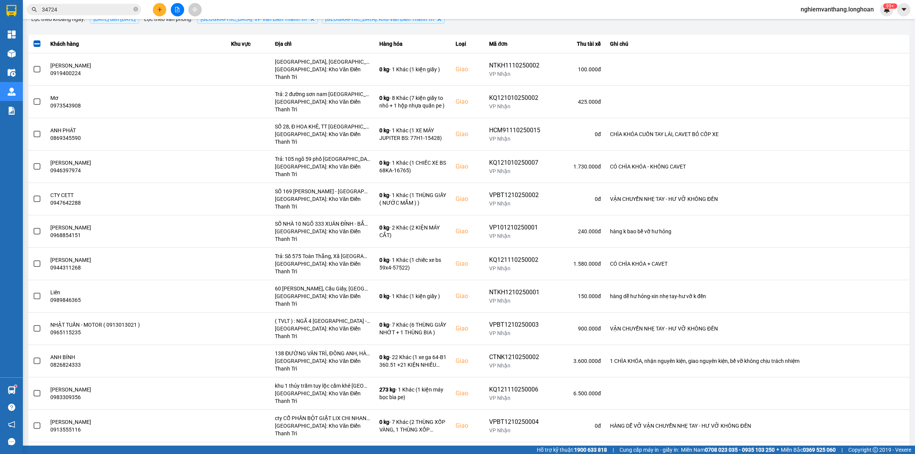
scroll to position [0, 0]
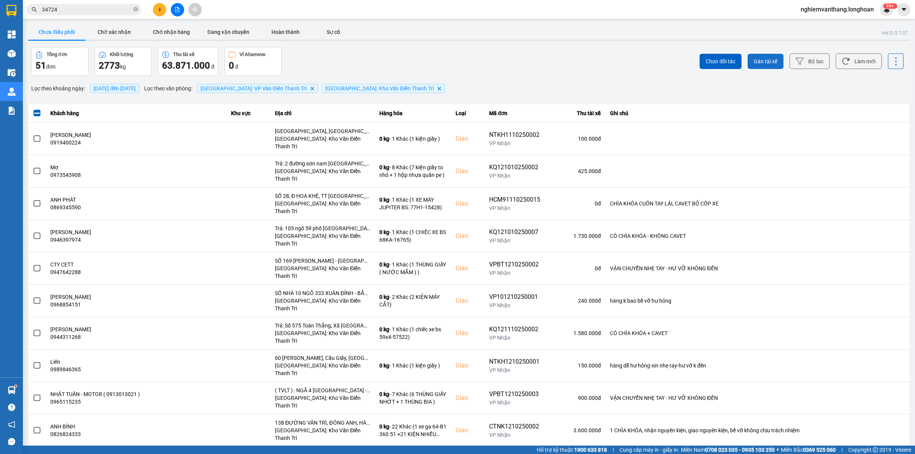
click at [754, 63] on span "Gán tài xế" at bounding box center [766, 62] width 24 height 8
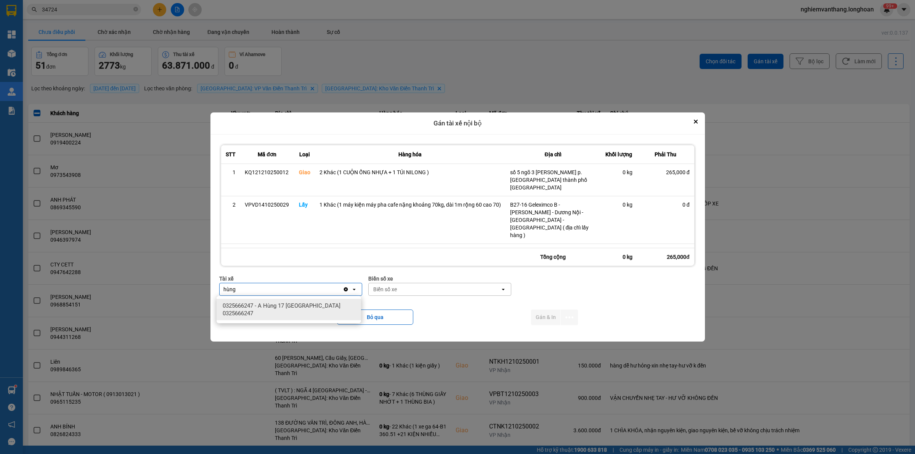
type input "hùng"
click at [332, 304] on span "0325666247 - A Hùng 17 [GEOGRAPHIC_DATA] 0325666247" at bounding box center [290, 309] width 135 height 15
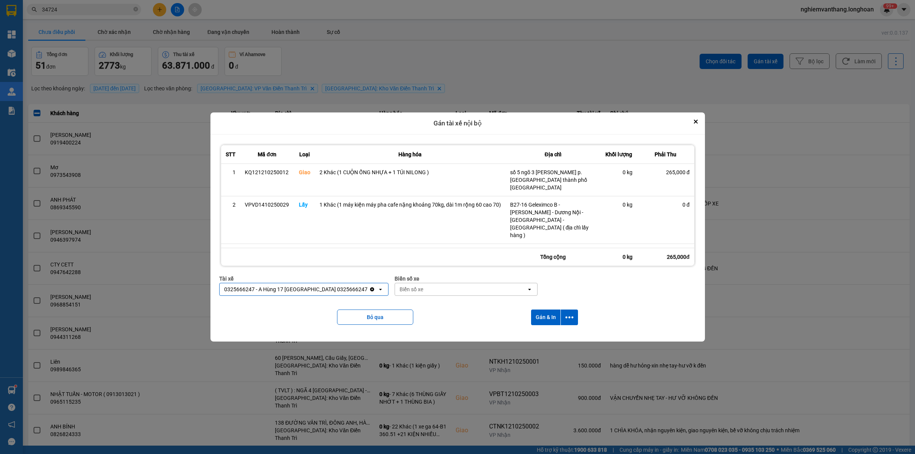
click at [399, 292] on div "Biển số xe" at bounding box center [411, 290] width 24 height 8
type input "71"
click at [423, 296] on ul "29E-139.71" at bounding box center [444, 306] width 144 height 20
click at [418, 299] on div "29E-139.71" at bounding box center [444, 306] width 144 height 14
click at [572, 316] on icon "dialog" at bounding box center [569, 317] width 8 height 8
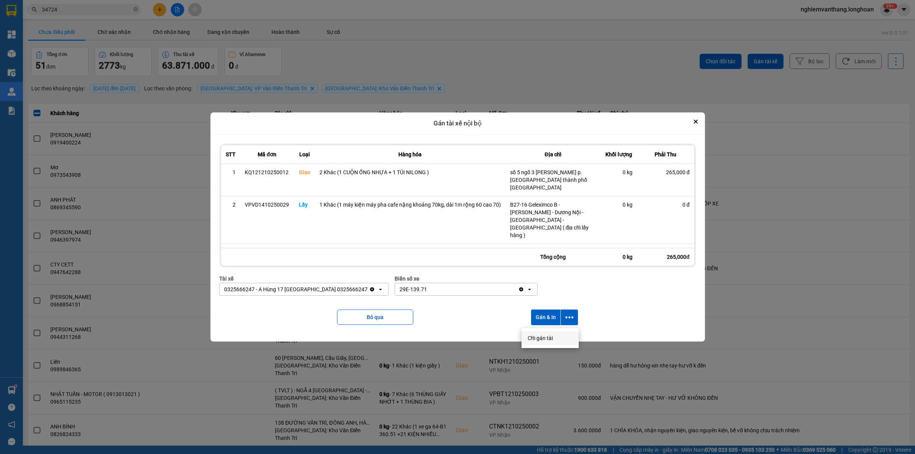
click at [559, 337] on div "Chỉ gán tài" at bounding box center [550, 338] width 45 height 8
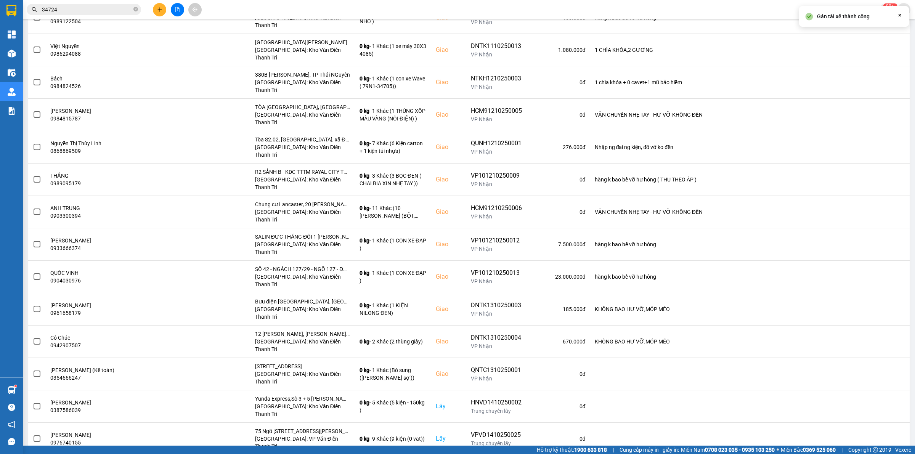
scroll to position [777, 0]
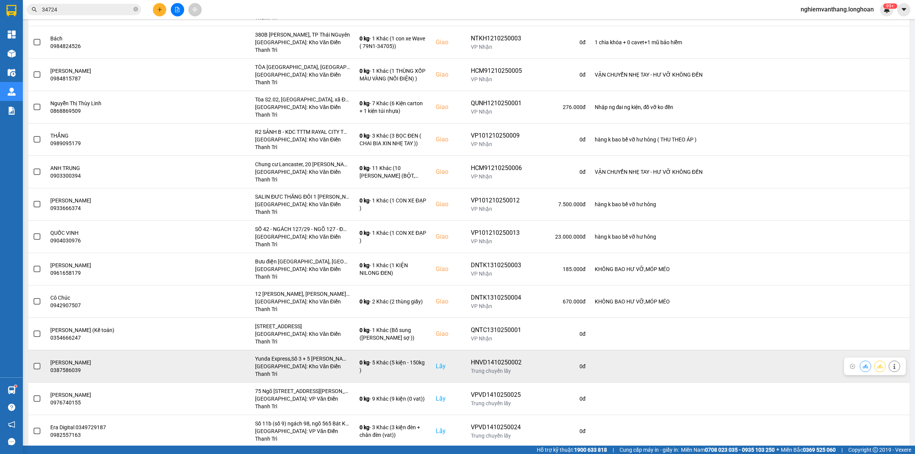
click at [37, 363] on span at bounding box center [37, 366] width 7 height 7
click at [33, 362] on input "checkbox" at bounding box center [33, 362] width 0 height 0
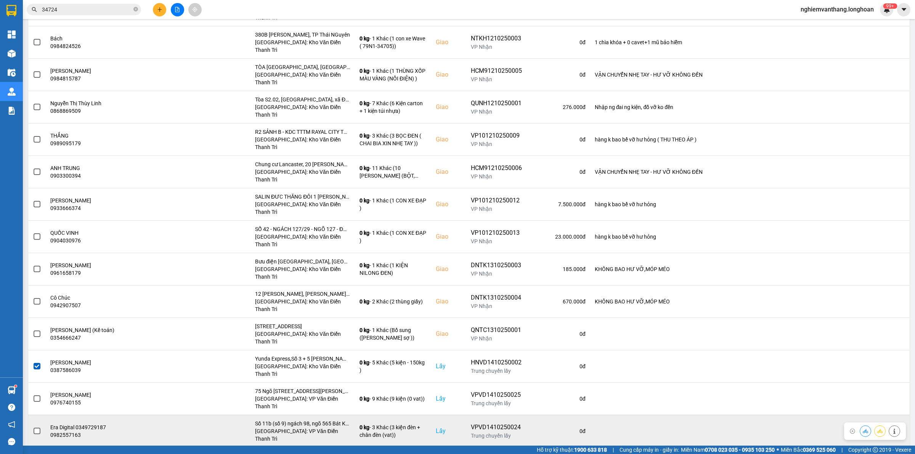
click at [35, 428] on span at bounding box center [37, 431] width 7 height 7
click at [33, 427] on input "checkbox" at bounding box center [33, 427] width 0 height 0
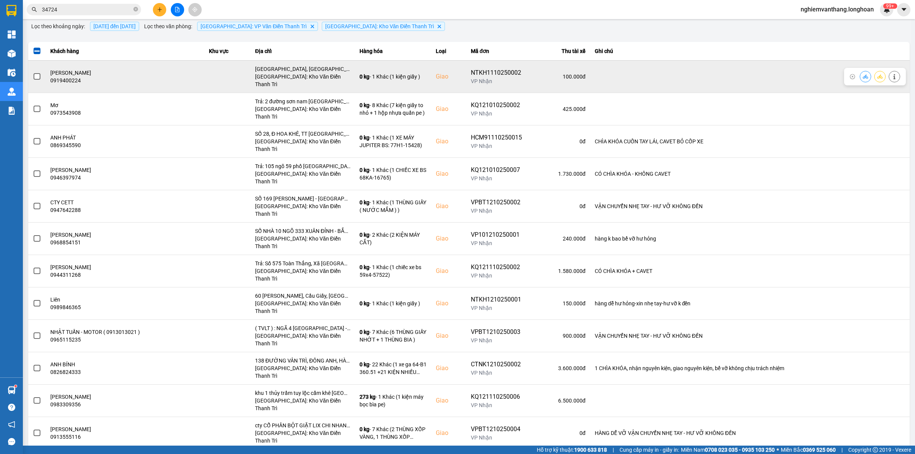
scroll to position [0, 0]
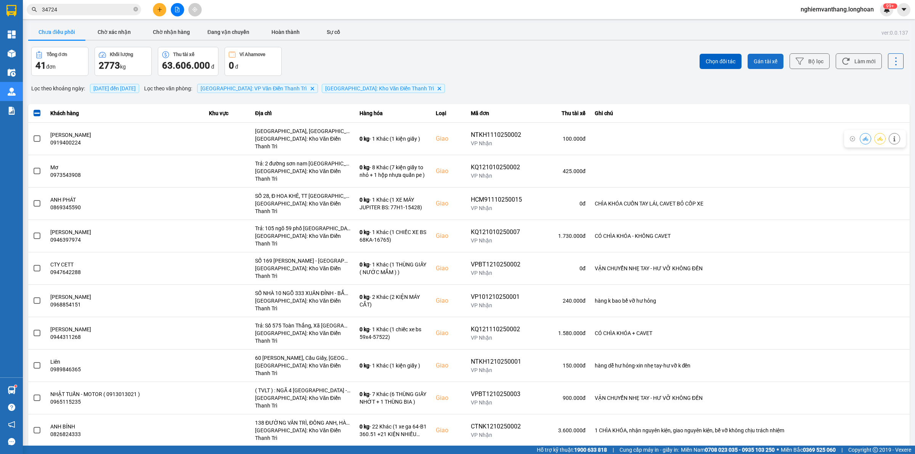
click at [761, 64] on span "Gán tài xế" at bounding box center [766, 62] width 24 height 8
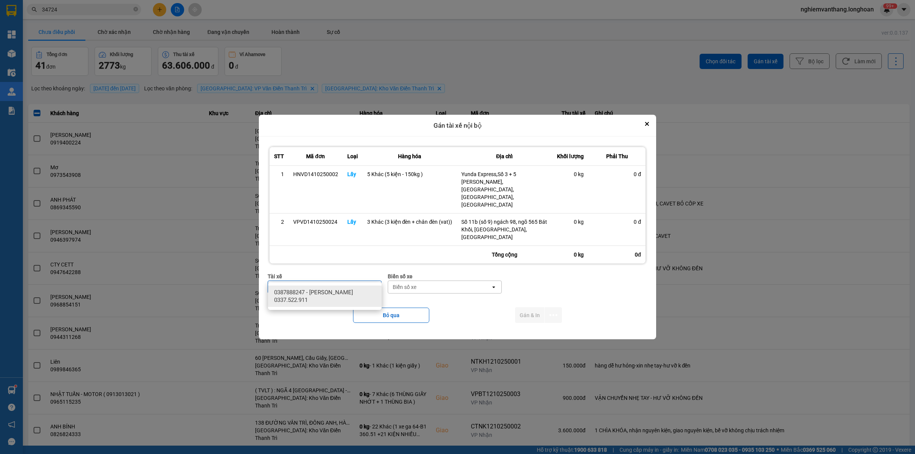
type input "phươ"
click at [345, 292] on span "0387888247 - [PERSON_NAME] 0337.522.911" at bounding box center [326, 296] width 104 height 15
click at [435, 283] on div "Biển số xe" at bounding box center [426, 287] width 24 height 8
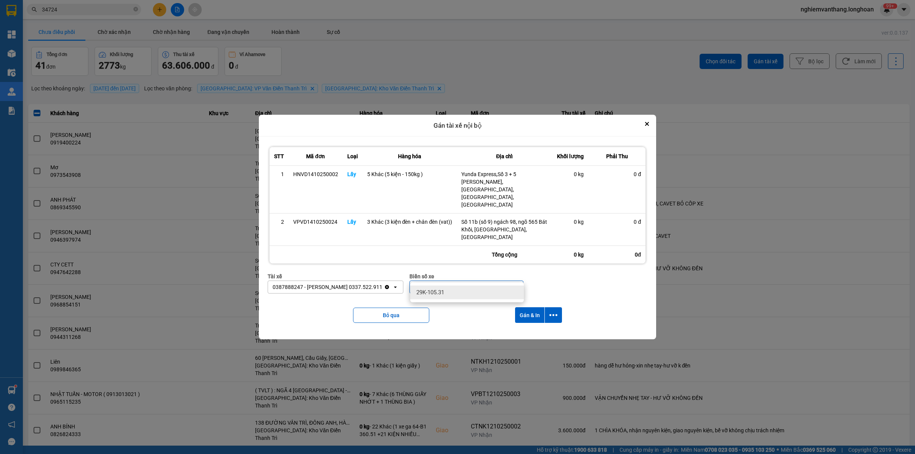
type input "31"
click at [444, 290] on span "29K-105.31" at bounding box center [430, 293] width 28 height 8
click at [550, 307] on button "dialog" at bounding box center [553, 315] width 17 height 16
click at [534, 325] on span "Chỉ gán tài" at bounding box center [522, 325] width 25 height 8
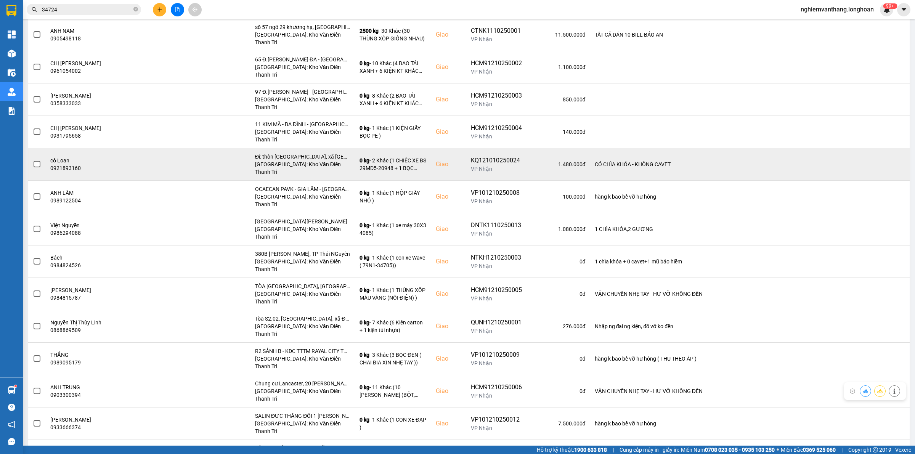
scroll to position [581, 0]
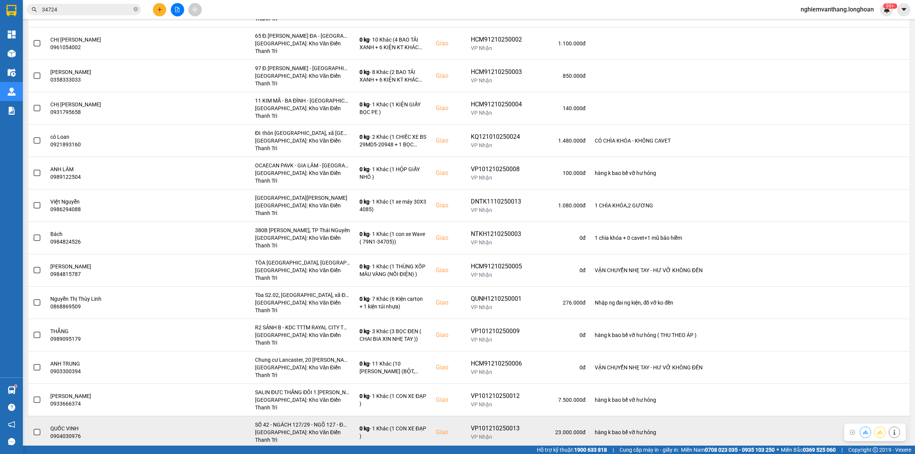
click at [34, 429] on span at bounding box center [37, 432] width 7 height 7
click at [33, 428] on input "checkbox" at bounding box center [33, 428] width 0 height 0
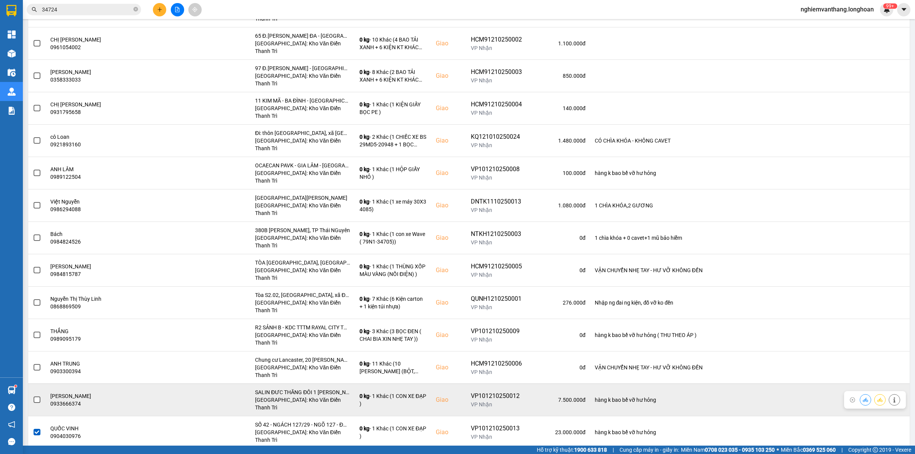
click at [36, 396] on span at bounding box center [37, 399] width 7 height 7
click at [33, 396] on input "checkbox" at bounding box center [33, 396] width 0 height 0
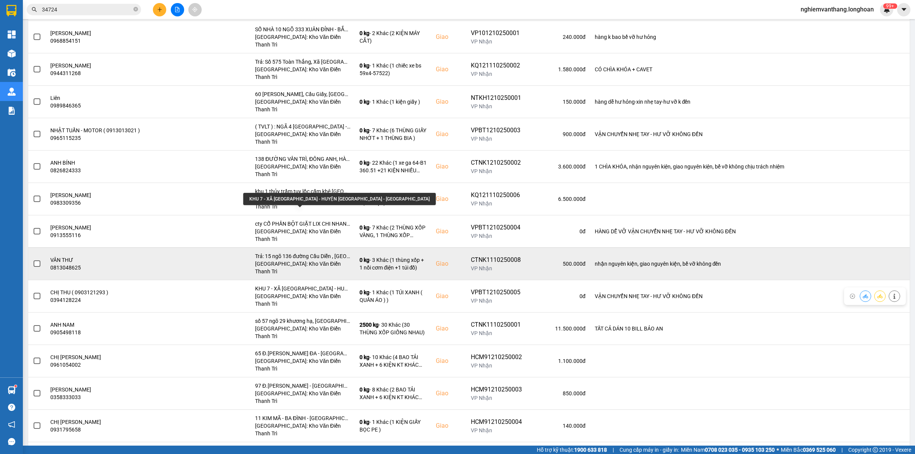
scroll to position [248, 0]
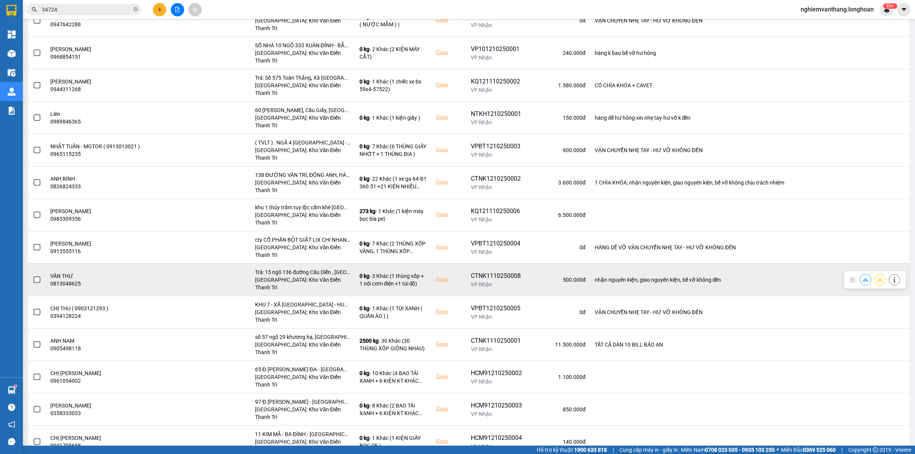
click at [40, 276] on label at bounding box center [37, 280] width 8 height 8
click at [33, 276] on input "checkbox" at bounding box center [33, 276] width 0 height 0
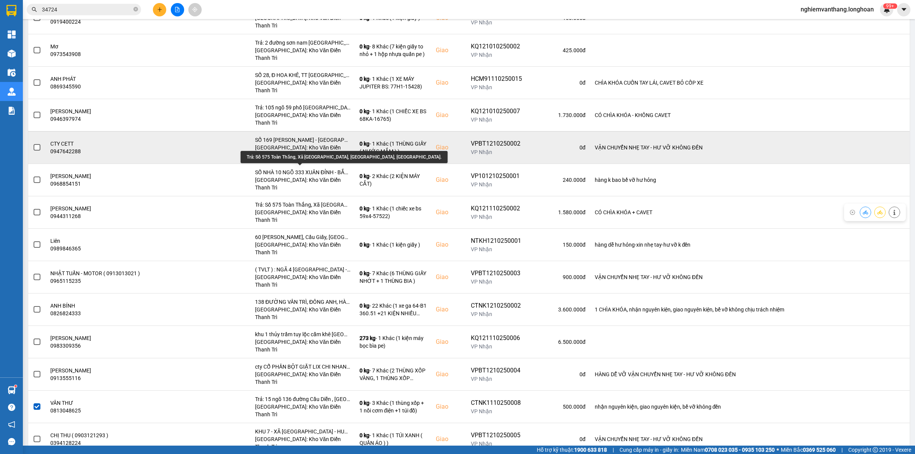
scroll to position [105, 0]
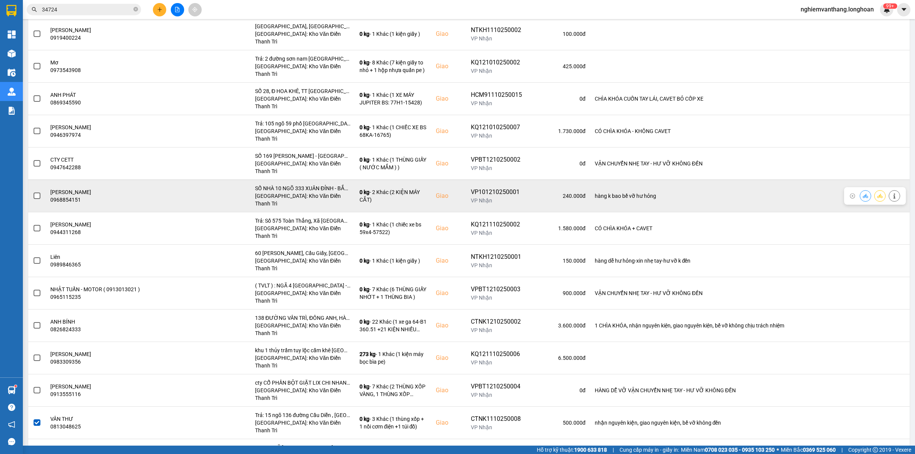
drag, startPoint x: 40, startPoint y: 160, endPoint x: 48, endPoint y: 159, distance: 8.1
click at [41, 180] on td at bounding box center [37, 196] width 18 height 32
click at [30, 180] on td at bounding box center [37, 196] width 18 height 32
click at [35, 192] on span at bounding box center [37, 195] width 7 height 7
click at [33, 192] on input "checkbox" at bounding box center [33, 192] width 0 height 0
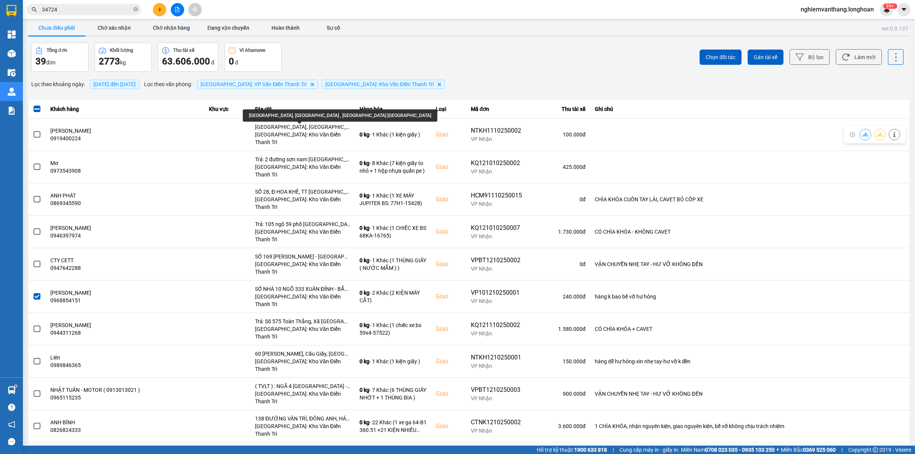
scroll to position [0, 0]
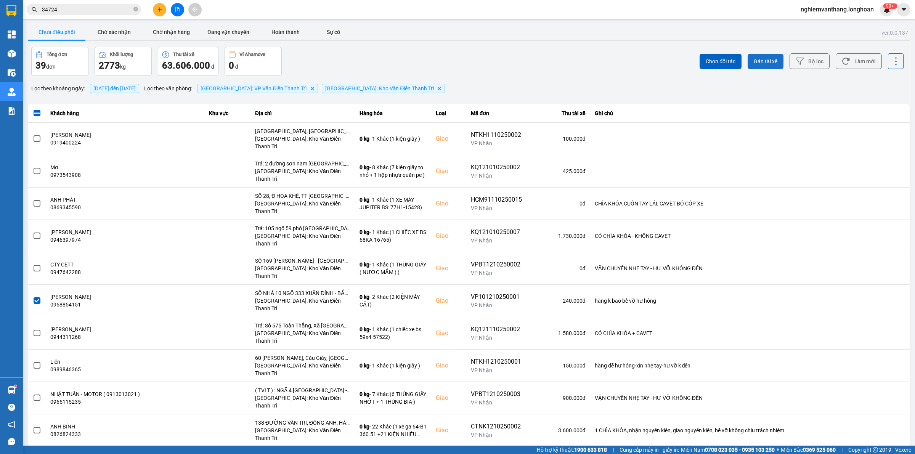
click at [765, 55] on button "Gán tài xế" at bounding box center [765, 61] width 36 height 15
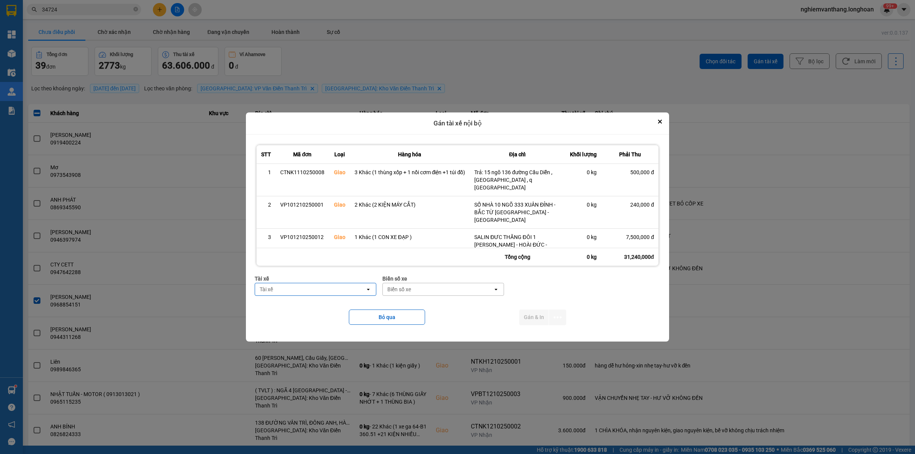
scroll to position [55, 0]
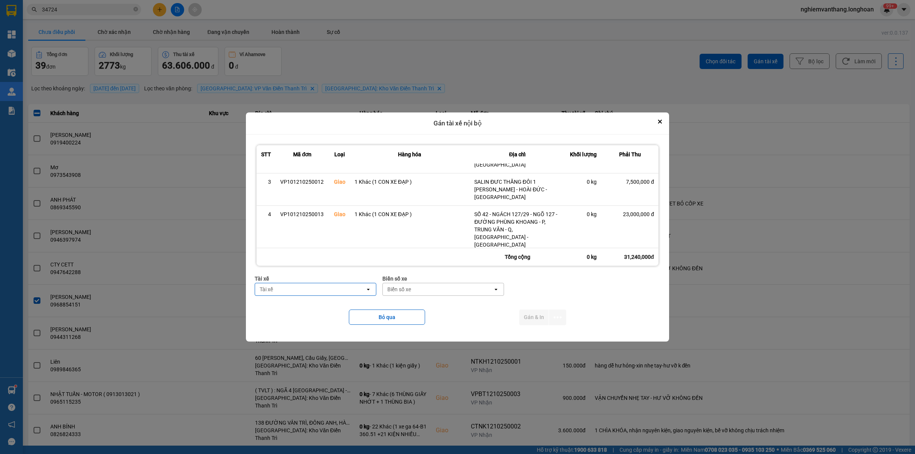
click at [306, 287] on div "Tài xế" at bounding box center [310, 289] width 110 height 12
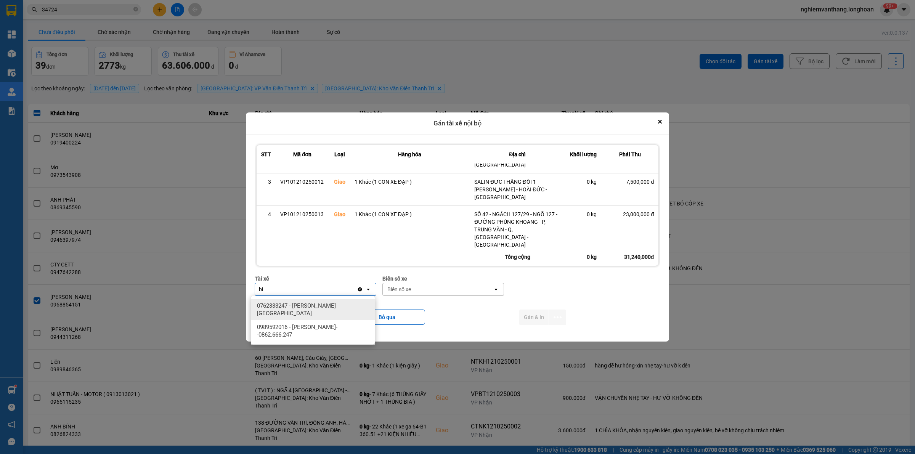
type input "bih"
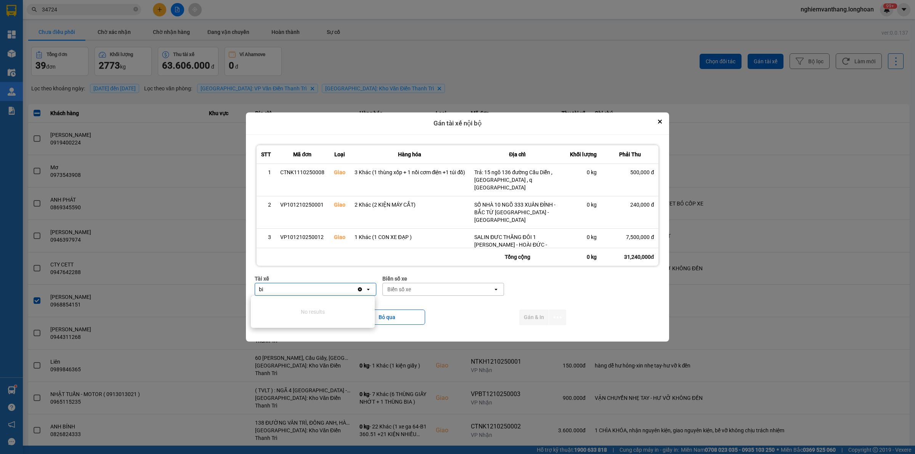
scroll to position [55, 0]
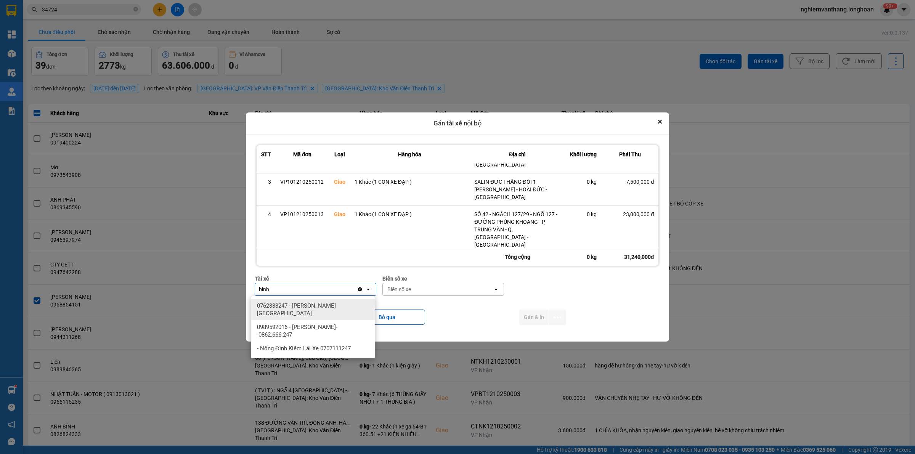
type input "bình"
drag, startPoint x: 313, startPoint y: 318, endPoint x: 313, endPoint y: 326, distance: 7.7
click at [314, 319] on div "0762333247 - [PERSON_NAME][GEOGRAPHIC_DATA]" at bounding box center [313, 309] width 124 height 21
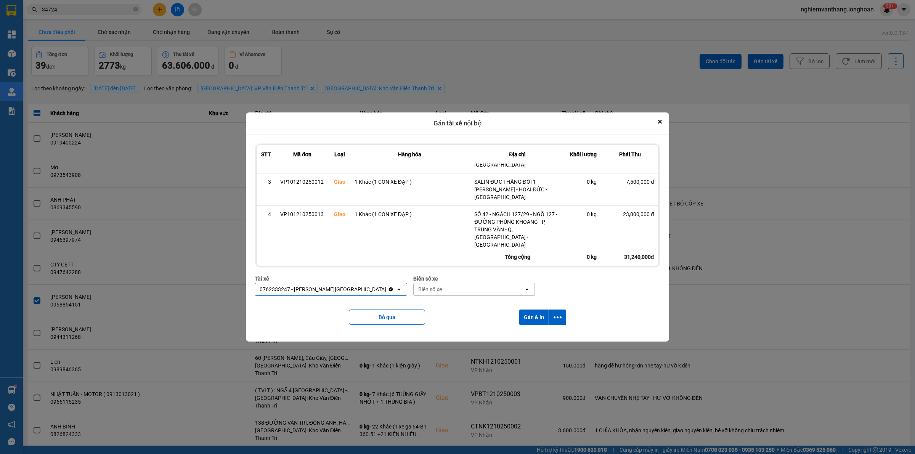
click at [388, 289] on icon "Clear value" at bounding box center [390, 289] width 4 height 4
click at [319, 294] on div "Tài xế" at bounding box center [310, 289] width 110 height 12
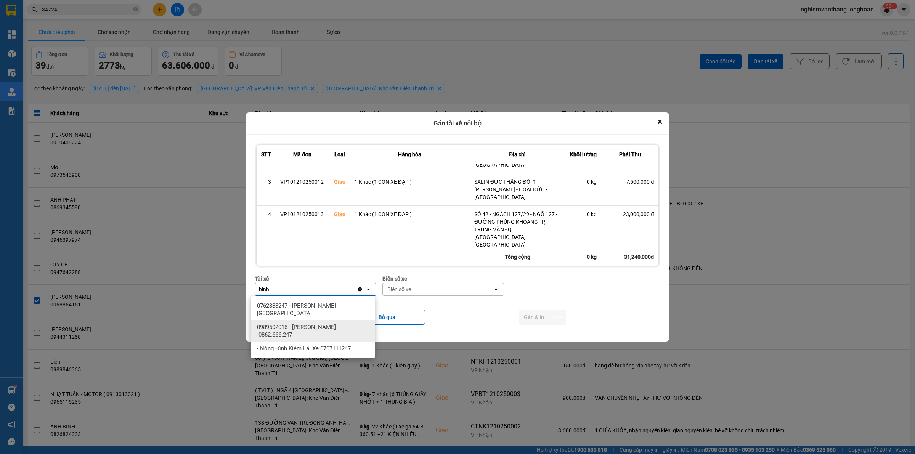
type input "bình"
drag, startPoint x: 321, startPoint y: 327, endPoint x: 353, endPoint y: 311, distance: 36.3
click at [321, 327] on span "0989592016 - [PERSON_NAME]--0862.666.247" at bounding box center [314, 330] width 115 height 15
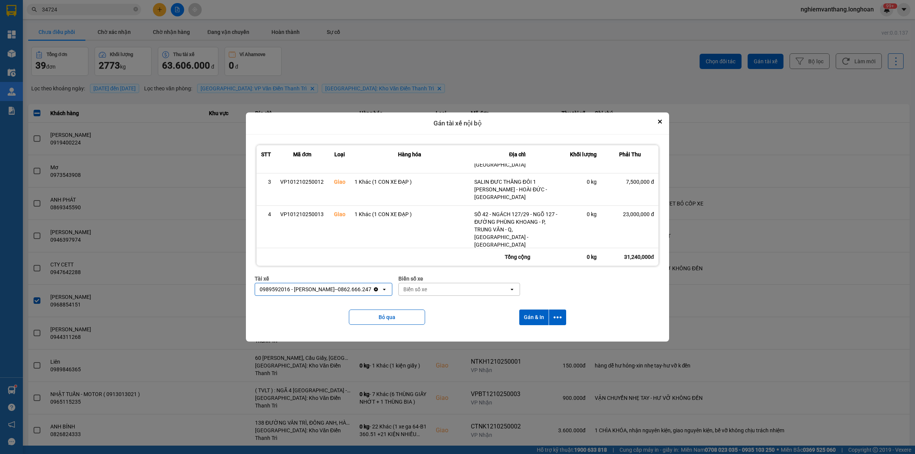
click at [403, 290] on div "Biển số xe" at bounding box center [415, 290] width 24 height 8
type input "44"
click at [435, 304] on div "29E-122.44" at bounding box center [453, 306] width 124 height 14
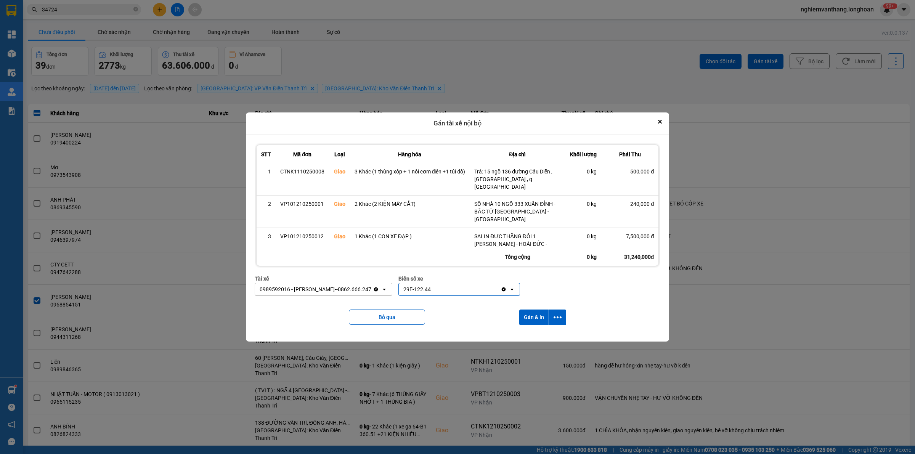
scroll to position [0, 0]
click at [556, 314] on icon "dialog" at bounding box center [557, 317] width 8 height 8
drag, startPoint x: 539, startPoint y: 337, endPoint x: 531, endPoint y: 332, distance: 9.6
click at [538, 336] on span "Chỉ gán tài" at bounding box center [528, 338] width 25 height 8
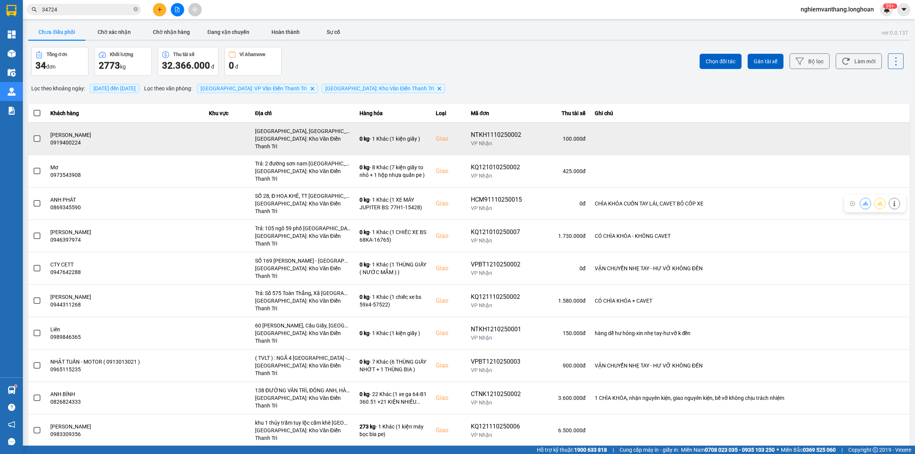
click at [37, 135] on span at bounding box center [37, 138] width 7 height 7
click at [33, 135] on input "checkbox" at bounding box center [33, 135] width 0 height 0
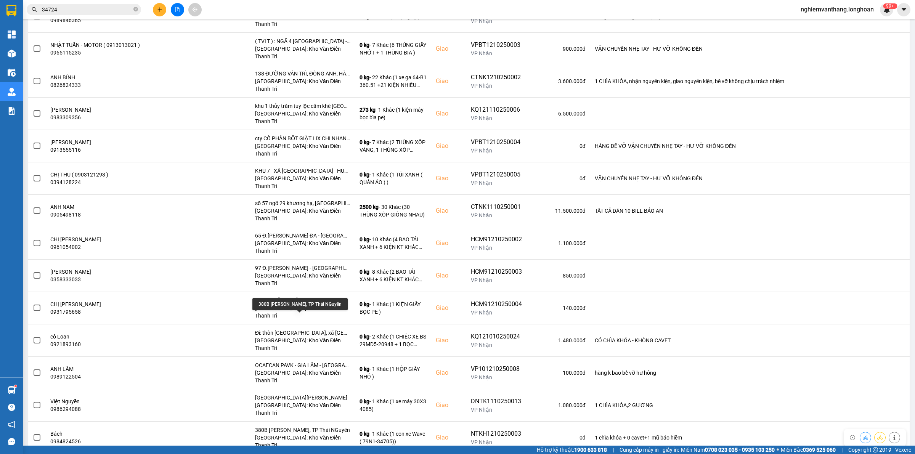
scroll to position [334, 0]
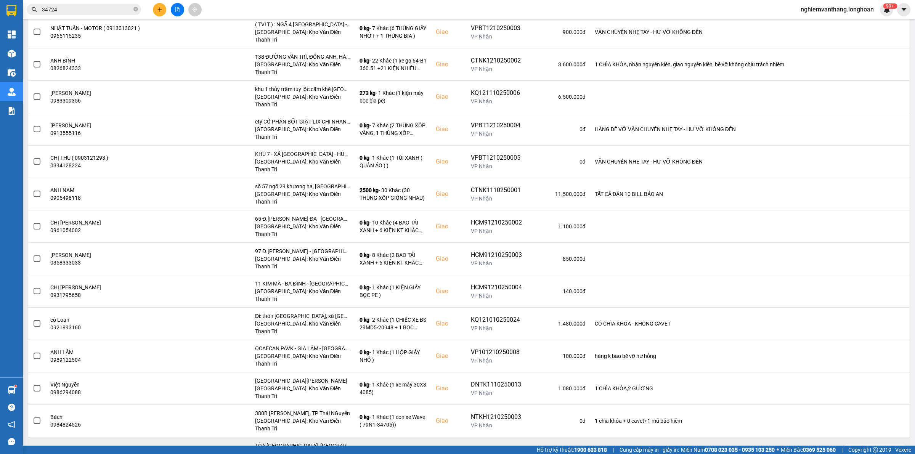
drag, startPoint x: 35, startPoint y: 333, endPoint x: 26, endPoint y: 332, distance: 8.8
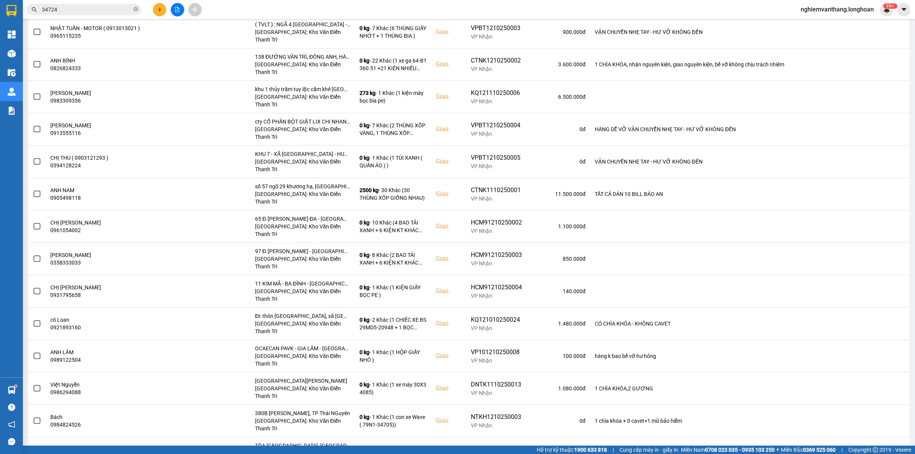
click at [34, 450] on span at bounding box center [37, 453] width 7 height 7
click at [33, 449] on input "checkbox" at bounding box center [33, 449] width 0 height 0
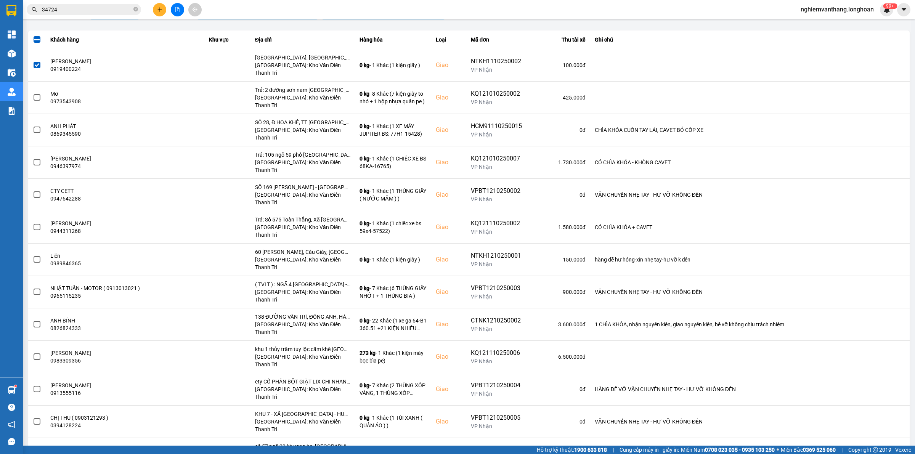
scroll to position [0, 0]
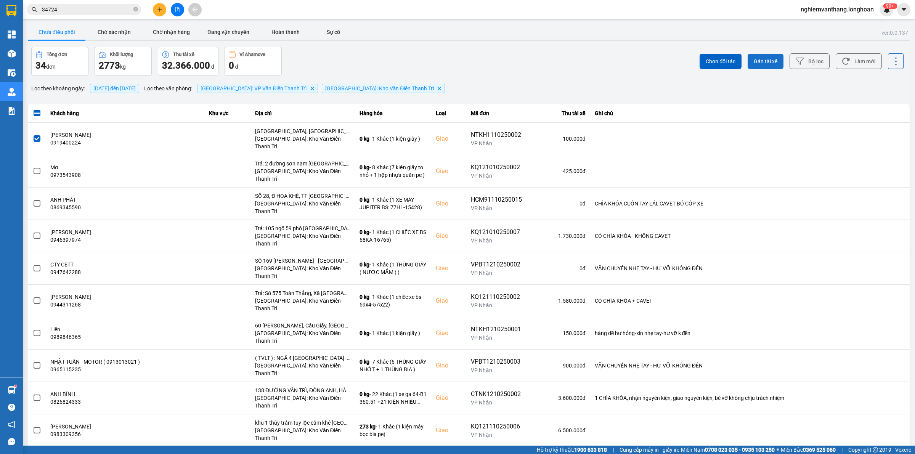
click at [757, 61] on span "Gán tài xế" at bounding box center [766, 62] width 24 height 8
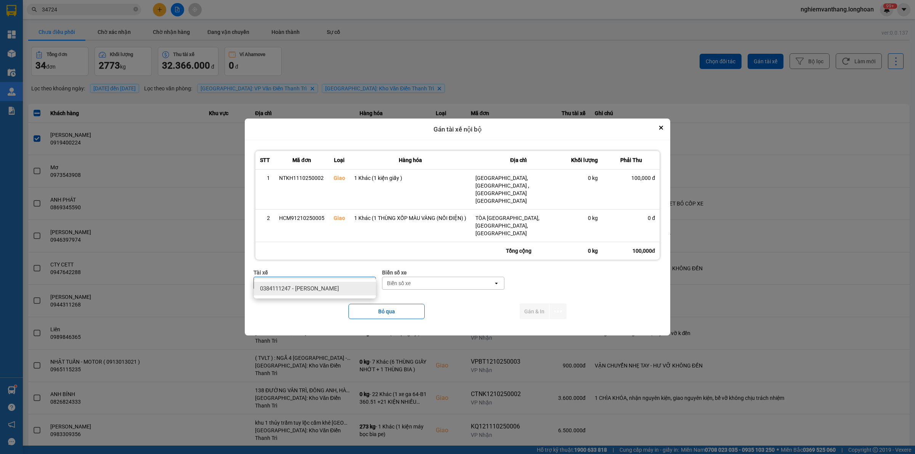
type input "lợi"
click at [342, 279] on ul "0384111247 - [PERSON_NAME]" at bounding box center [315, 289] width 122 height 20
drag, startPoint x: 340, startPoint y: 284, endPoint x: 358, endPoint y: 288, distance: 17.9
click at [340, 285] on div "0384111247 - [PERSON_NAME]" at bounding box center [315, 289] width 122 height 14
click at [441, 277] on div "Biển số xe" at bounding box center [437, 283] width 111 height 12
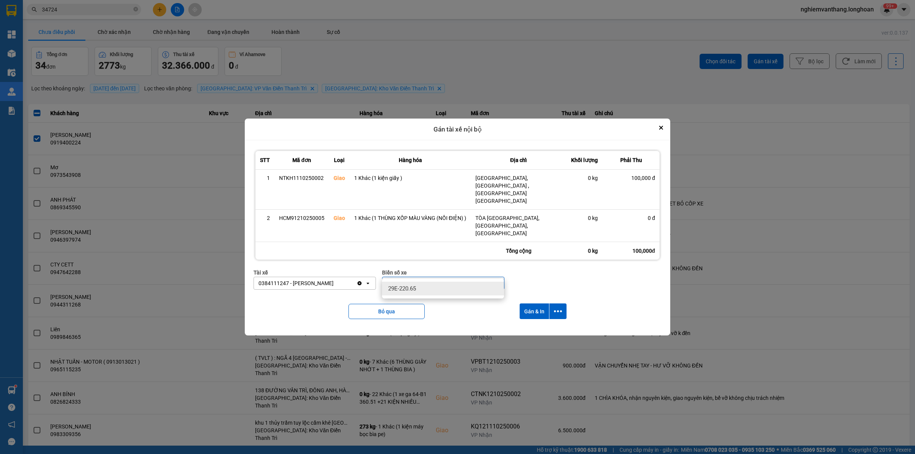
type input "65"
click at [426, 293] on div "29E-220.65" at bounding box center [443, 289] width 122 height 14
click at [555, 296] on div "Bỏ qua Gán & In" at bounding box center [457, 311] width 408 height 31
click at [567, 297] on div "Bỏ qua Gán & In" at bounding box center [457, 311] width 408 height 31
drag, startPoint x: 555, startPoint y: 302, endPoint x: 553, endPoint y: 306, distance: 4.8
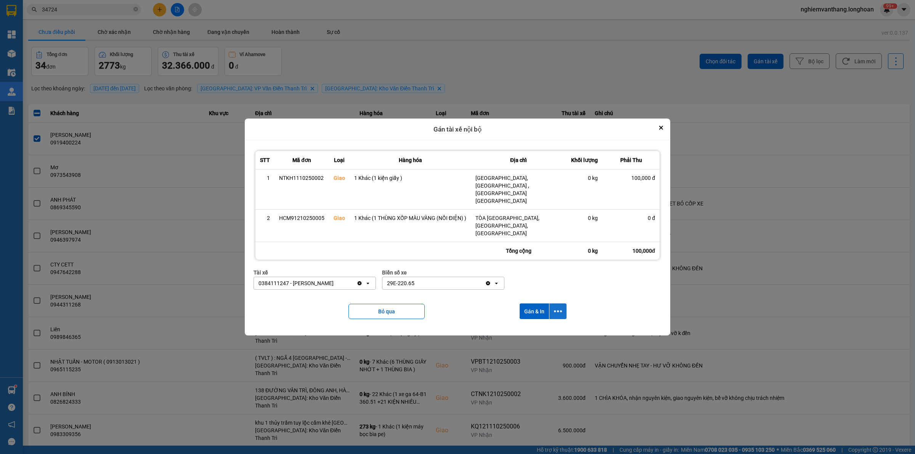
click at [555, 307] on icon "dialog" at bounding box center [558, 311] width 8 height 8
click at [530, 321] on span "Chỉ gán tài" at bounding box center [527, 321] width 25 height 8
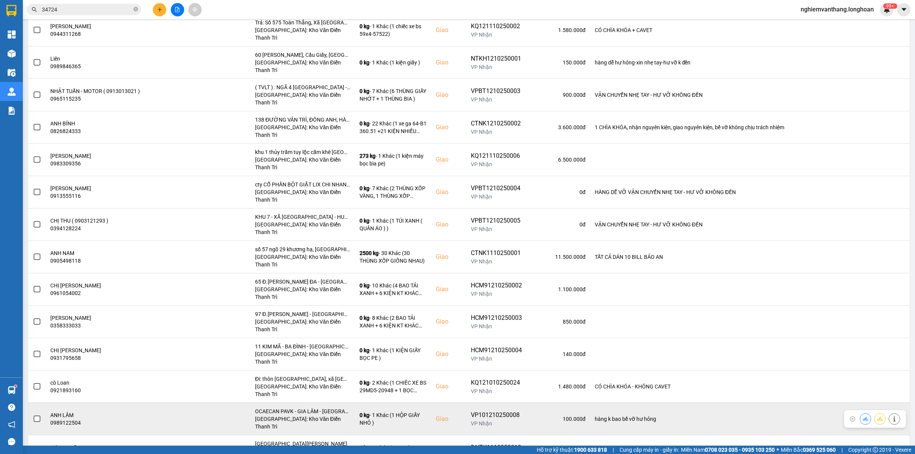
scroll to position [381, 0]
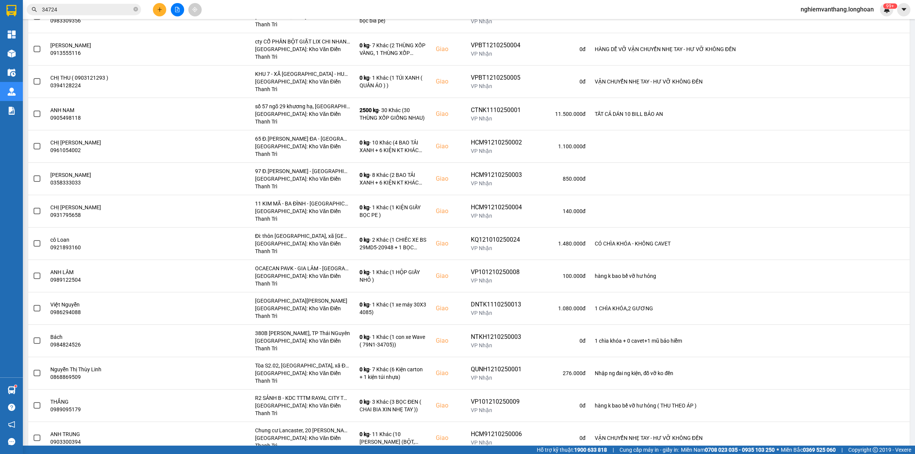
click at [302, 292] on div "Chung cư Lancaster, 20 [PERSON_NAME], Hà nội" at bounding box center [309, 293] width 112 height 12
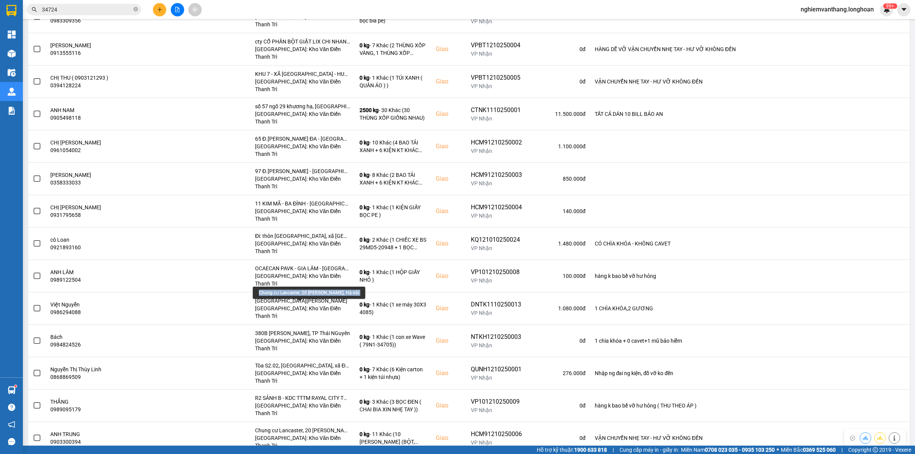
copy div "Chung cư Lancaster, 20 [PERSON_NAME], Hà nội"
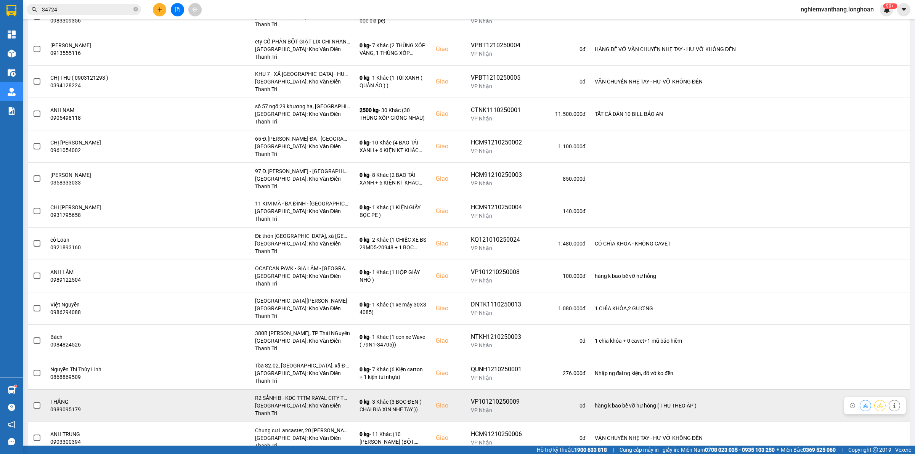
click at [35, 402] on span at bounding box center [37, 405] width 7 height 7
click at [33, 401] on input "checkbox" at bounding box center [33, 401] width 0 height 0
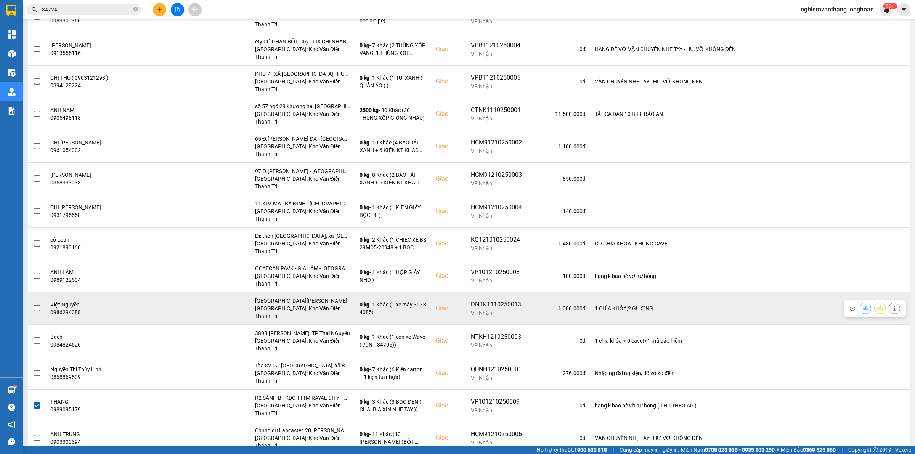
click at [31, 292] on td at bounding box center [37, 308] width 18 height 32
click at [38, 305] on span at bounding box center [37, 308] width 7 height 7
click at [33, 304] on input "checkbox" at bounding box center [33, 304] width 0 height 0
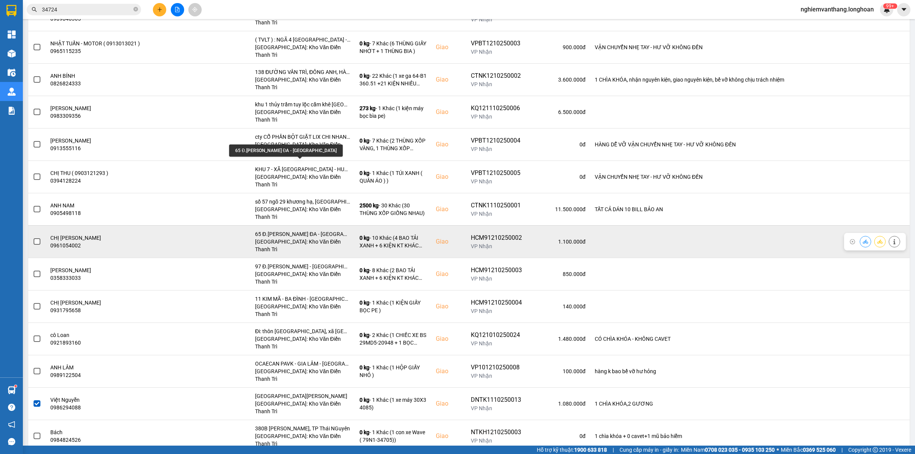
scroll to position [238, 0]
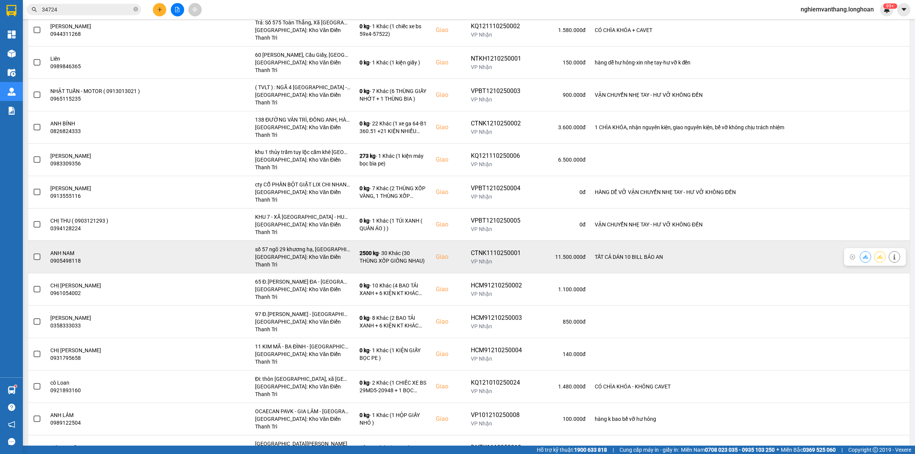
click at [37, 253] on span at bounding box center [37, 256] width 7 height 7
click at [33, 253] on input "checkbox" at bounding box center [33, 253] width 0 height 0
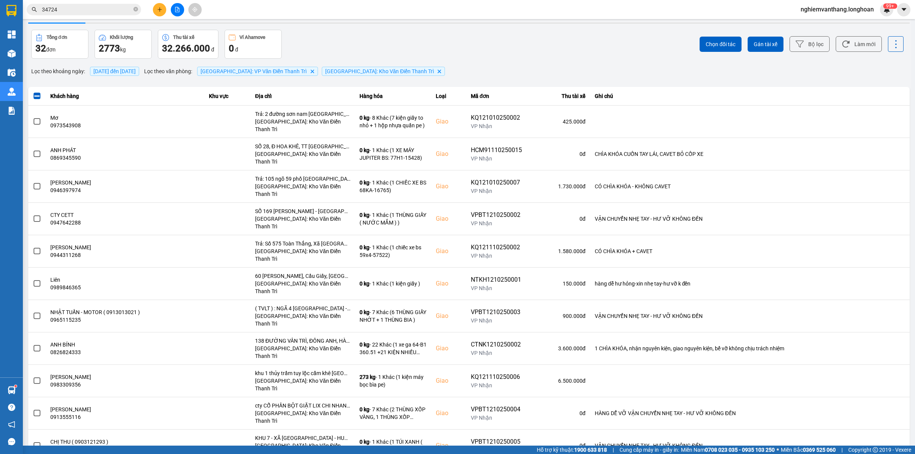
scroll to position [14, 0]
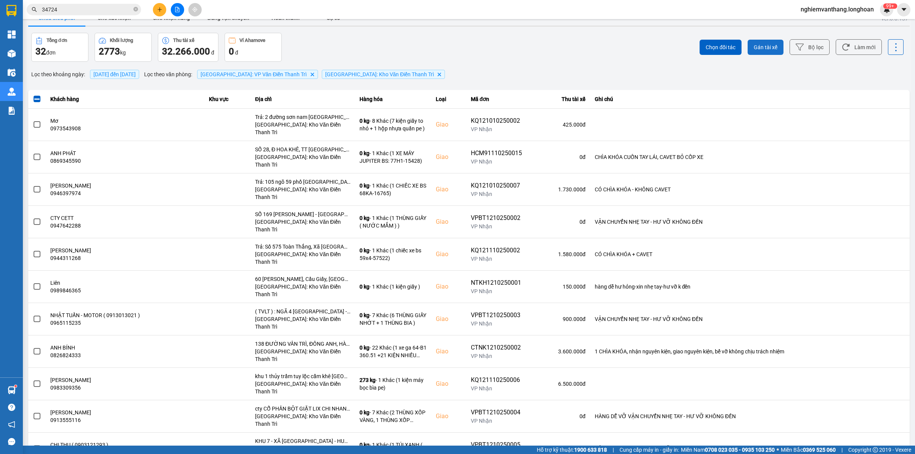
click at [754, 47] on span "Gán tài xế" at bounding box center [766, 47] width 24 height 8
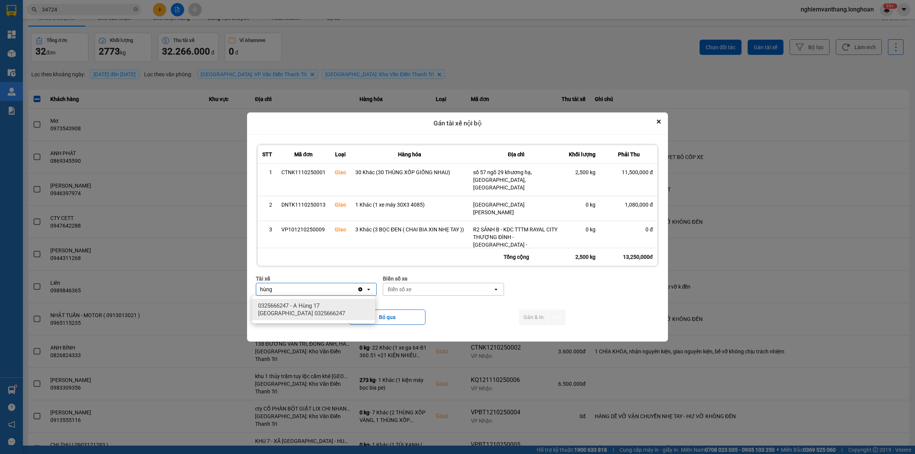
type input "hùng"
drag, startPoint x: 311, startPoint y: 311, endPoint x: 426, endPoint y: 298, distance: 115.5
click at [311, 311] on span "0325666247 - A Hùng 17 [GEOGRAPHIC_DATA] 0325666247" at bounding box center [315, 309] width 114 height 15
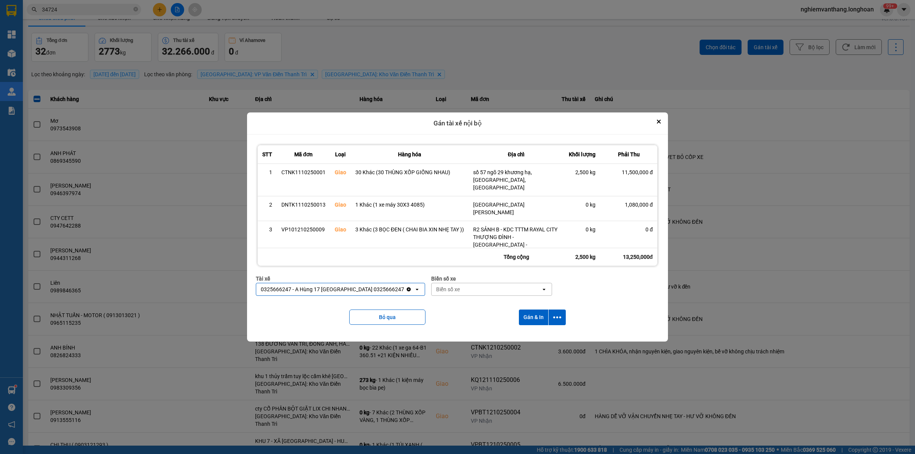
click at [436, 291] on div "Biển số xe" at bounding box center [448, 290] width 24 height 8
type input "71"
click at [422, 305] on span "29E-139.71" at bounding box center [428, 306] width 28 height 8
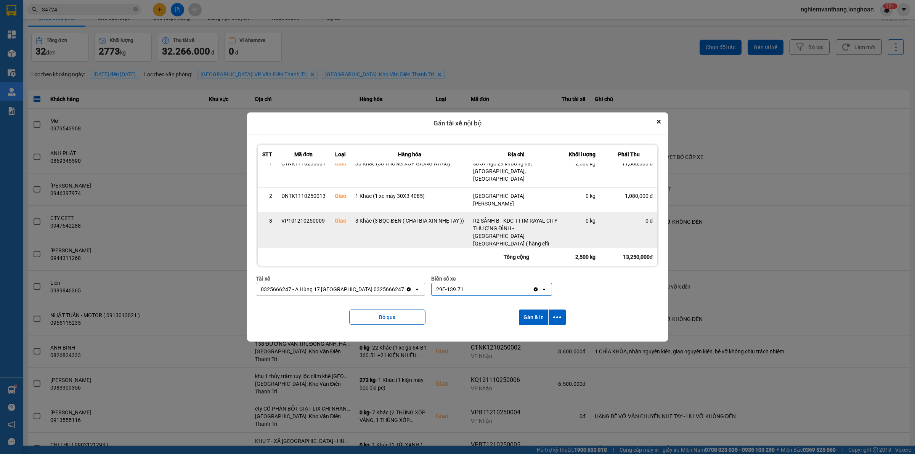
scroll to position [0, 0]
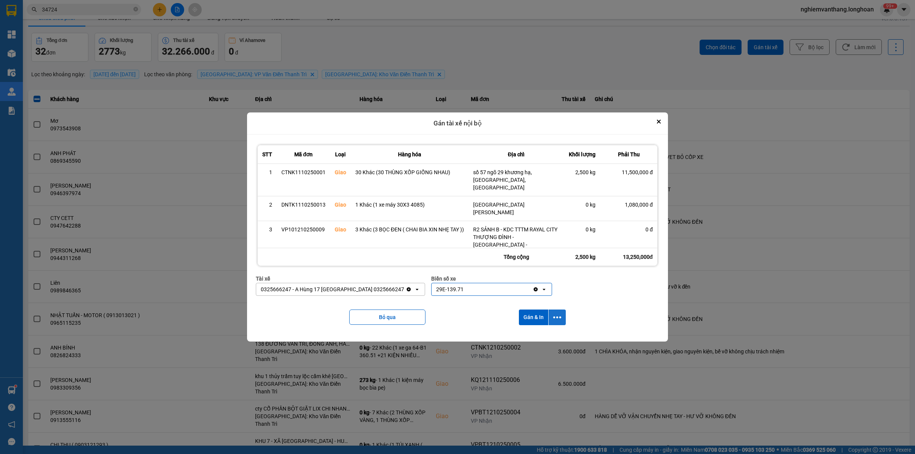
drag, startPoint x: 560, startPoint y: 317, endPoint x: 555, endPoint y: 326, distance: 10.7
click at [561, 317] on icon "dialog" at bounding box center [557, 317] width 8 height 8
click at [539, 336] on span "Chỉ gán tài" at bounding box center [528, 338] width 25 height 8
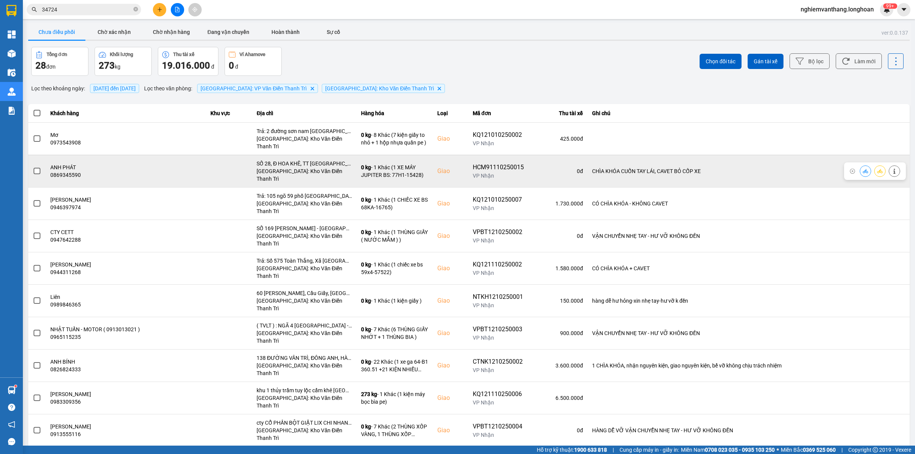
click at [35, 168] on span at bounding box center [37, 171] width 7 height 7
click at [33, 167] on input "checkbox" at bounding box center [33, 167] width 0 height 0
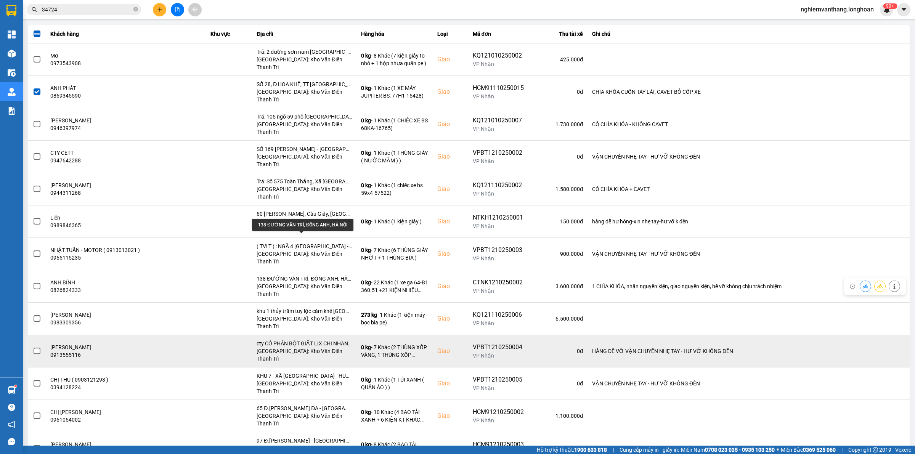
scroll to position [95, 0]
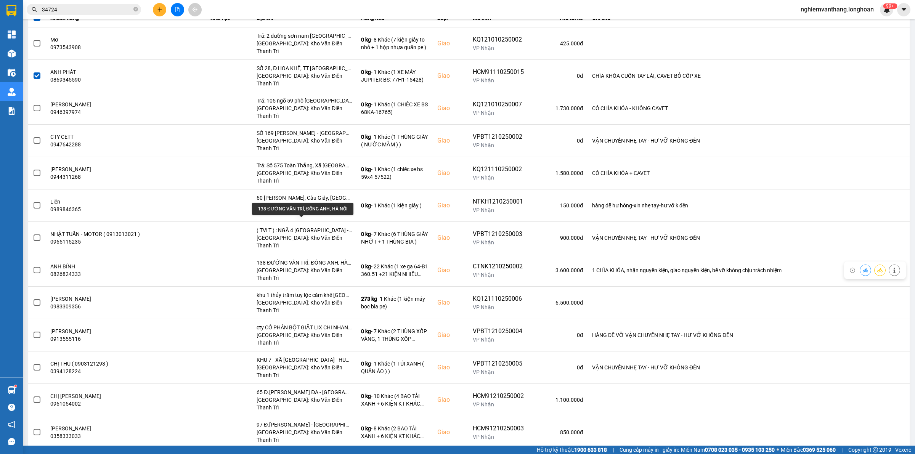
click at [303, 209] on div "138 ĐƯỜNG VÂN TRÌ, ĐÔNG ANH, HÀ NỘI" at bounding box center [302, 209] width 101 height 12
copy div "138 ĐƯỜNG VÂN TRÌ, ĐÔNG ANH, HÀ NỘI"
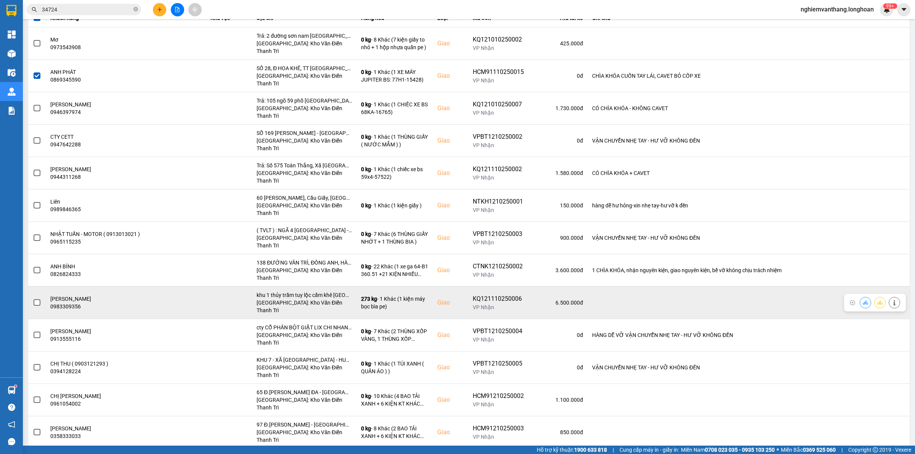
click at [35, 299] on span at bounding box center [37, 302] width 7 height 7
click at [33, 298] on input "checkbox" at bounding box center [33, 298] width 0 height 0
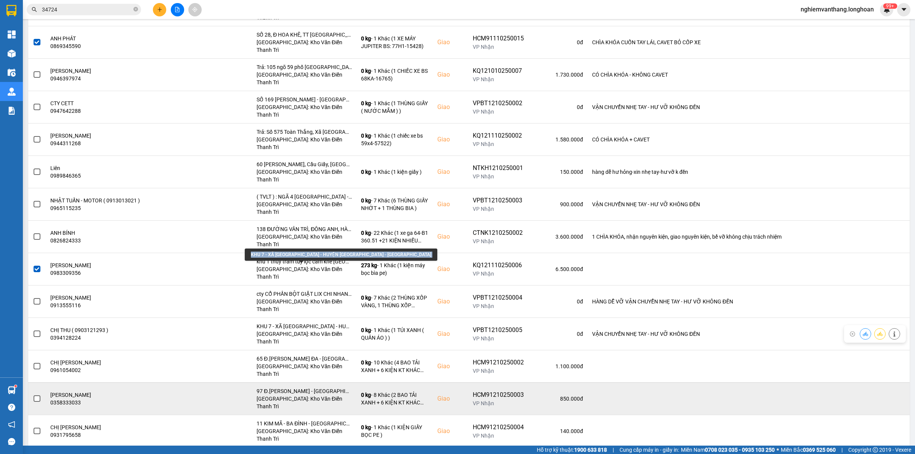
scroll to position [143, 0]
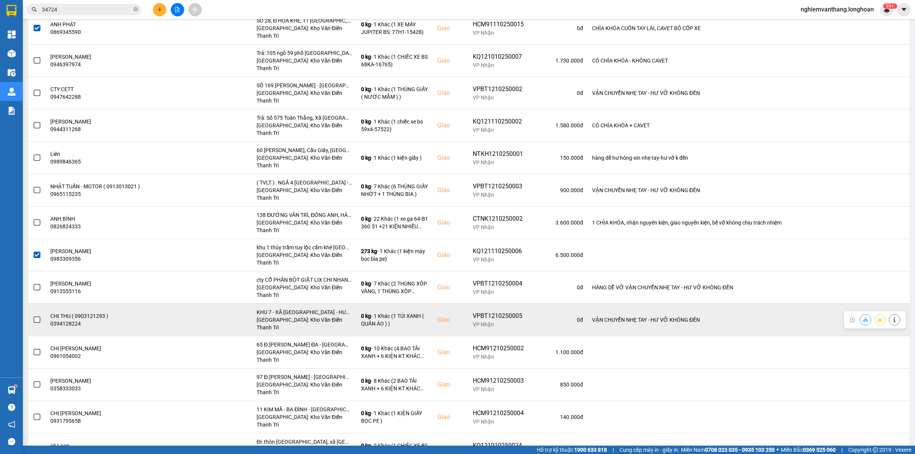
click at [40, 316] on label at bounding box center [37, 320] width 8 height 8
click at [33, 316] on input "checkbox" at bounding box center [33, 316] width 0 height 0
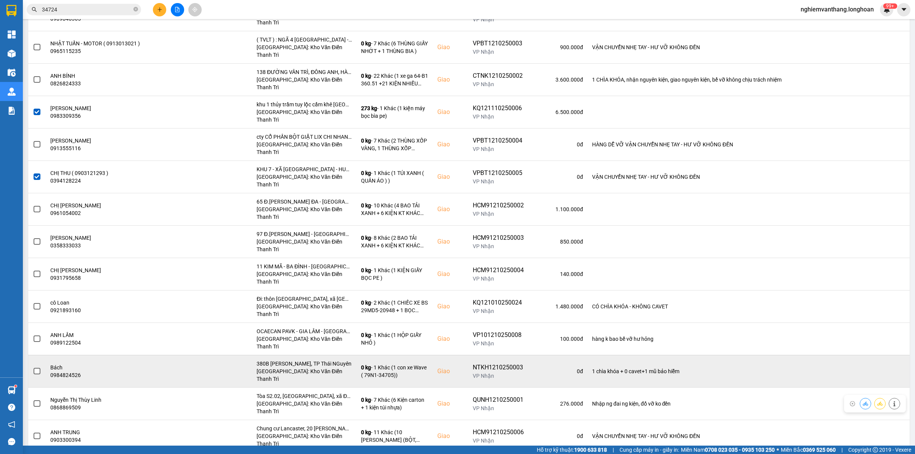
scroll to position [0, 0]
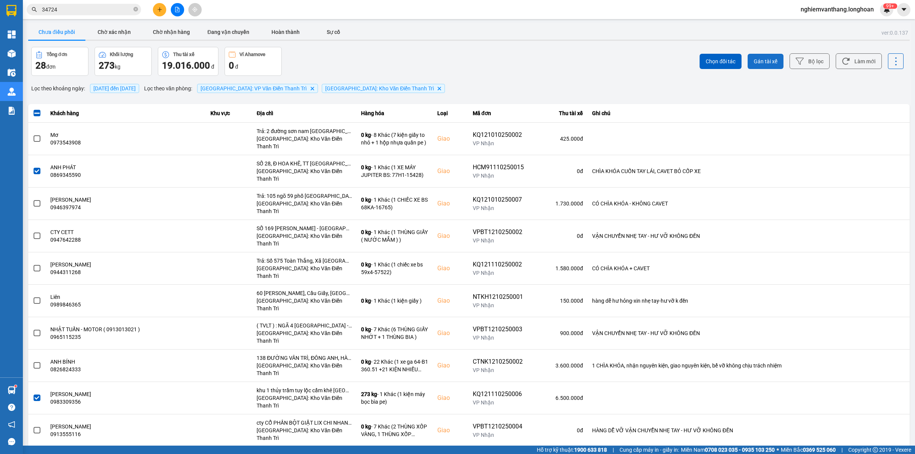
click at [757, 61] on span "Gán tài xế" at bounding box center [766, 62] width 24 height 8
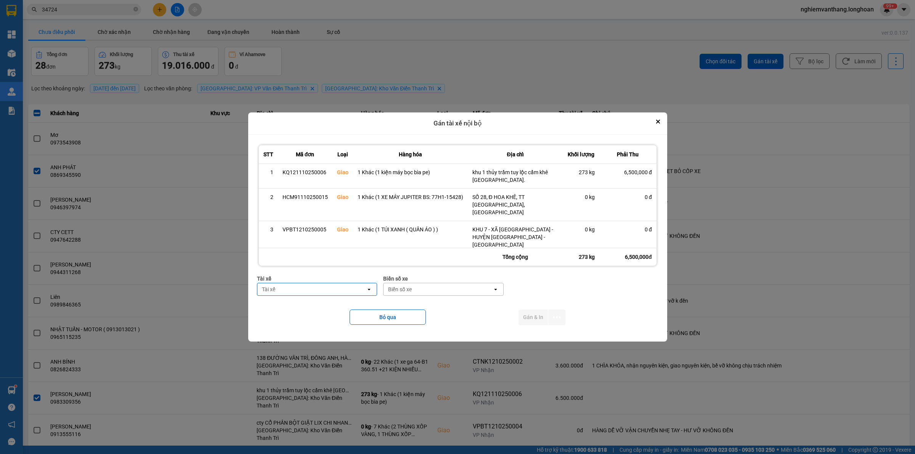
type input "d"
type input "đăng"
drag, startPoint x: 359, startPoint y: 306, endPoint x: 420, endPoint y: 289, distance: 63.8
click at [359, 306] on span "0859238386 - [PERSON_NAME] 0356.999.247" at bounding box center [318, 304] width 111 height 15
click at [453, 284] on div "Biển số xe" at bounding box center [453, 289] width 109 height 12
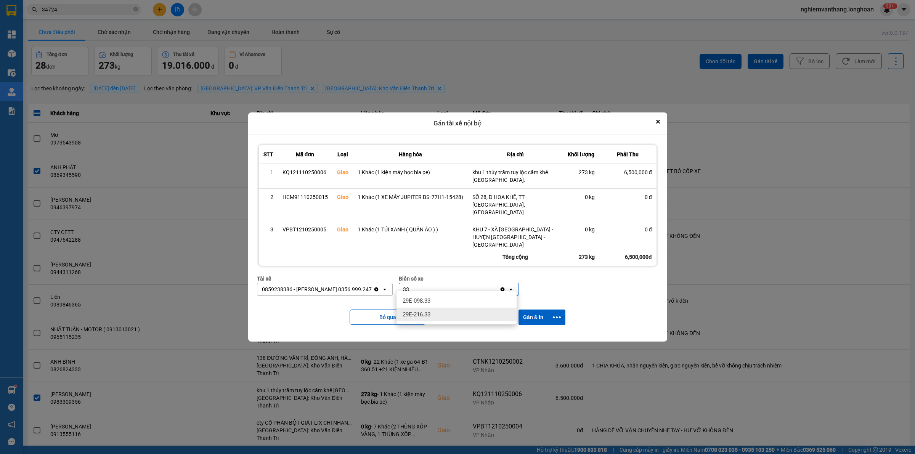
type input "33"
click at [413, 312] on span "29E-216.33" at bounding box center [417, 315] width 28 height 8
click at [553, 313] on icon "dialog" at bounding box center [557, 317] width 8 height 8
click at [536, 334] on span "Chỉ gán tài" at bounding box center [526, 333] width 25 height 8
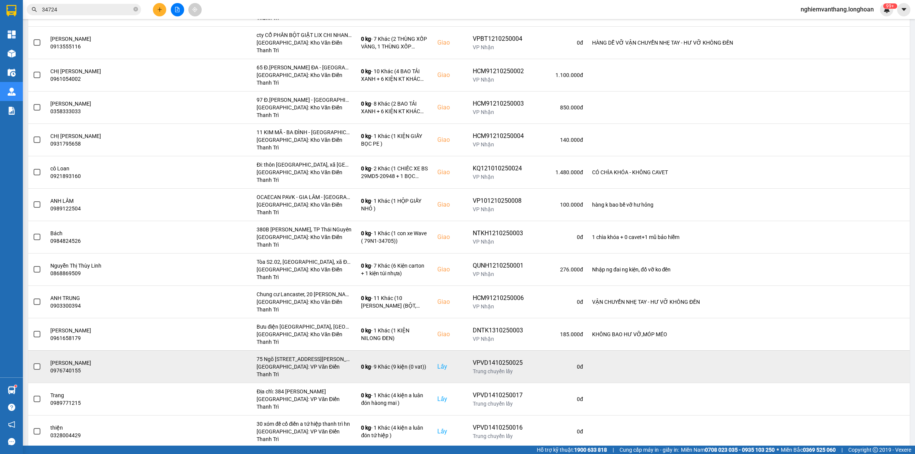
scroll to position [307, 0]
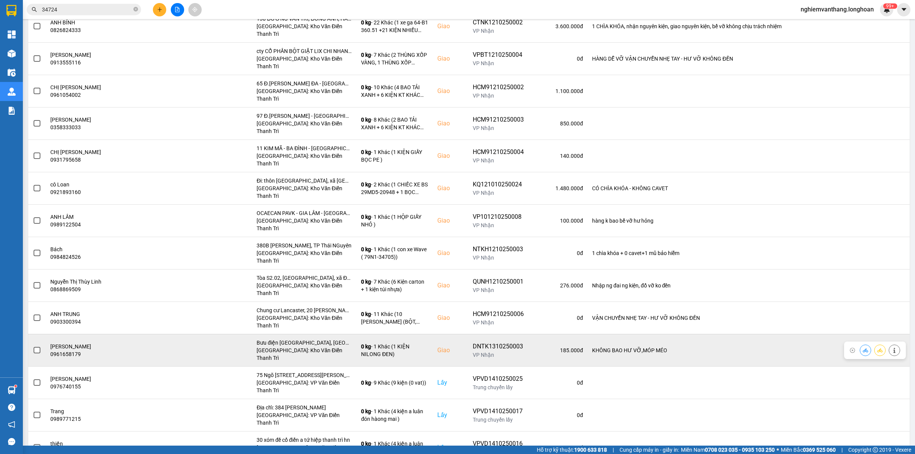
click at [41, 334] on td at bounding box center [37, 350] width 18 height 32
click at [33, 346] on label at bounding box center [37, 350] width 8 height 8
click at [33, 346] on input "checkbox" at bounding box center [33, 346] width 0 height 0
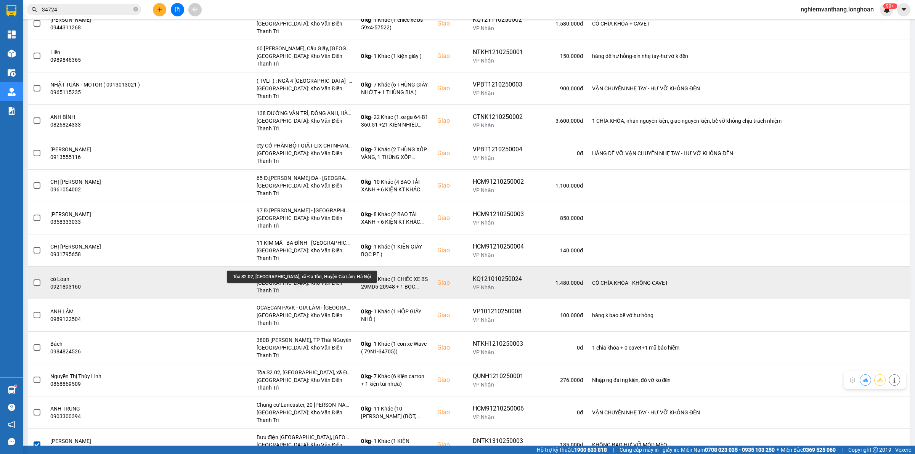
scroll to position [212, 0]
click at [35, 280] on span at bounding box center [37, 283] width 7 height 7
click at [33, 279] on input "checkbox" at bounding box center [33, 279] width 0 height 0
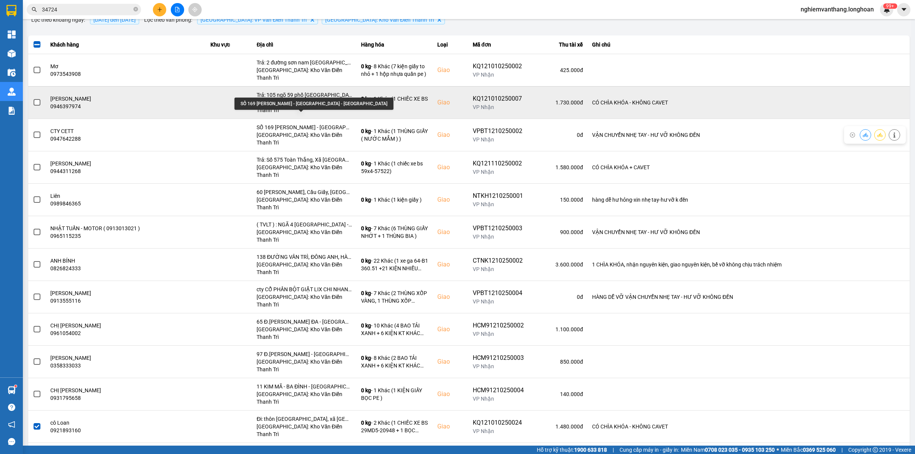
scroll to position [21, 0]
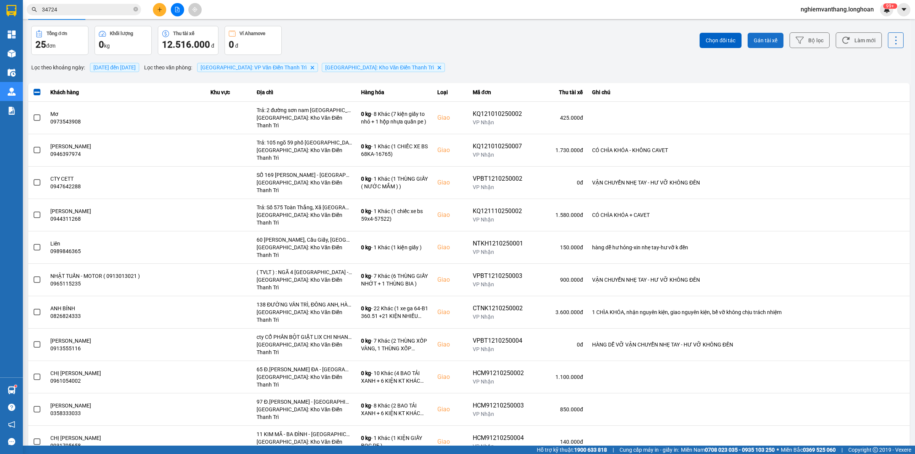
click at [754, 40] on span "Gán tài xế" at bounding box center [766, 41] width 24 height 8
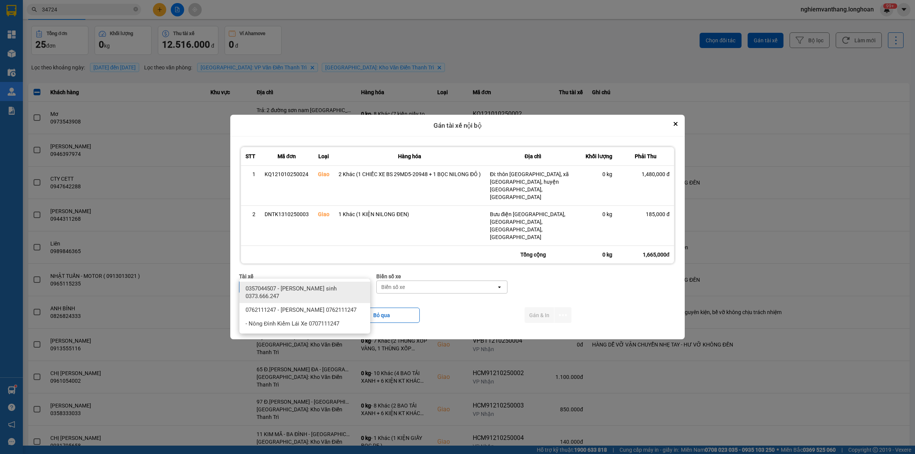
type input "sinh"
drag, startPoint x: 269, startPoint y: 279, endPoint x: 281, endPoint y: 282, distance: 12.2
click at [269, 283] on ul "0357044507 - Vũ văn sinh 0373.666.247 0762111247 - ĐINH HÒA TRÍ 0762111247 - Nô…" at bounding box center [304, 306] width 131 height 55
click at [277, 285] on span "0357044507 - [PERSON_NAME] sinh 0373.666.247" at bounding box center [306, 292] width 122 height 15
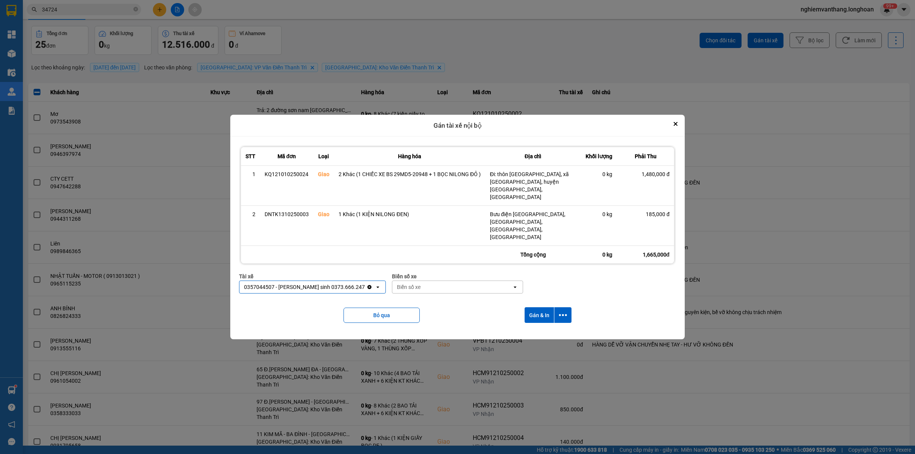
click at [428, 277] on div "Biển số xe Biển số xe open" at bounding box center [457, 285] width 131 height 27
click at [429, 281] on div "Biển số xe" at bounding box center [452, 287] width 120 height 12
type input "33"
click at [426, 286] on div "29E-098.33" at bounding box center [441, 289] width 131 height 14
click at [561, 311] on icon "dialog" at bounding box center [563, 315] width 8 height 8
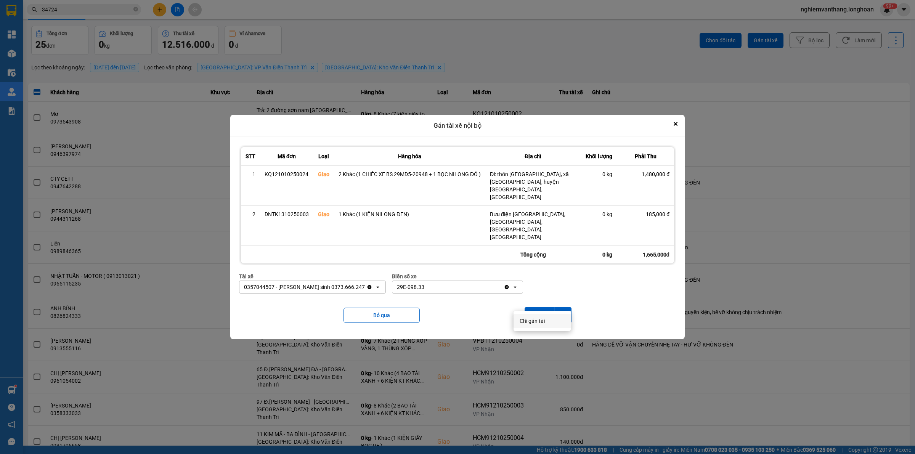
click at [537, 318] on span "Chỉ gán tài" at bounding box center [532, 321] width 25 height 8
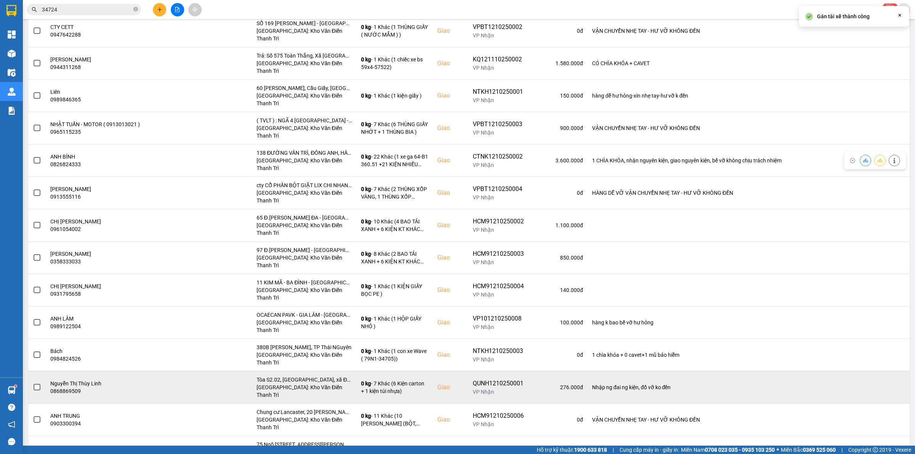
scroll to position [191, 0]
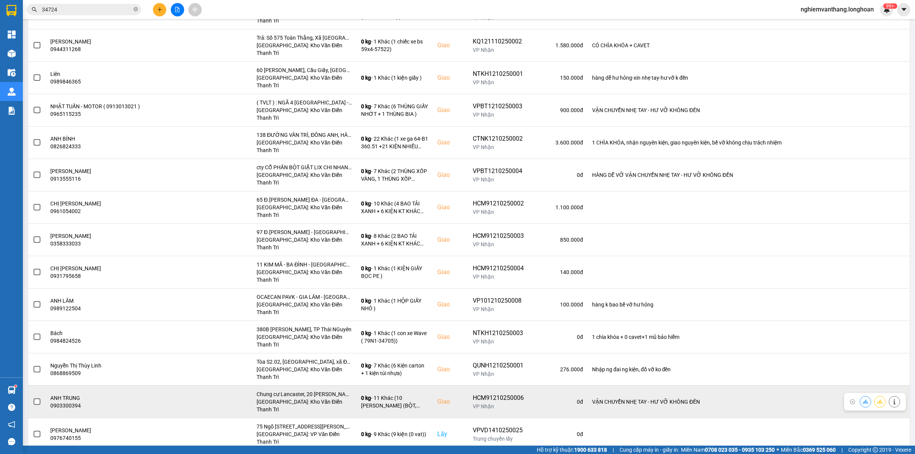
click at [33, 398] on label at bounding box center [37, 402] width 8 height 8
click at [33, 398] on input "checkbox" at bounding box center [33, 398] width 0 height 0
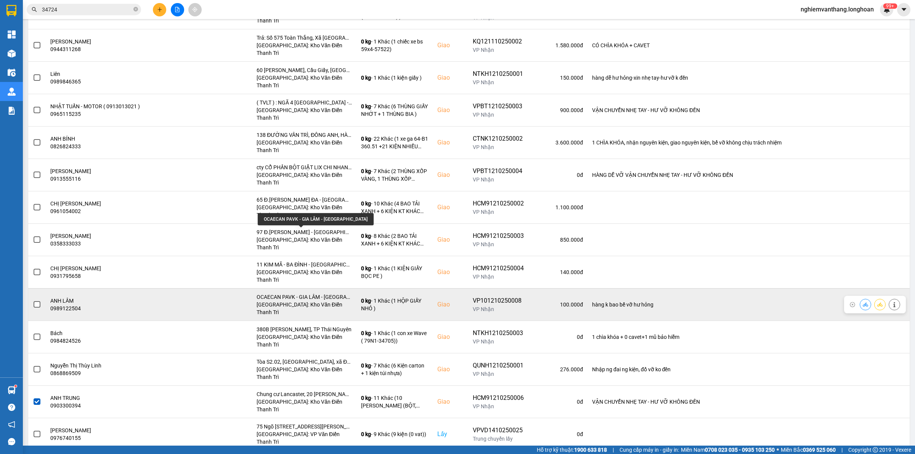
scroll to position [143, 0]
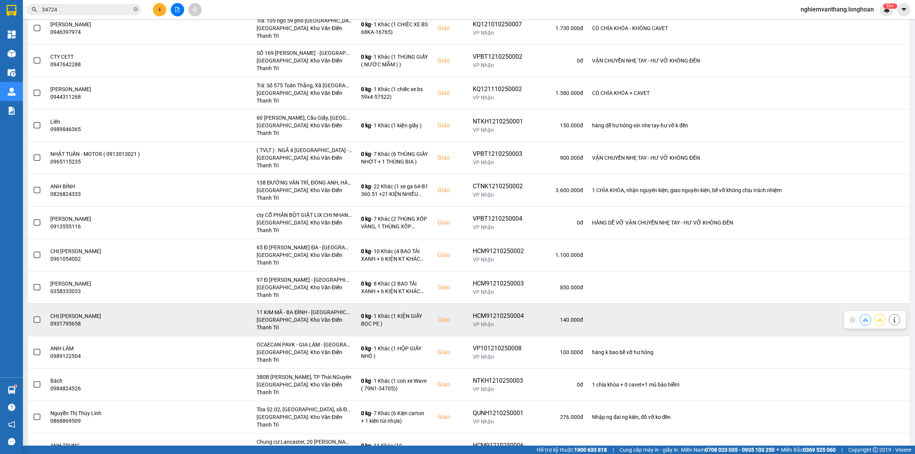
click at [38, 316] on span at bounding box center [37, 319] width 7 height 7
click at [33, 316] on input "checkbox" at bounding box center [33, 316] width 0 height 0
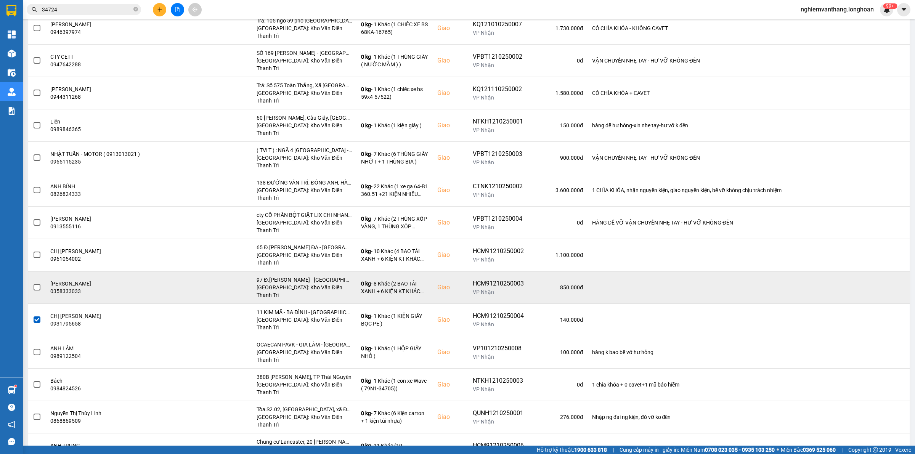
click at [35, 284] on span at bounding box center [37, 287] width 7 height 7
click at [33, 283] on input "checkbox" at bounding box center [33, 283] width 0 height 0
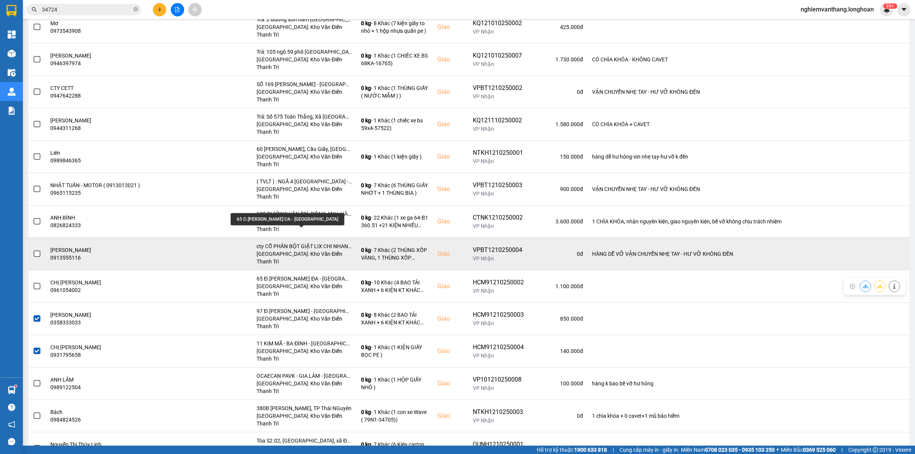
scroll to position [95, 0]
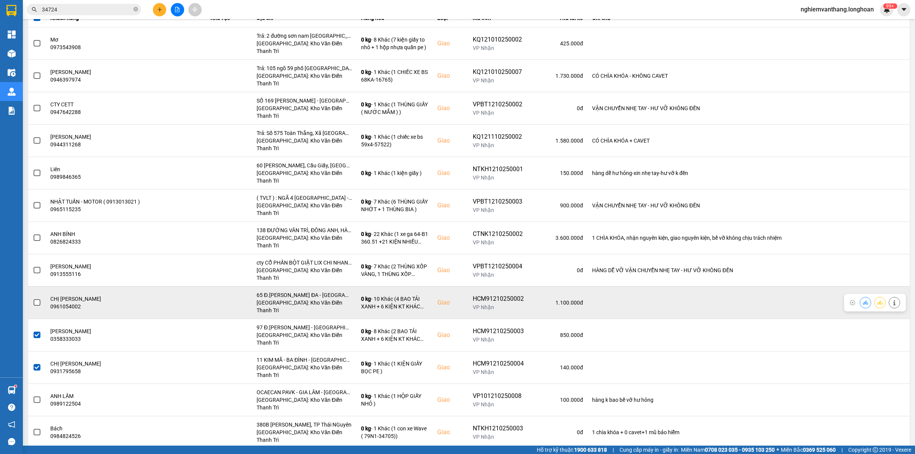
click at [35, 299] on span at bounding box center [37, 302] width 7 height 7
click at [33, 298] on input "checkbox" at bounding box center [33, 298] width 0 height 0
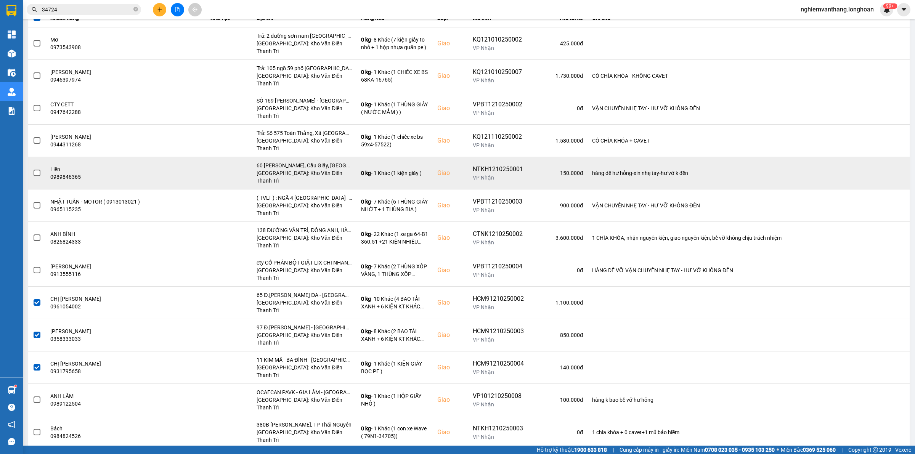
click at [40, 169] on label at bounding box center [37, 173] width 8 height 8
click at [33, 169] on input "checkbox" at bounding box center [33, 169] width 0 height 0
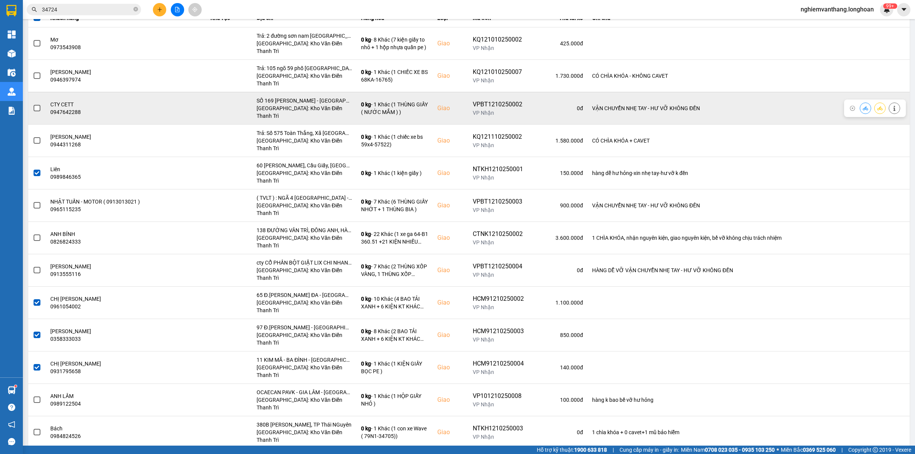
click at [37, 105] on span at bounding box center [37, 108] width 7 height 7
click at [33, 104] on input "checkbox" at bounding box center [33, 104] width 0 height 0
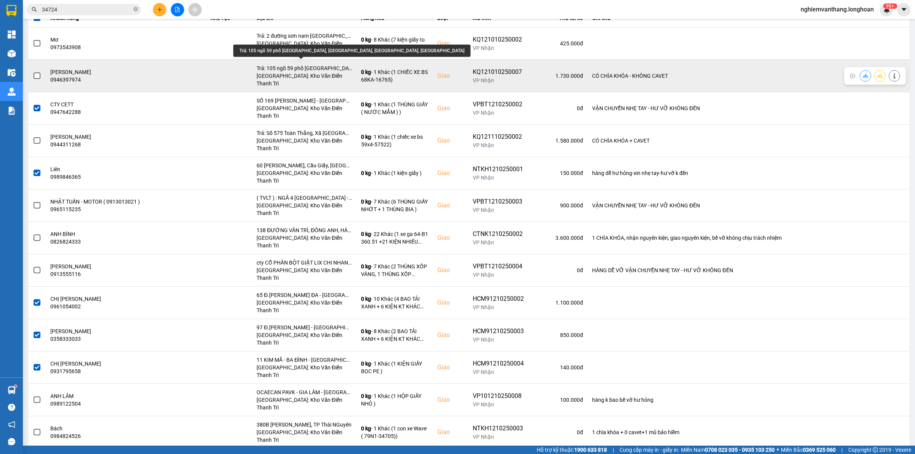
scroll to position [48, 0]
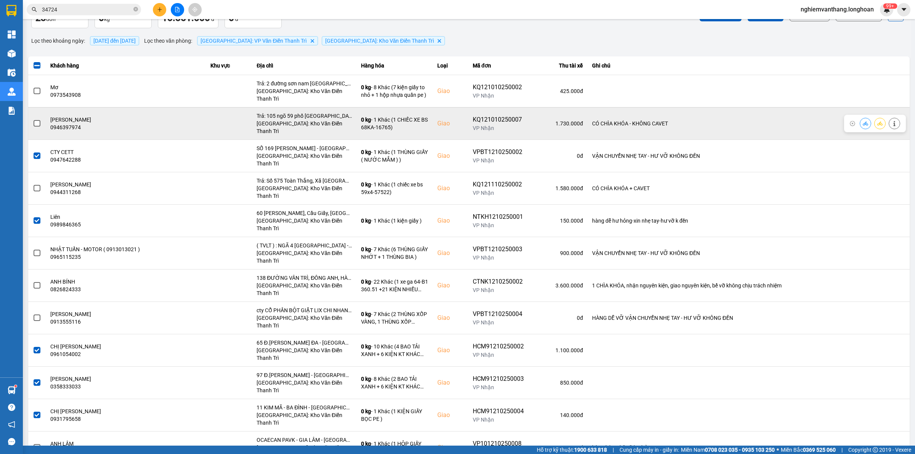
click at [37, 120] on span at bounding box center [37, 123] width 7 height 7
click at [33, 119] on input "checkbox" at bounding box center [33, 119] width 0 height 0
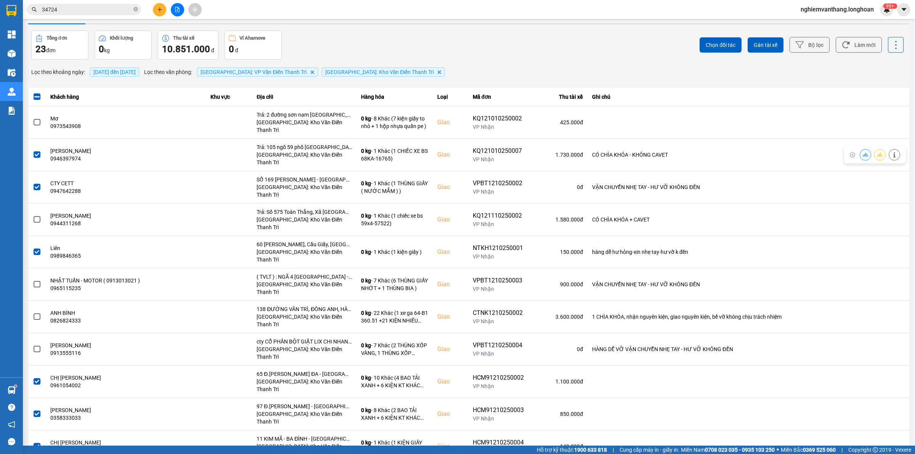
scroll to position [0, 0]
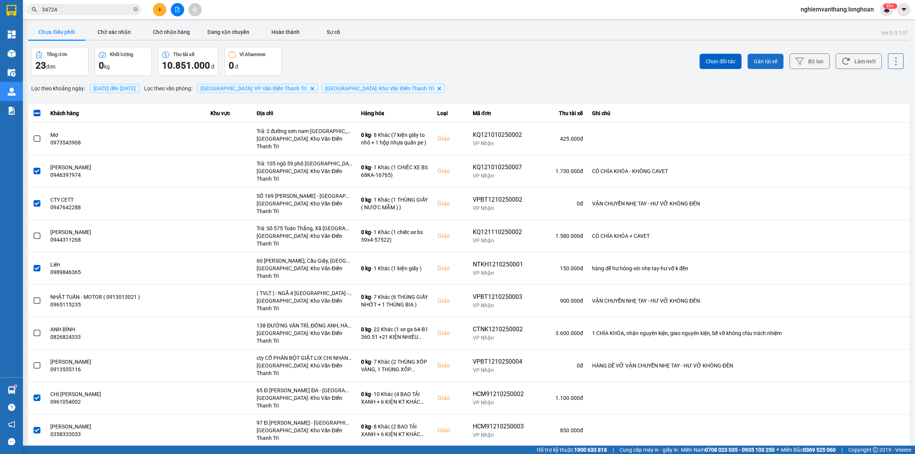
click at [770, 60] on button "Gán tài xế" at bounding box center [765, 61] width 36 height 15
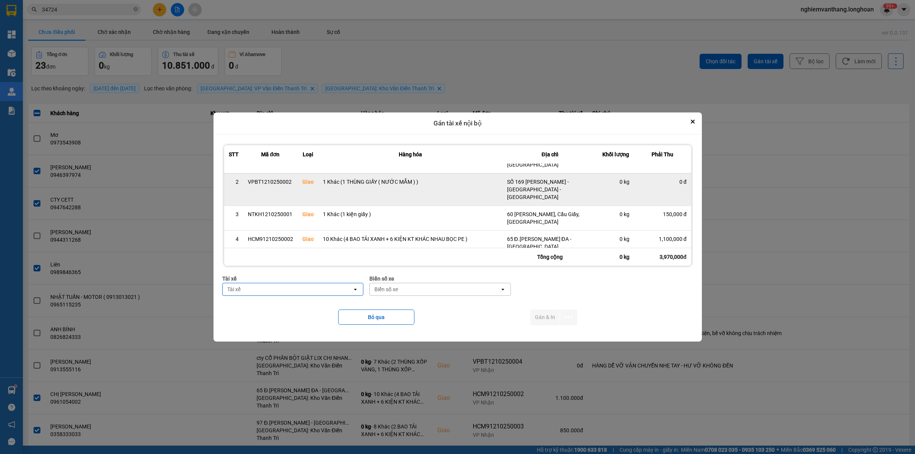
scroll to position [82, 0]
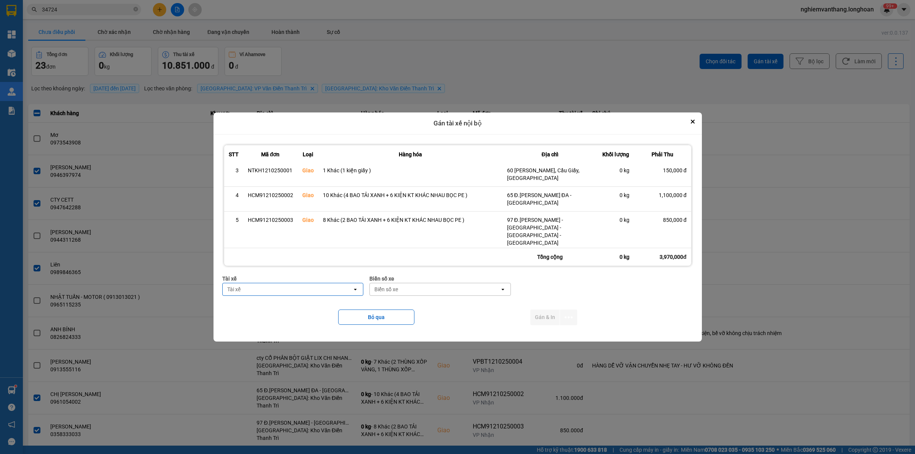
click at [262, 287] on div "Tài xế" at bounding box center [288, 289] width 130 height 12
type input "thức"
click at [281, 300] on div "0353762489 - vũ văn thức lái xe 0356.323.247" at bounding box center [291, 306] width 142 height 14
drag, startPoint x: 415, startPoint y: 285, endPoint x: 412, endPoint y: 286, distance: 3.9
click at [414, 285] on div "Biển số xe" at bounding box center [435, 289] width 130 height 12
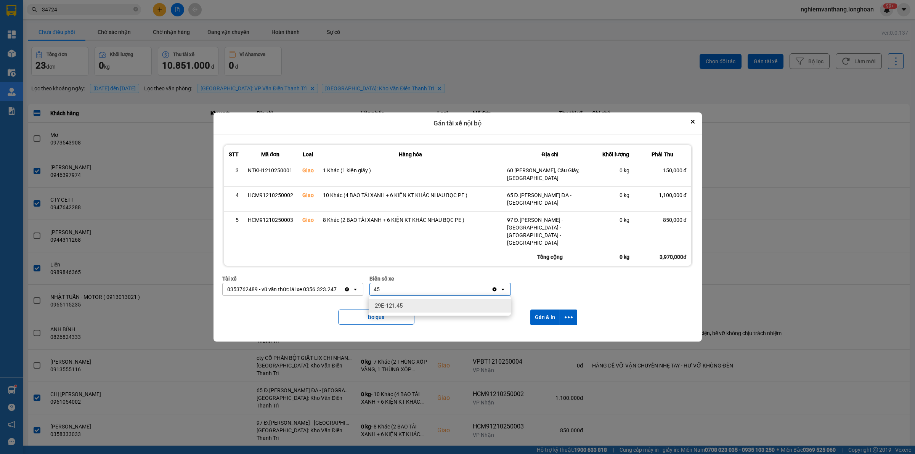
type input "45"
drag, startPoint x: 406, startPoint y: 306, endPoint x: 527, endPoint y: 261, distance: 128.6
click at [406, 307] on div "29E-121.45" at bounding box center [440, 306] width 142 height 14
click at [565, 314] on icon "dialog" at bounding box center [569, 317] width 8 height 8
click at [560, 332] on li "Chỉ gán tài" at bounding box center [548, 338] width 57 height 14
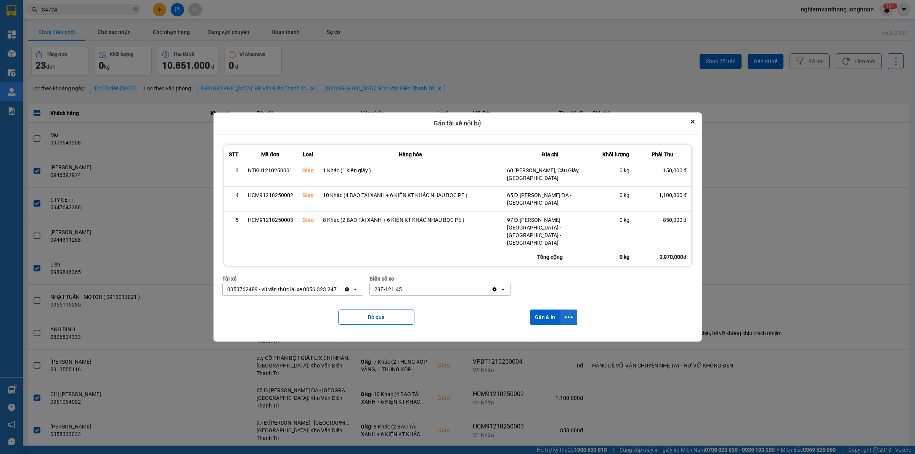
drag, startPoint x: 565, startPoint y: 321, endPoint x: 574, endPoint y: 321, distance: 9.2
click at [568, 321] on icon "dialog" at bounding box center [569, 317] width 8 height 8
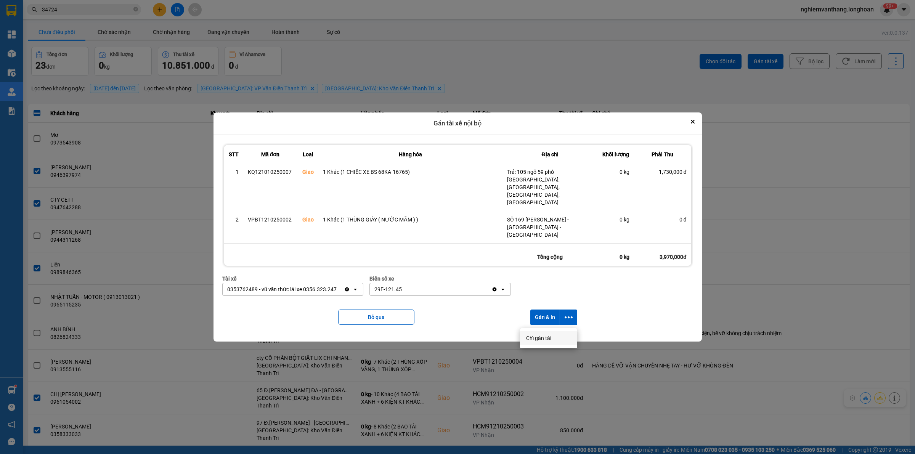
scroll to position [0, 0]
click at [545, 338] on span "Chỉ gán tài" at bounding box center [538, 338] width 25 height 8
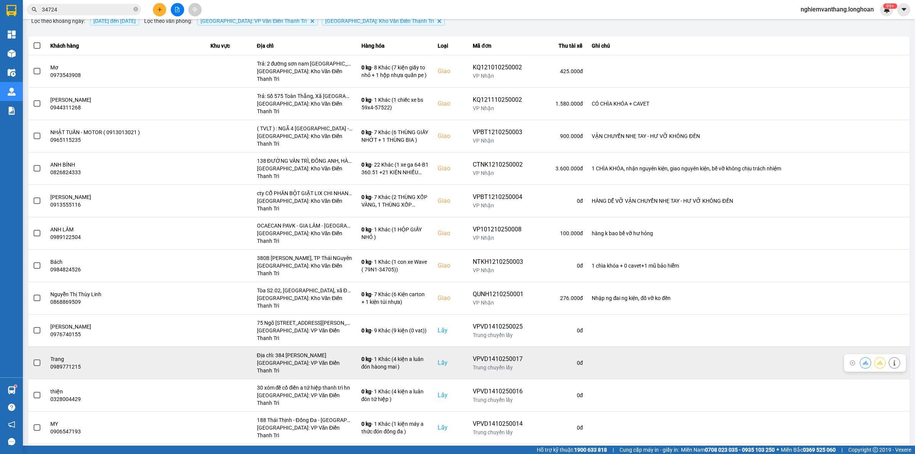
scroll to position [22, 0]
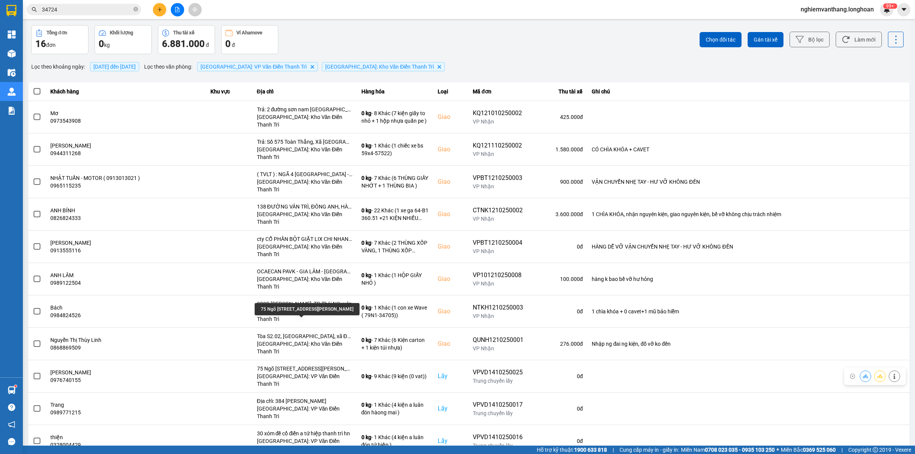
click at [304, 305] on div "75 Ngõ [STREET_ADDRESS][PERSON_NAME]" at bounding box center [307, 309] width 105 height 12
click at [304, 307] on div "75 Ngõ [STREET_ADDRESS][PERSON_NAME]" at bounding box center [307, 309] width 105 height 12
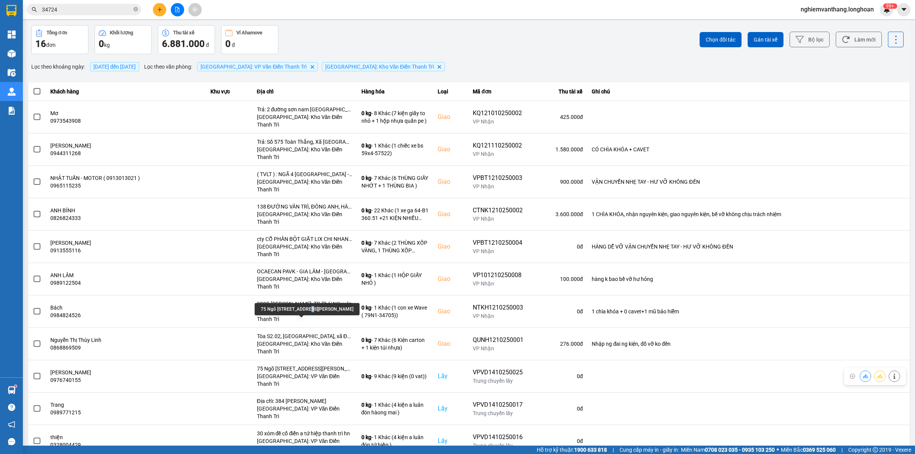
click at [304, 307] on div "75 Ngõ [STREET_ADDRESS][PERSON_NAME]" at bounding box center [307, 309] width 105 height 12
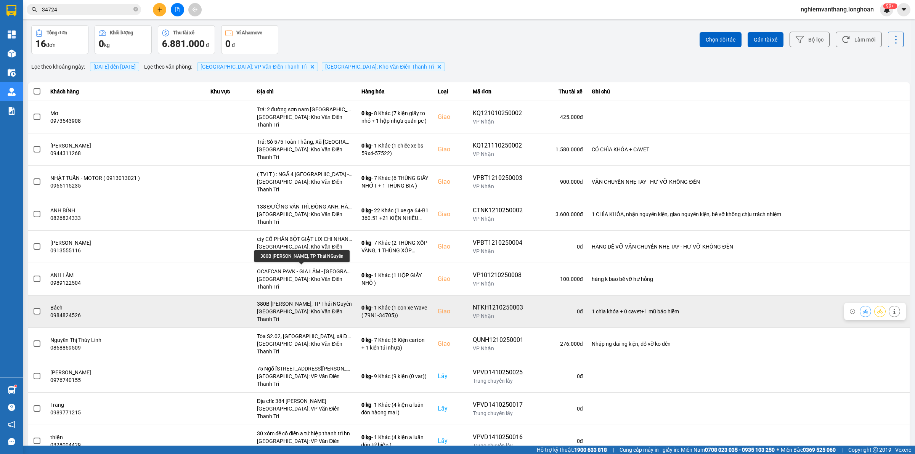
click at [335, 300] on div "380B [PERSON_NAME], TP Thái NGuyên" at bounding box center [304, 304] width 95 height 8
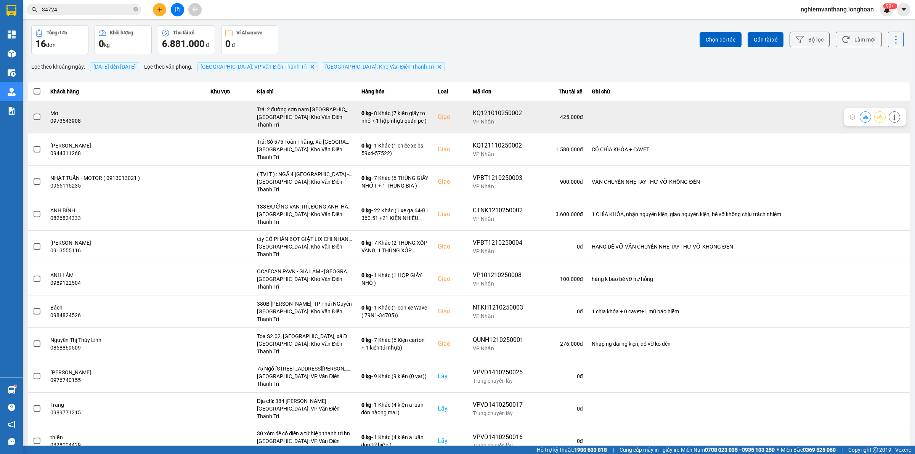
click at [40, 115] on label at bounding box center [37, 117] width 8 height 8
click at [33, 113] on input "checkbox" at bounding box center [33, 113] width 0 height 0
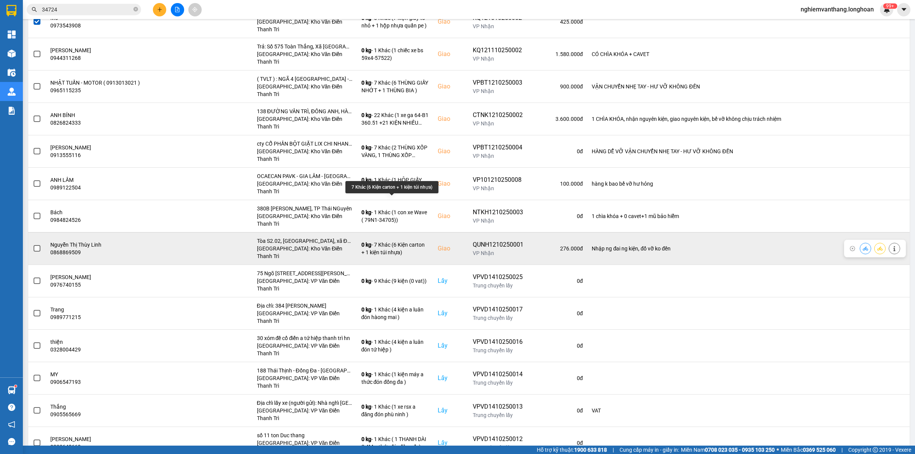
scroll to position [0, 0]
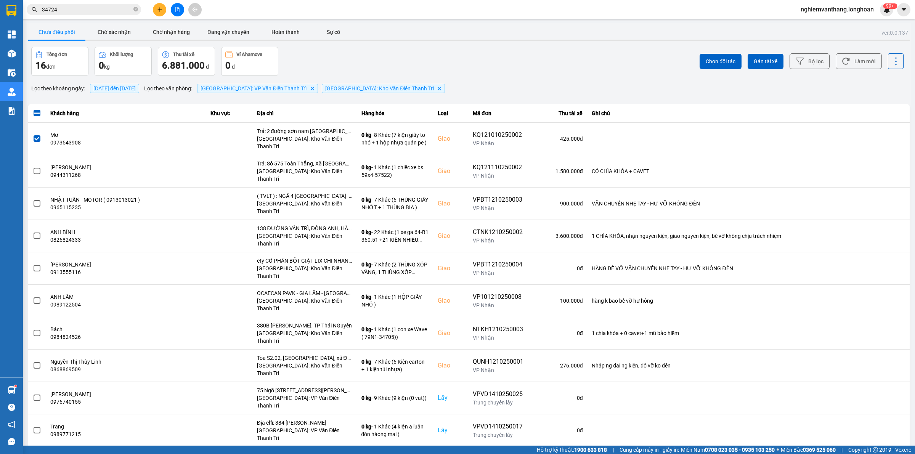
click at [755, 50] on div "Chọn đối tác Gán tài xế Bộ lọc Làm mới" at bounding box center [685, 61] width 436 height 29
click at [754, 54] on button "Gán tài xế" at bounding box center [765, 61] width 36 height 15
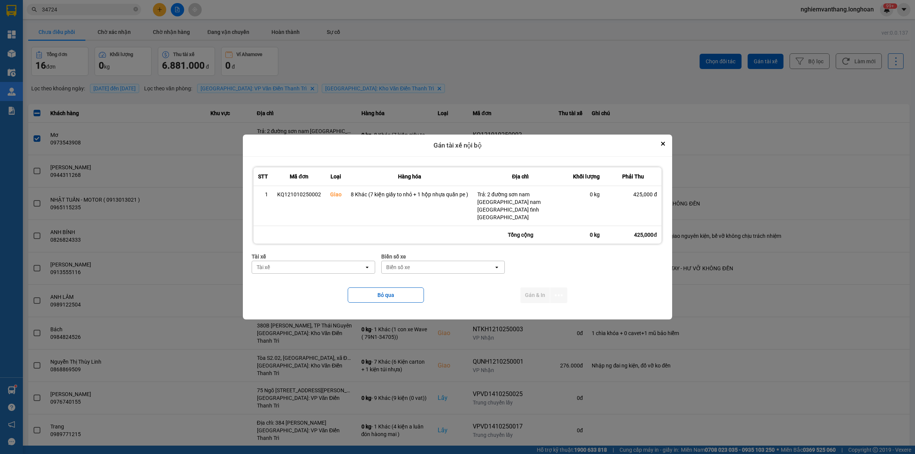
click at [423, 268] on div "Biển số xe Biển số xe open" at bounding box center [443, 265] width 124 height 27
click at [311, 264] on div "Tài xế" at bounding box center [308, 267] width 112 height 12
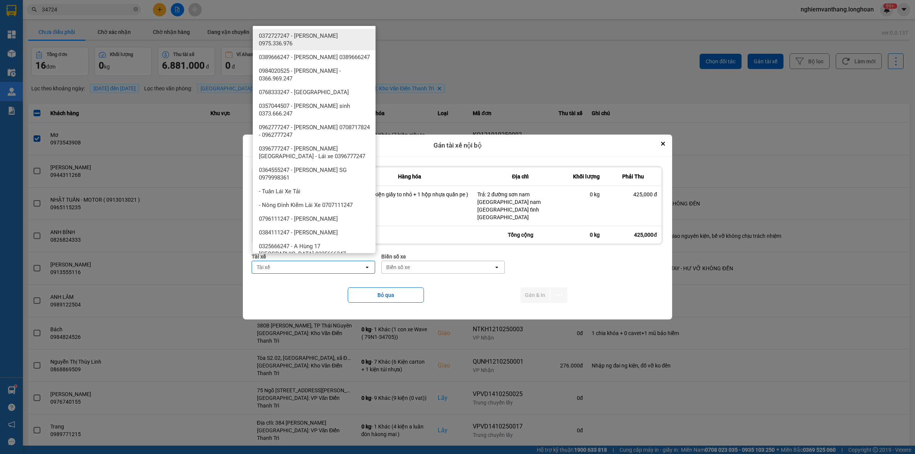
type input "j"
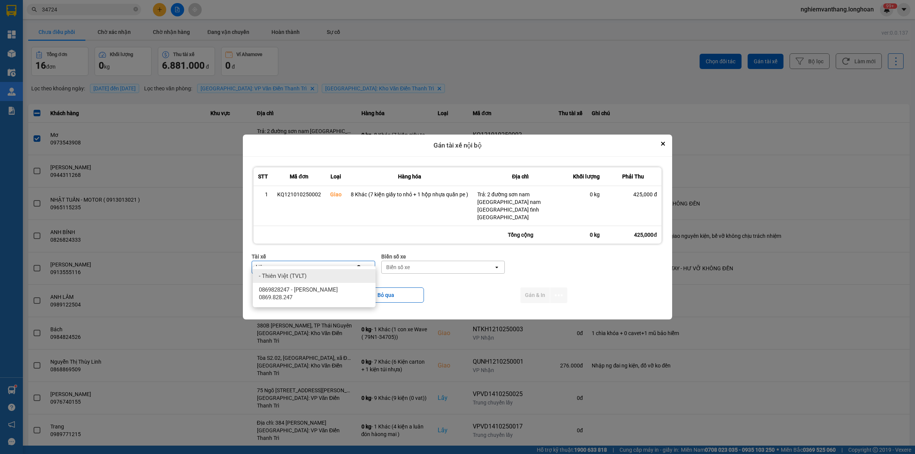
type input "kiên"
click at [340, 286] on span "0869828247 - [PERSON_NAME] 0869.828.247" at bounding box center [316, 293] width 114 height 15
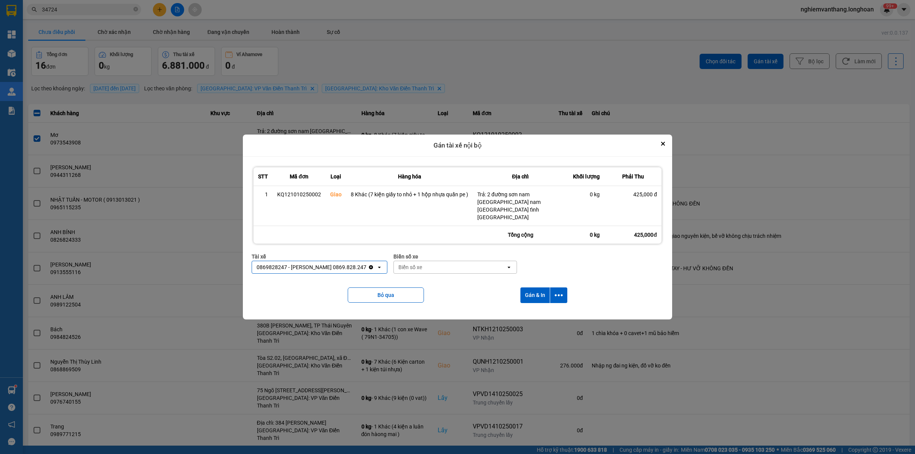
drag, startPoint x: 402, startPoint y: 269, endPoint x: 407, endPoint y: 267, distance: 5.5
click at [403, 269] on div "Biển số xe Biển số xe open" at bounding box center [455, 265] width 124 height 27
click at [408, 265] on div "Biển số xe" at bounding box center [450, 267] width 112 height 12
type input "83"
click at [424, 313] on div "29E-378.83" at bounding box center [447, 317] width 123 height 14
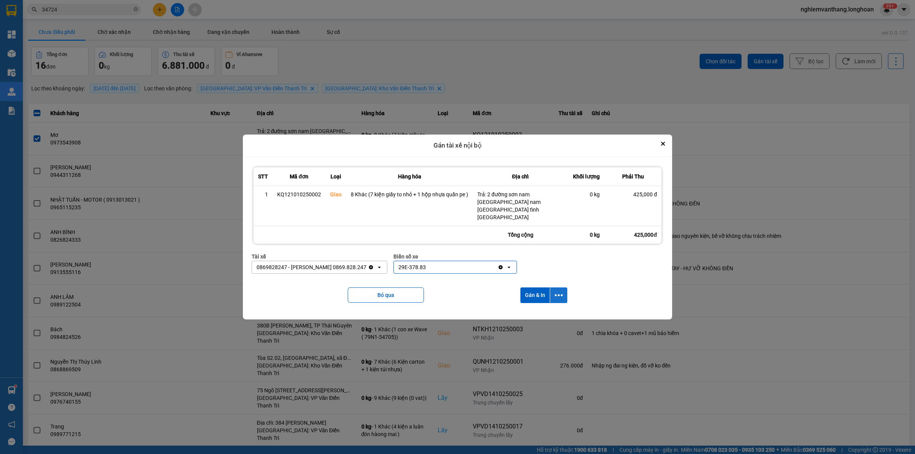
click at [561, 291] on icon "dialog" at bounding box center [559, 295] width 8 height 8
click at [532, 308] on span "Chỉ gán tài" at bounding box center [527, 309] width 25 height 8
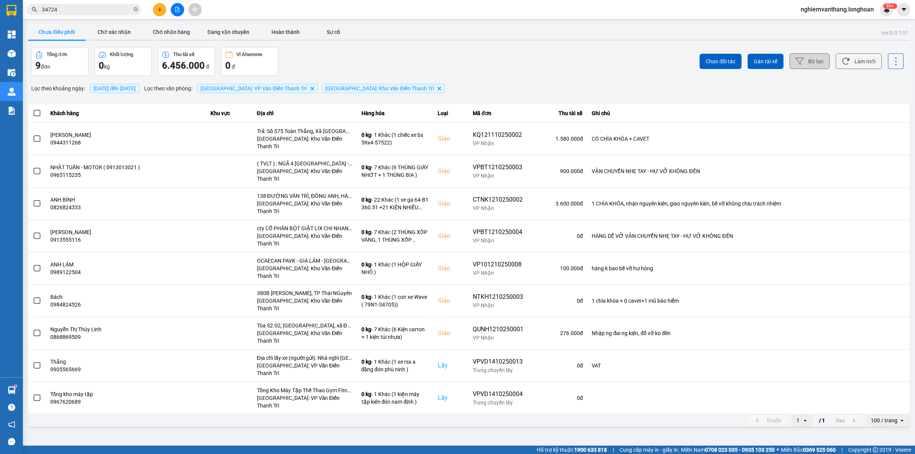
click at [810, 59] on button "Bộ lọc" at bounding box center [809, 61] width 40 height 16
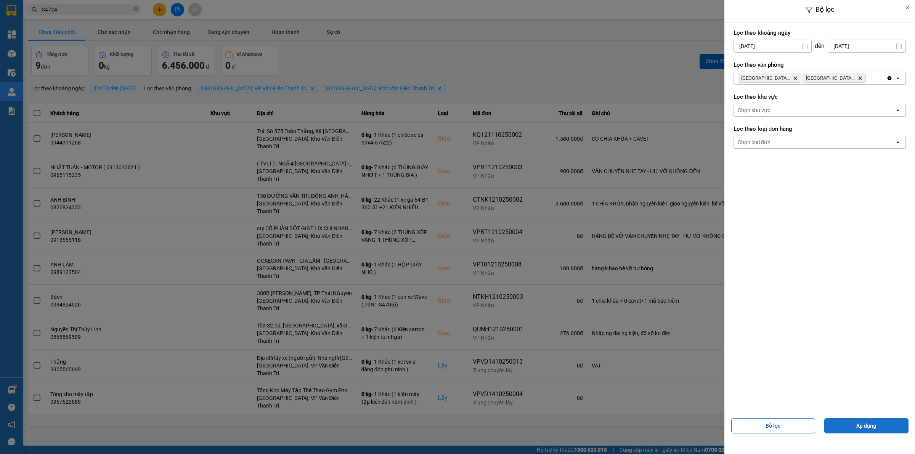
click at [860, 432] on button "Áp dụng" at bounding box center [866, 425] width 84 height 15
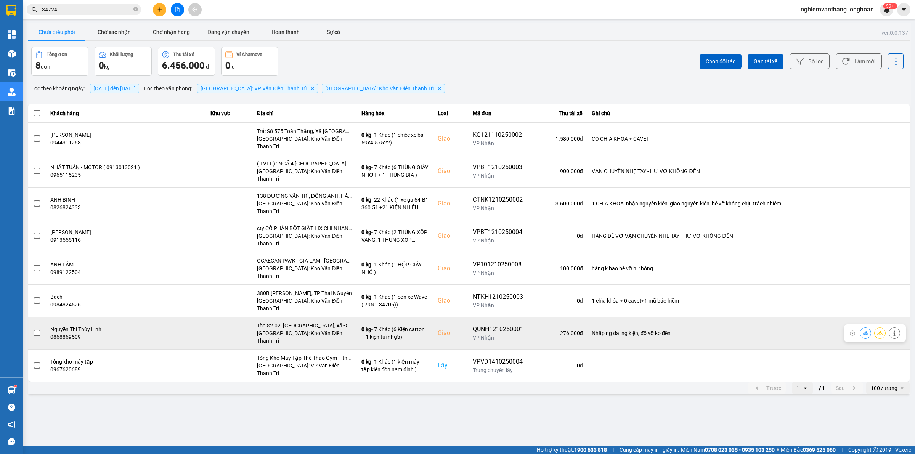
click at [34, 330] on span at bounding box center [37, 333] width 7 height 7
click at [33, 329] on input "checkbox" at bounding box center [33, 329] width 0 height 0
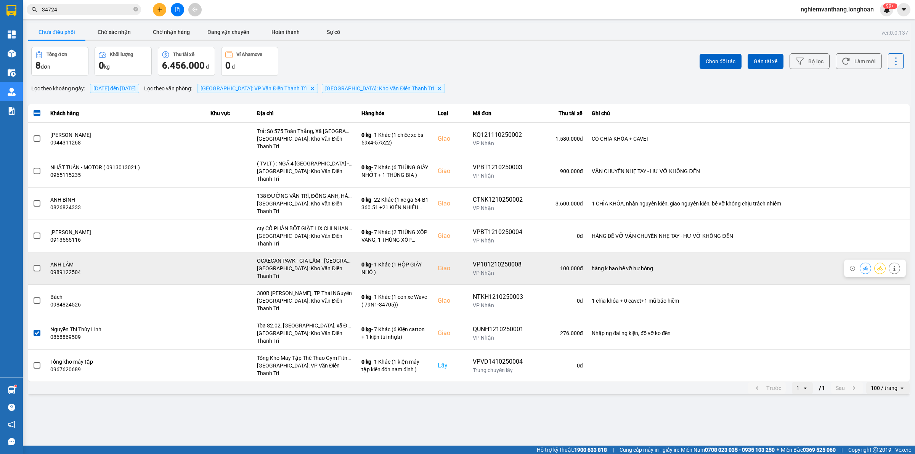
click at [37, 265] on span at bounding box center [37, 268] width 7 height 7
click at [33, 264] on input "checkbox" at bounding box center [33, 264] width 0 height 0
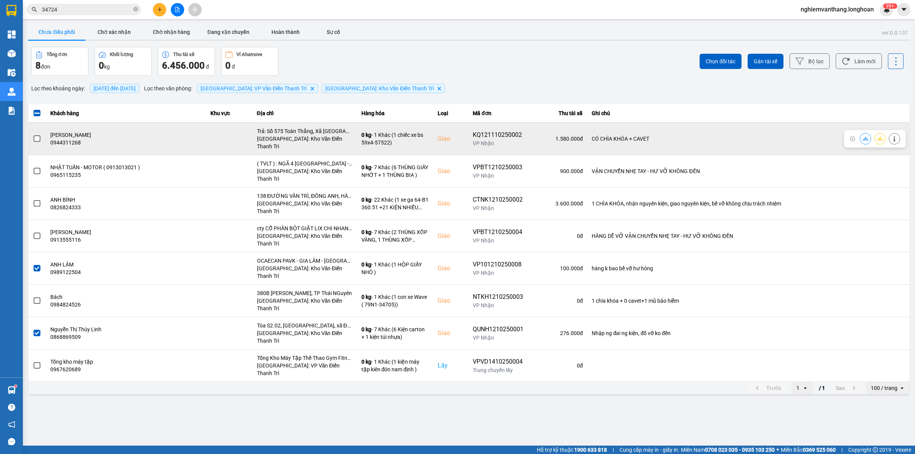
click at [38, 133] on div at bounding box center [37, 138] width 8 height 11
click at [35, 135] on span at bounding box center [37, 138] width 7 height 7
click at [33, 135] on input "checkbox" at bounding box center [33, 135] width 0 height 0
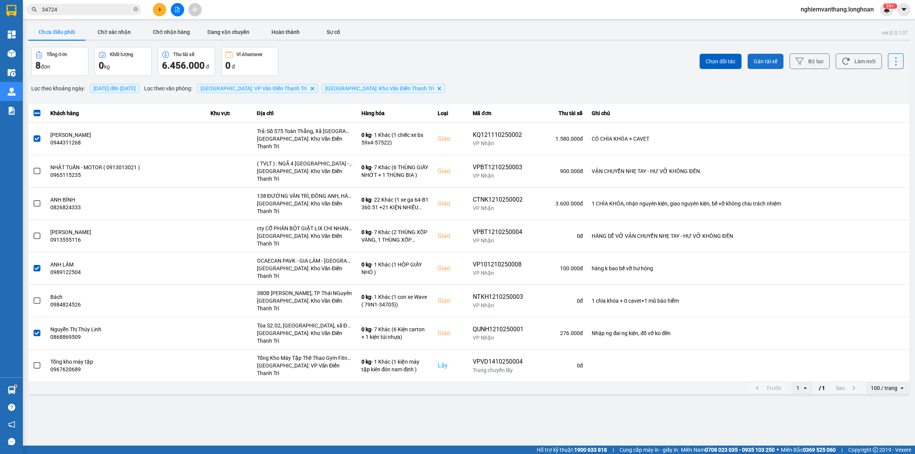
click at [768, 63] on span "Gán tài xế" at bounding box center [766, 62] width 24 height 8
click at [763, 61] on span "Gán tài xế" at bounding box center [766, 62] width 24 height 8
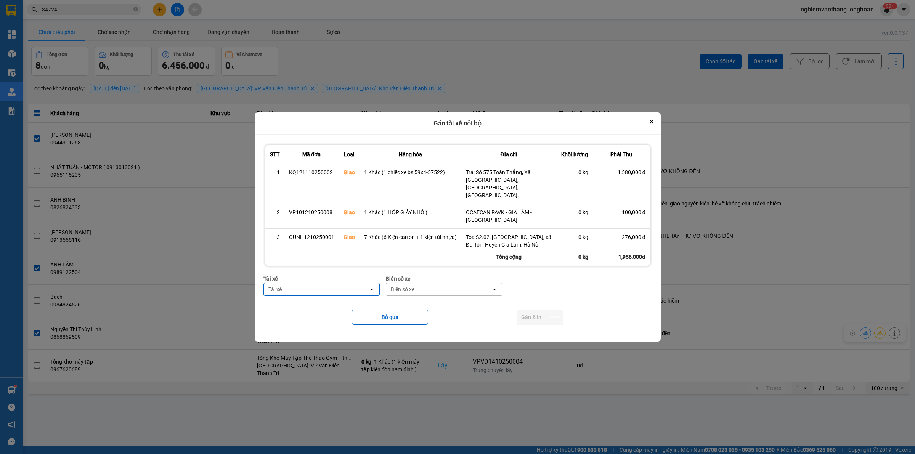
click at [328, 286] on div "Tài xế" at bounding box center [316, 289] width 105 height 12
type input "phươ"
drag, startPoint x: 350, startPoint y: 296, endPoint x: 416, endPoint y: 285, distance: 67.2
click at [351, 296] on span "0387888247 - [PERSON_NAME] 0337.522.911" at bounding box center [322, 300] width 107 height 15
click at [431, 286] on div "Biển số xe" at bounding box center [422, 290] width 24 height 8
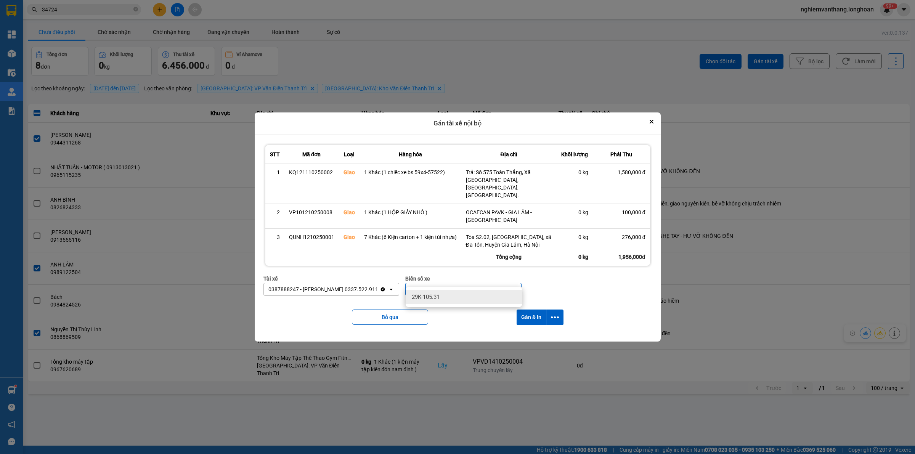
type input "31"
click at [437, 297] on span "29K-105.31" at bounding box center [426, 297] width 28 height 8
click at [559, 310] on button "dialog" at bounding box center [554, 318] width 17 height 16
click at [532, 328] on span "Chỉ gán tài" at bounding box center [524, 330] width 25 height 8
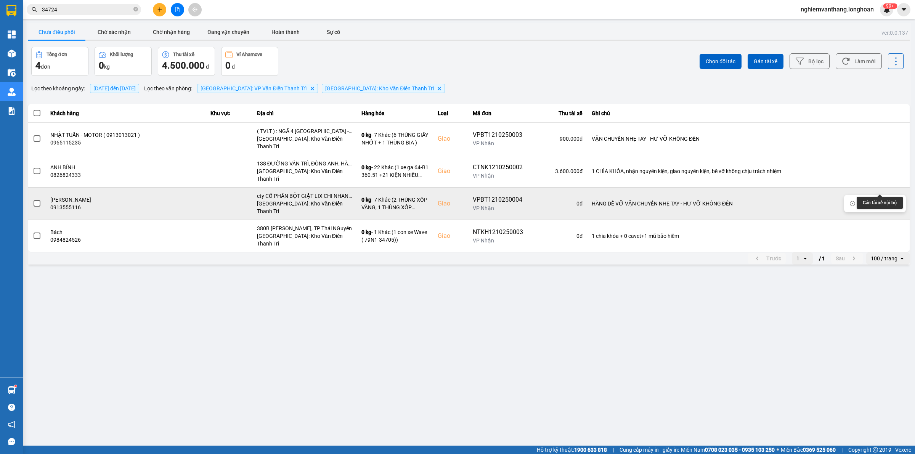
click at [879, 201] on icon at bounding box center [879, 203] width 5 height 4
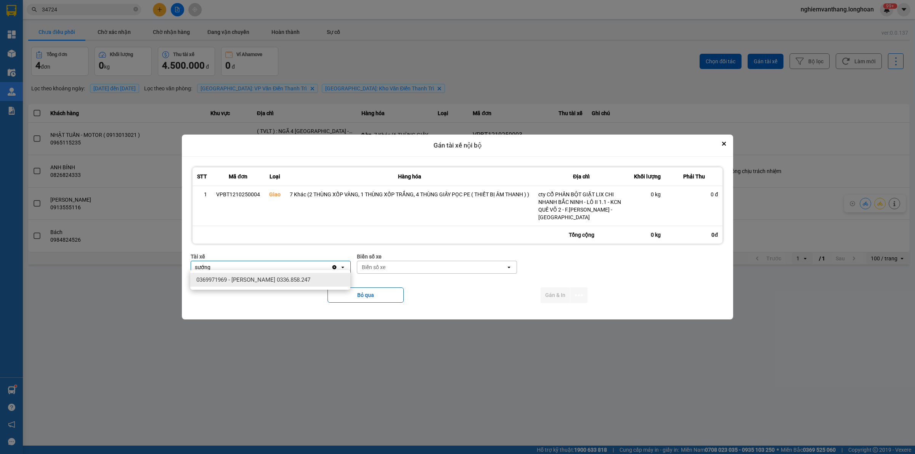
type input "sướng"
click at [327, 281] on div "0369971969 - [PERSON_NAME] 0336.858.247" at bounding box center [270, 280] width 160 height 14
click at [401, 262] on div "Biển số xe" at bounding box center [431, 267] width 149 height 12
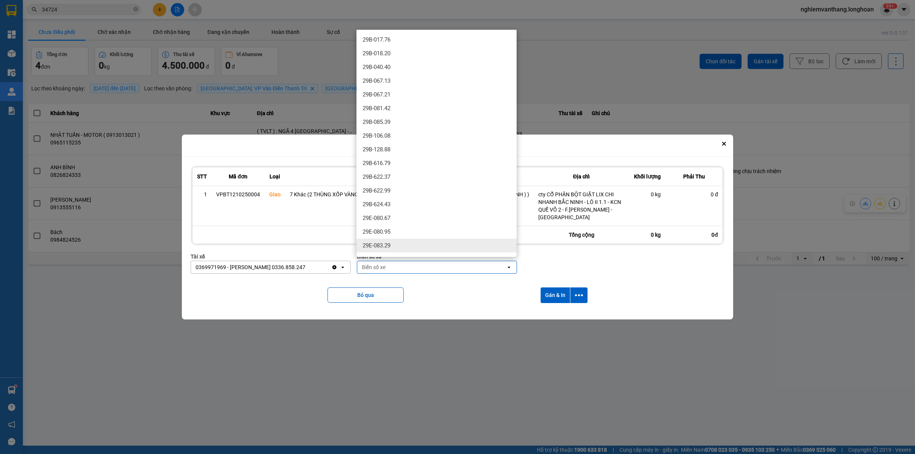
click at [391, 266] on div "Biển số xe" at bounding box center [431, 267] width 149 height 12
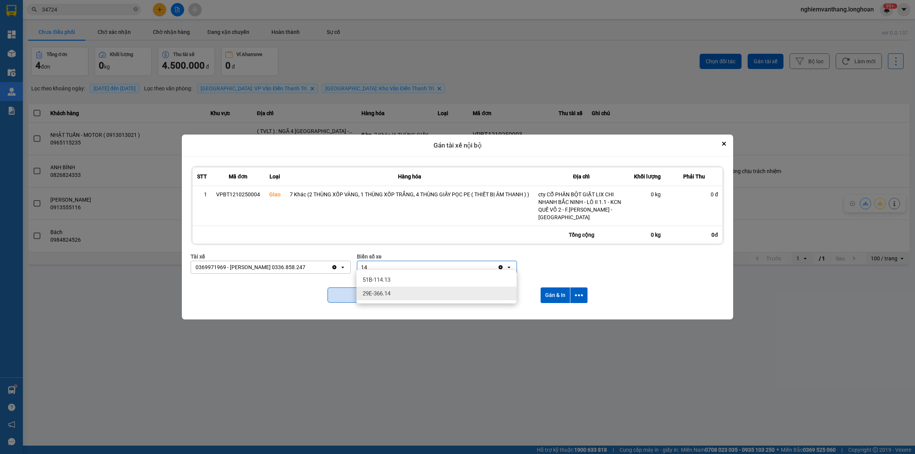
type input "14"
click at [391, 288] on div "29E-366.14" at bounding box center [436, 294] width 160 height 14
drag, startPoint x: 586, startPoint y: 291, endPoint x: 582, endPoint y: 296, distance: 6.6
click at [586, 291] on button "dialog" at bounding box center [578, 295] width 17 height 16
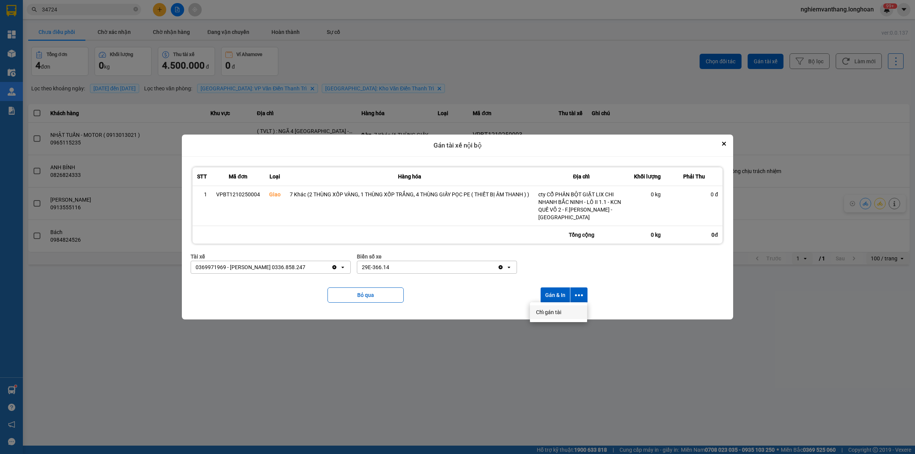
click at [561, 311] on div "Chỉ gán tài" at bounding box center [558, 312] width 45 height 8
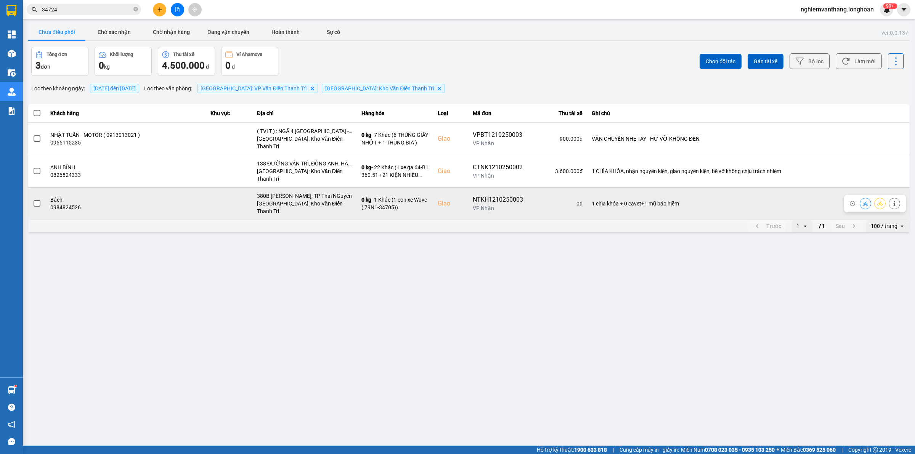
drag, startPoint x: 887, startPoint y: 192, endPoint x: 879, endPoint y: 189, distance: 8.9
click at [878, 201] on icon at bounding box center [879, 203] width 5 height 5
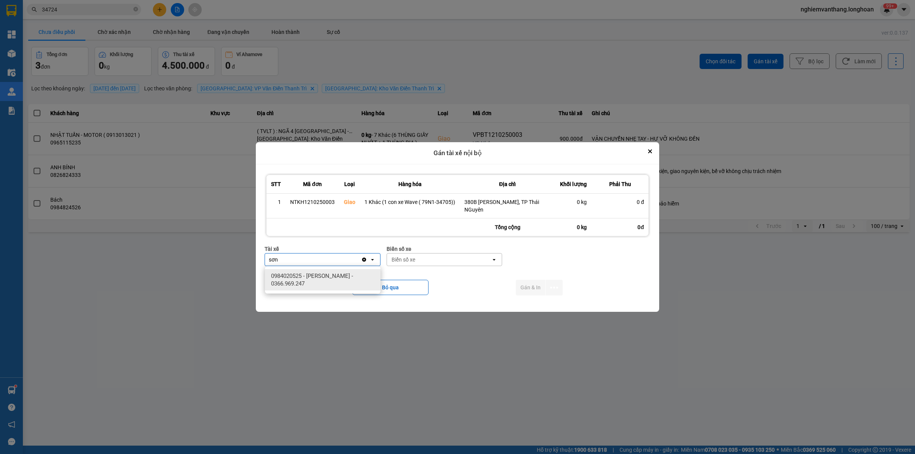
type input "sơn"
click at [338, 281] on span "0984020525 - [PERSON_NAME] - 0366.969.247" at bounding box center [324, 279] width 106 height 15
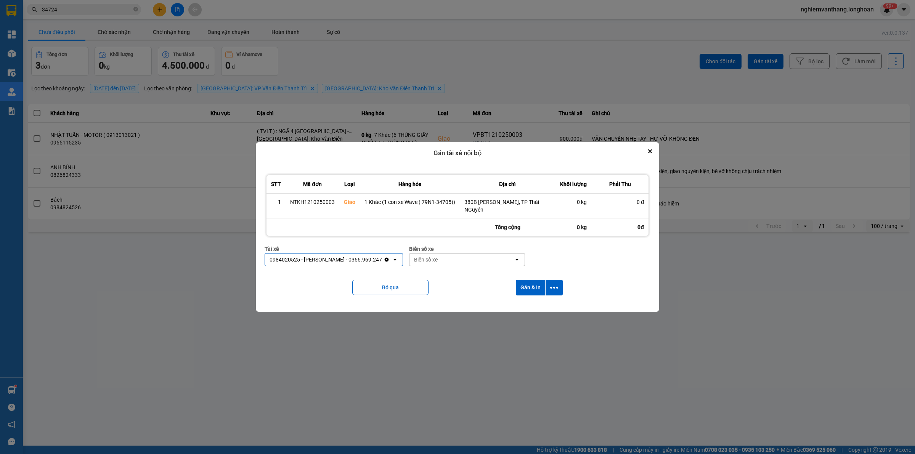
click at [450, 263] on div "Biển số xe" at bounding box center [461, 259] width 104 height 12
type input "46"
click at [429, 288] on span "29E-218.46" at bounding box center [430, 290] width 28 height 8
click at [557, 285] on icon "dialog" at bounding box center [554, 288] width 8 height 8
click at [529, 309] on span "Chỉ gán tài" at bounding box center [523, 309] width 25 height 8
